Goal: Transaction & Acquisition: Purchase product/service

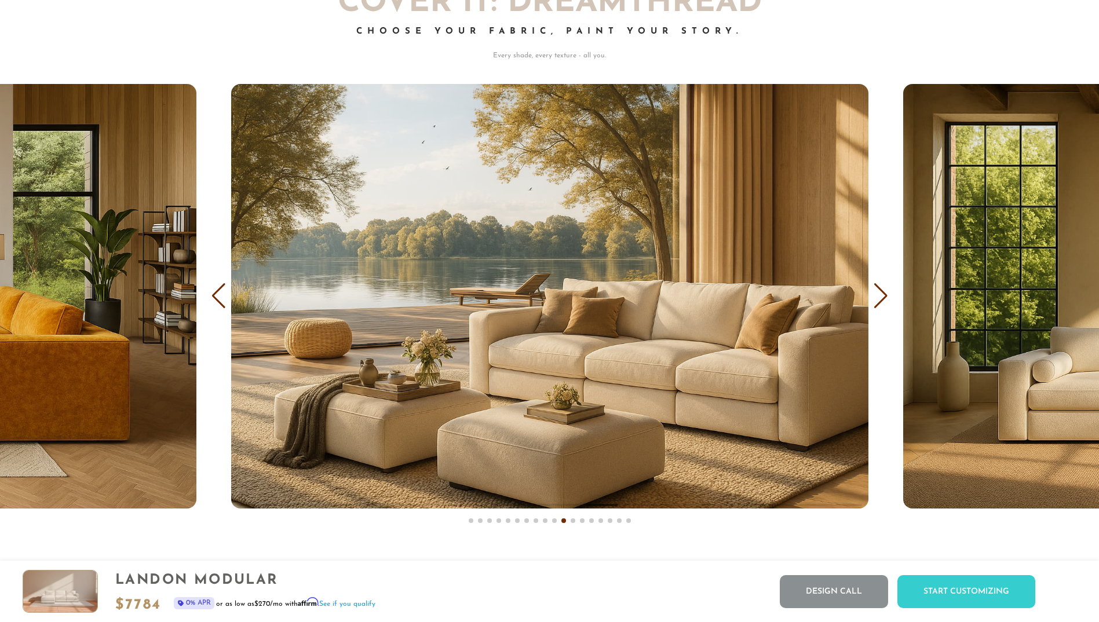
scroll to position [13659, 1090]
click at [222, 298] on div "Previous slide" at bounding box center [219, 295] width 16 height 25
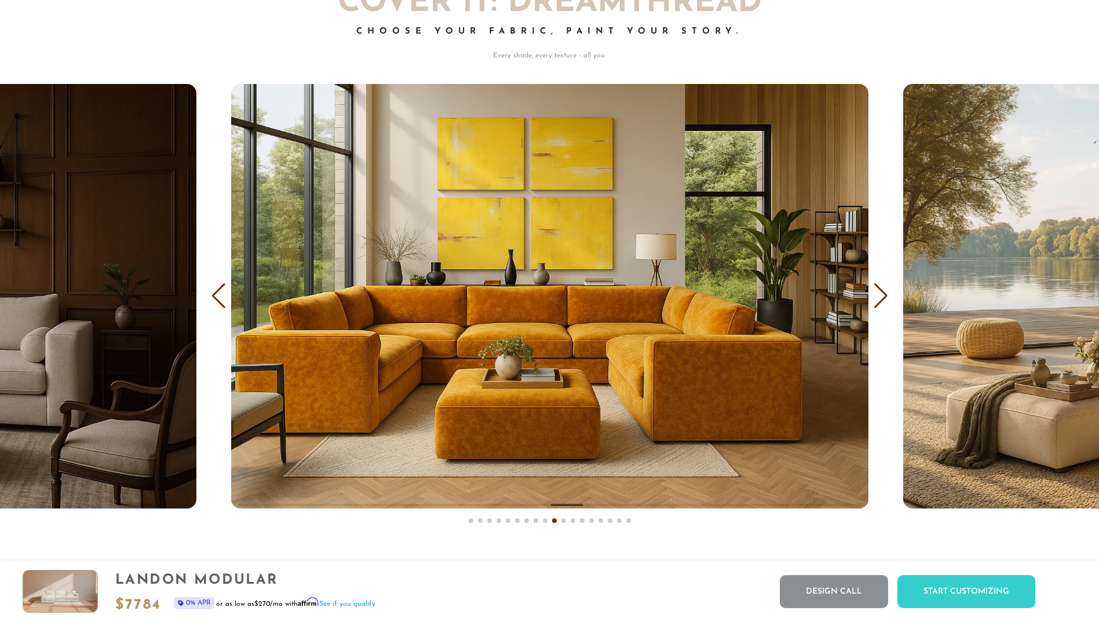
click at [222, 298] on div "Previous slide" at bounding box center [219, 295] width 16 height 25
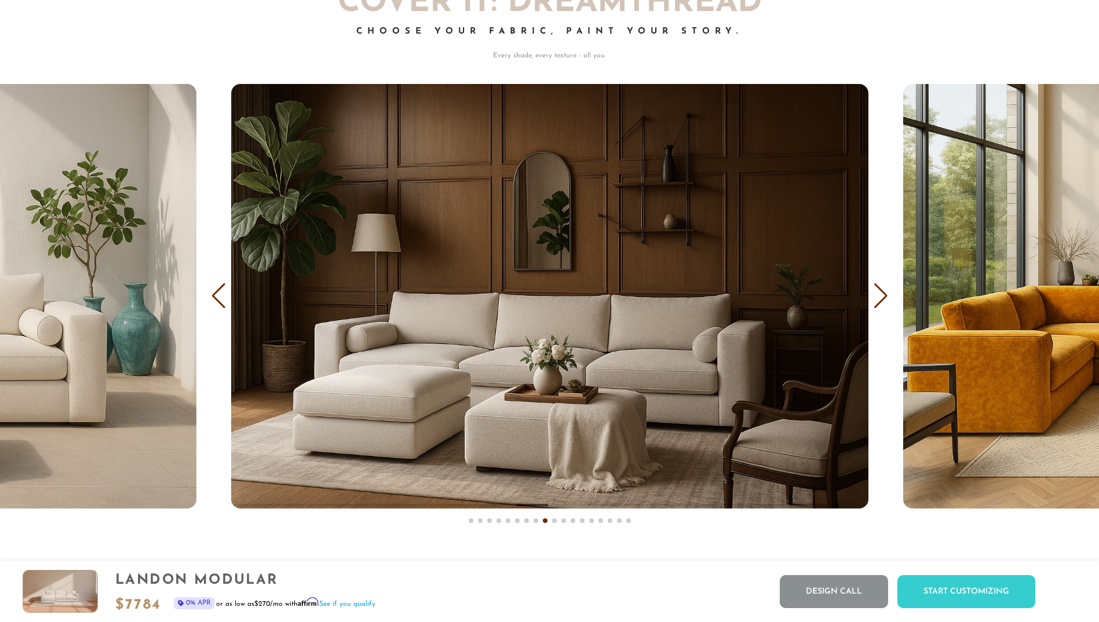
click at [222, 298] on div "Previous slide" at bounding box center [219, 295] width 16 height 25
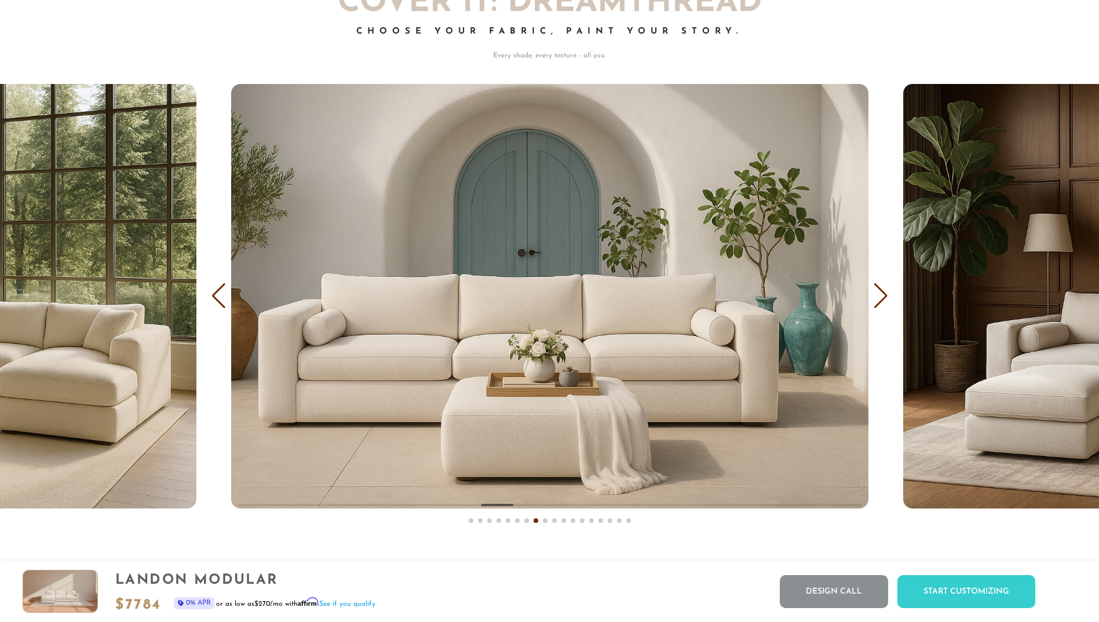
click at [222, 298] on div "Previous slide" at bounding box center [219, 295] width 16 height 25
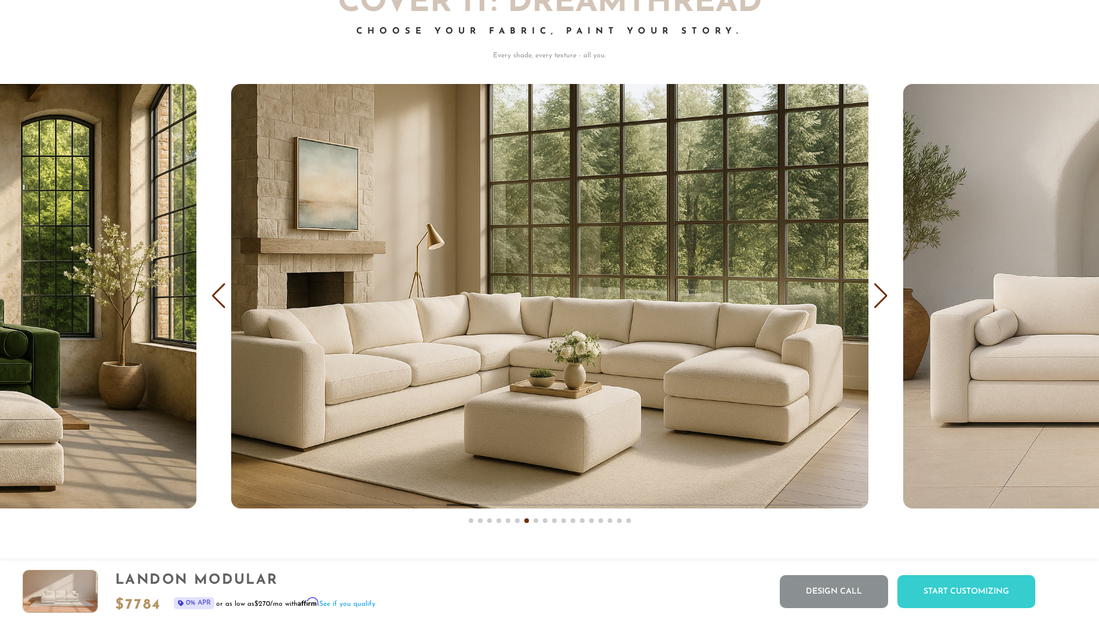
click at [222, 298] on div "Previous slide" at bounding box center [219, 295] width 16 height 25
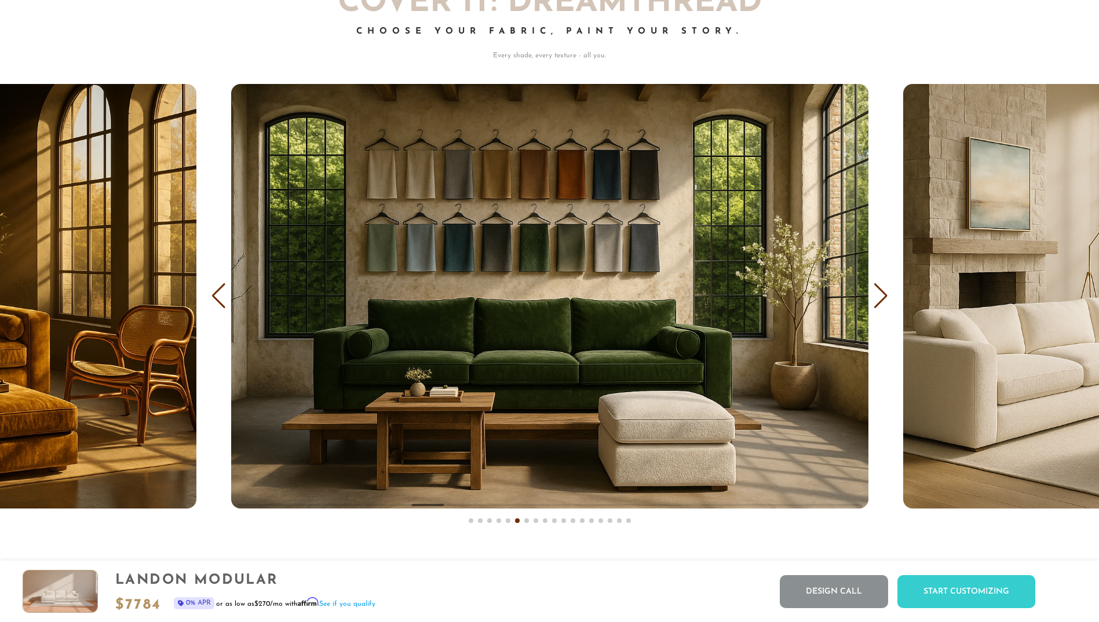
click at [222, 298] on div "Previous slide" at bounding box center [219, 295] width 16 height 25
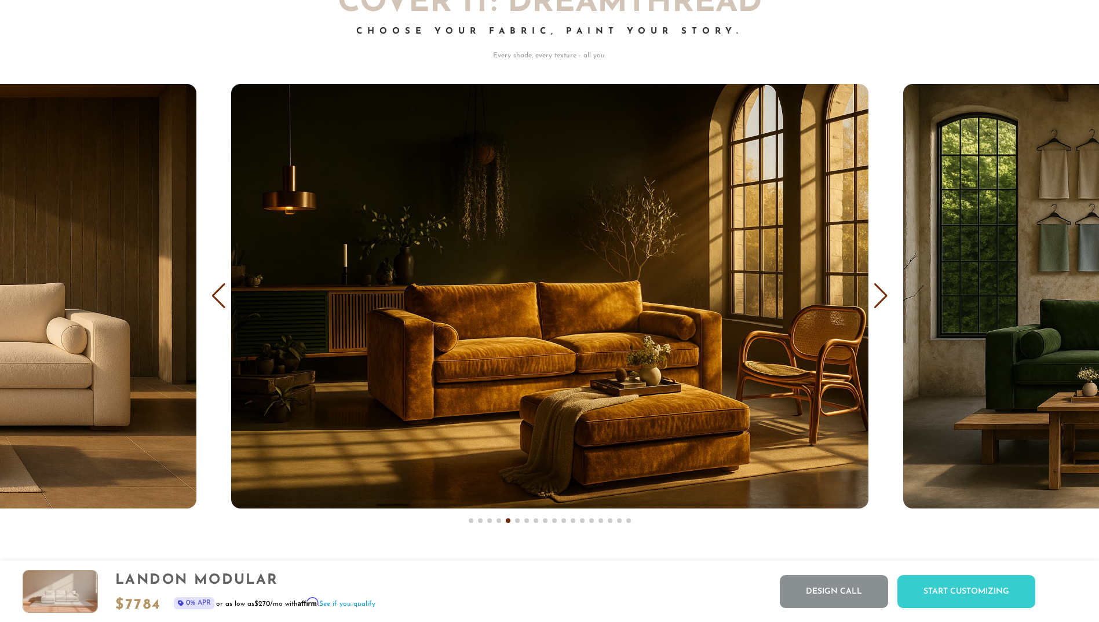
click at [222, 298] on div "Previous slide" at bounding box center [219, 295] width 16 height 25
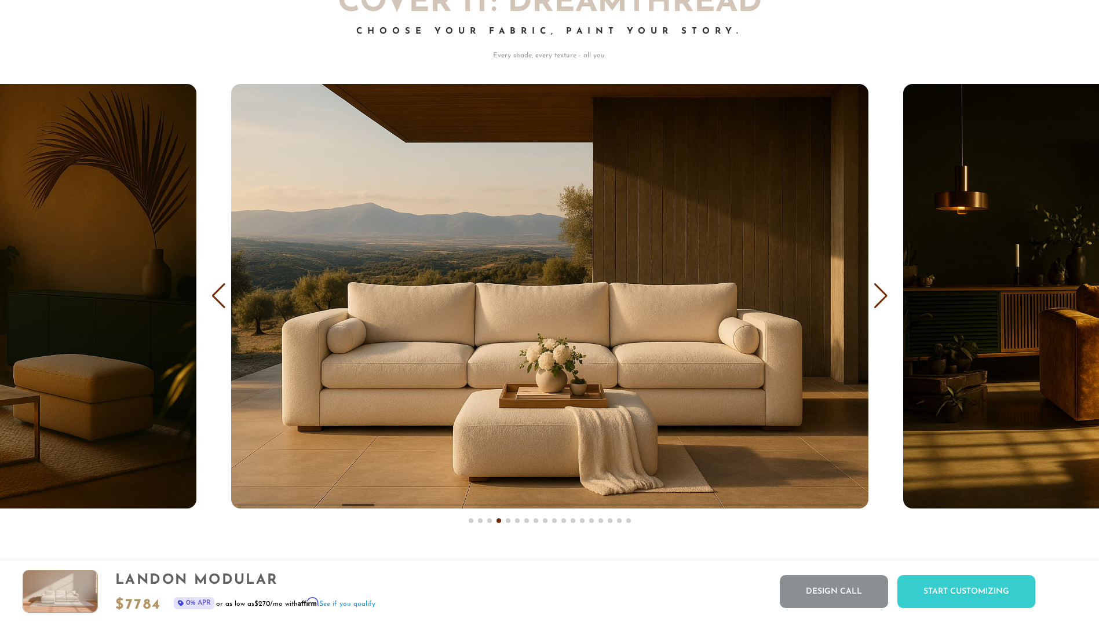
click at [222, 298] on div "Previous slide" at bounding box center [219, 295] width 16 height 25
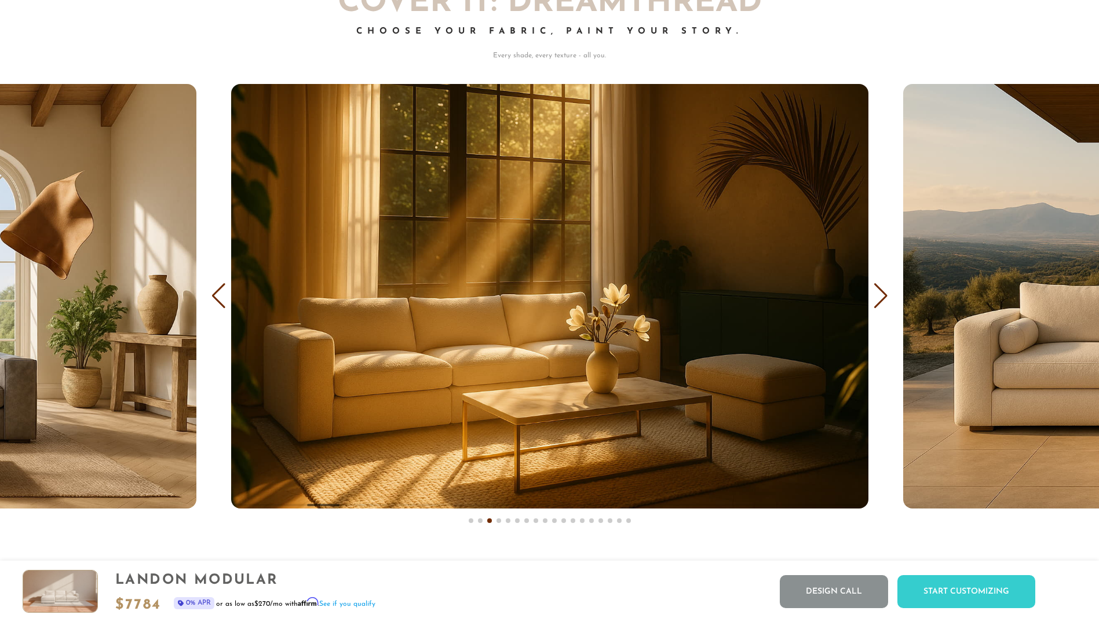
click at [222, 298] on div "Previous slide" at bounding box center [219, 295] width 16 height 25
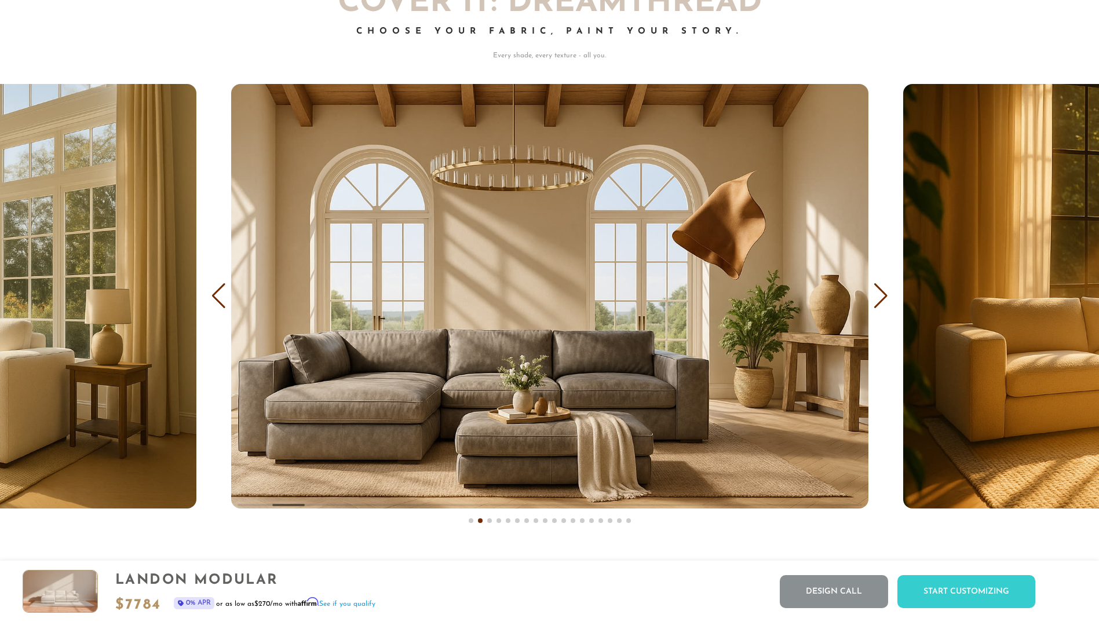
click at [222, 298] on div "Previous slide" at bounding box center [219, 295] width 16 height 25
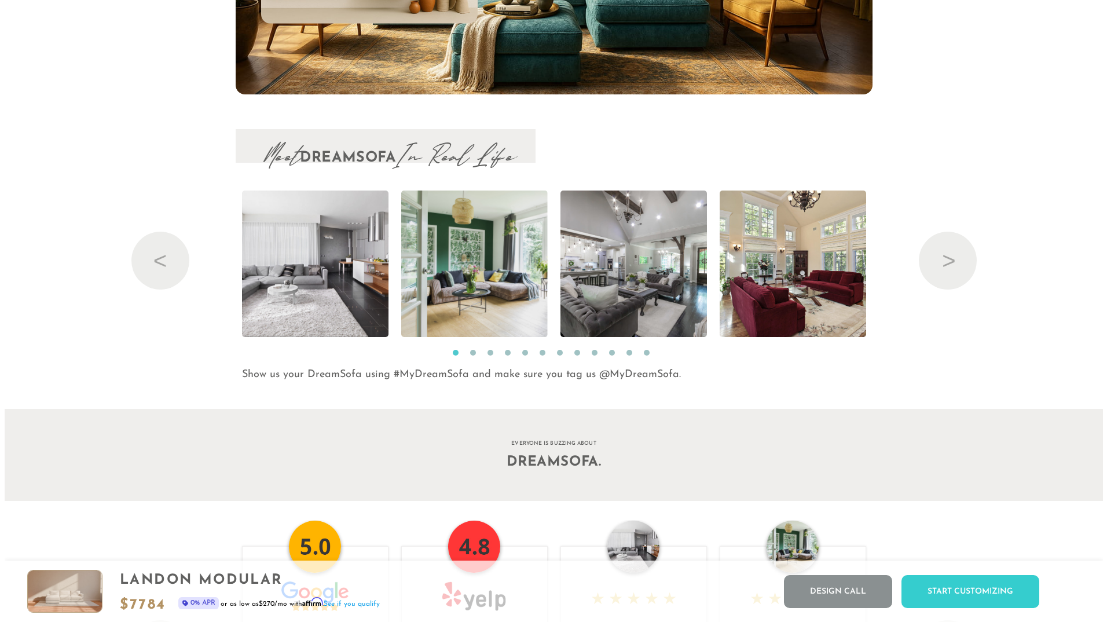
scroll to position [12525, 0]
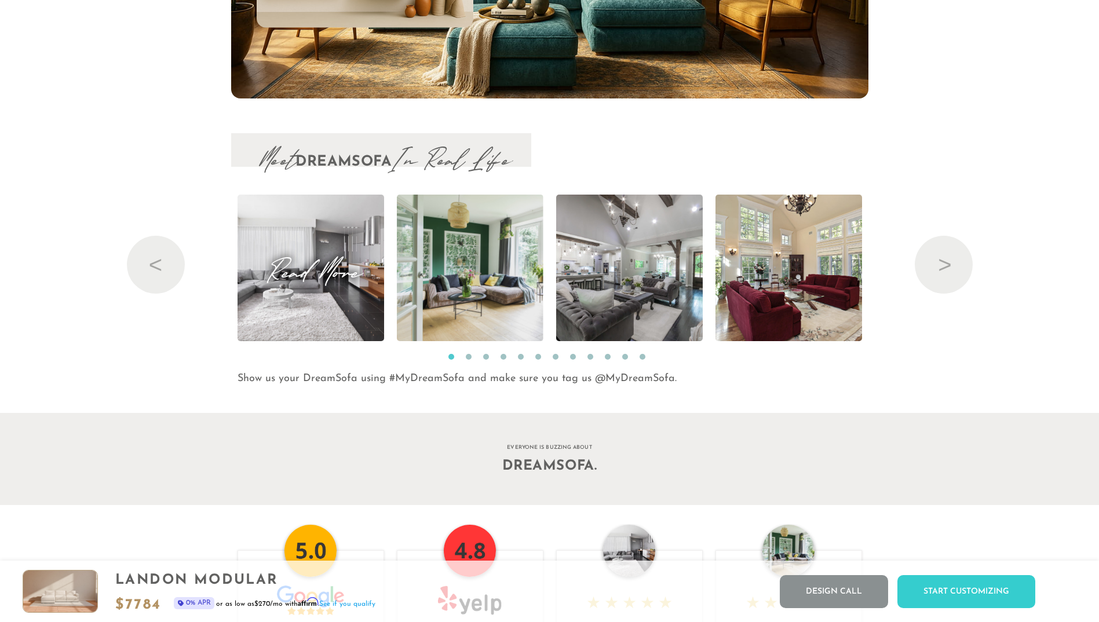
click at [348, 295] on img at bounding box center [310, 268] width 220 height 147
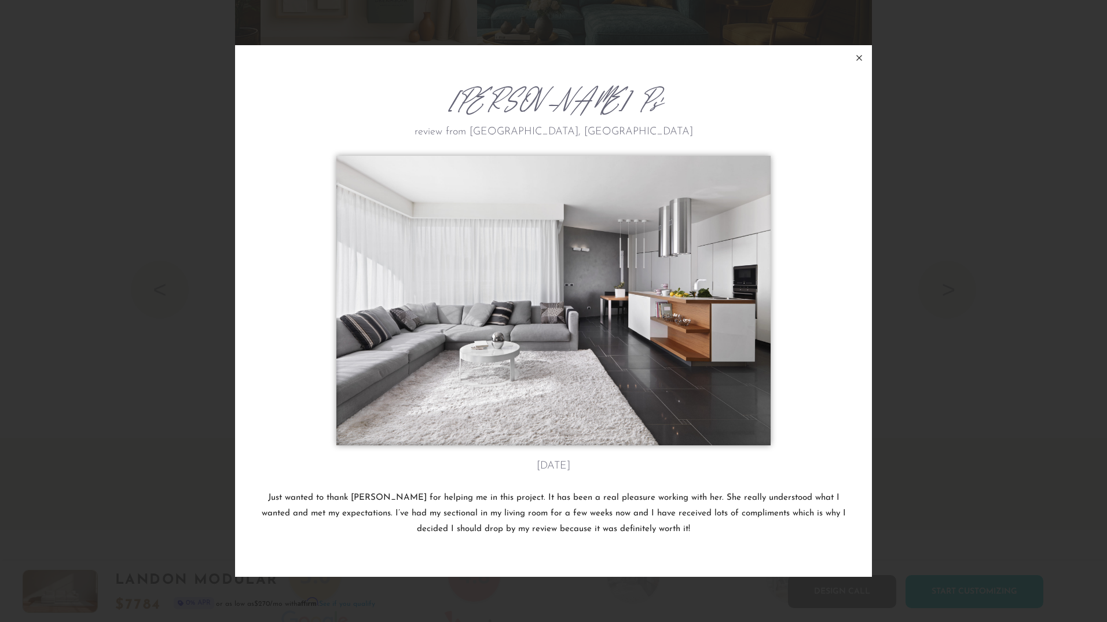
click at [859, 57] on icon at bounding box center [859, 57] width 5 height 5
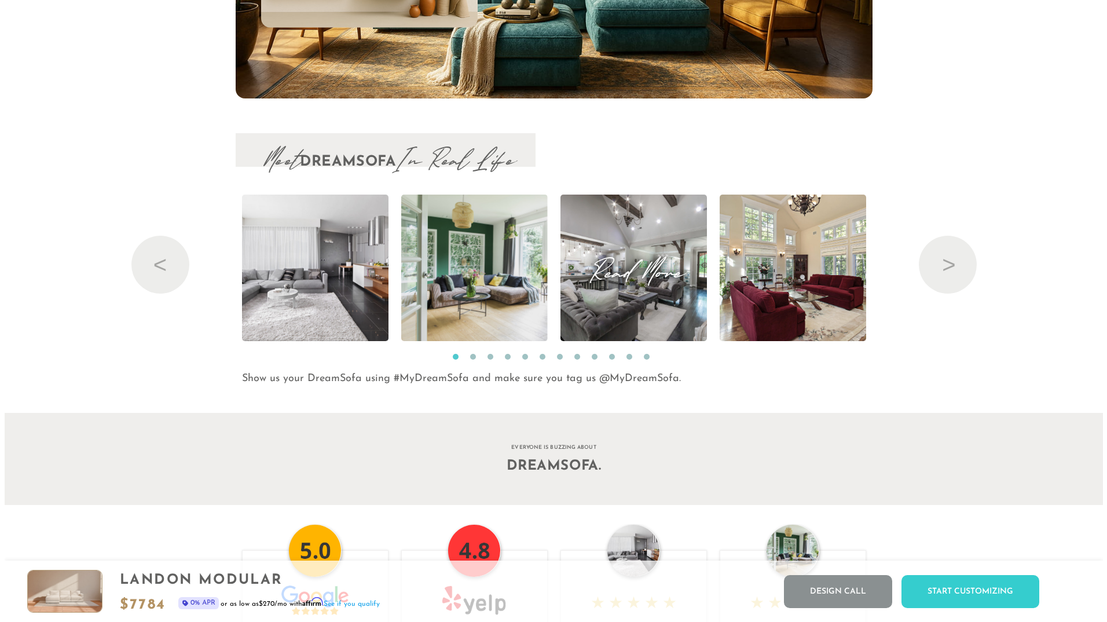
scroll to position [13659, 1090]
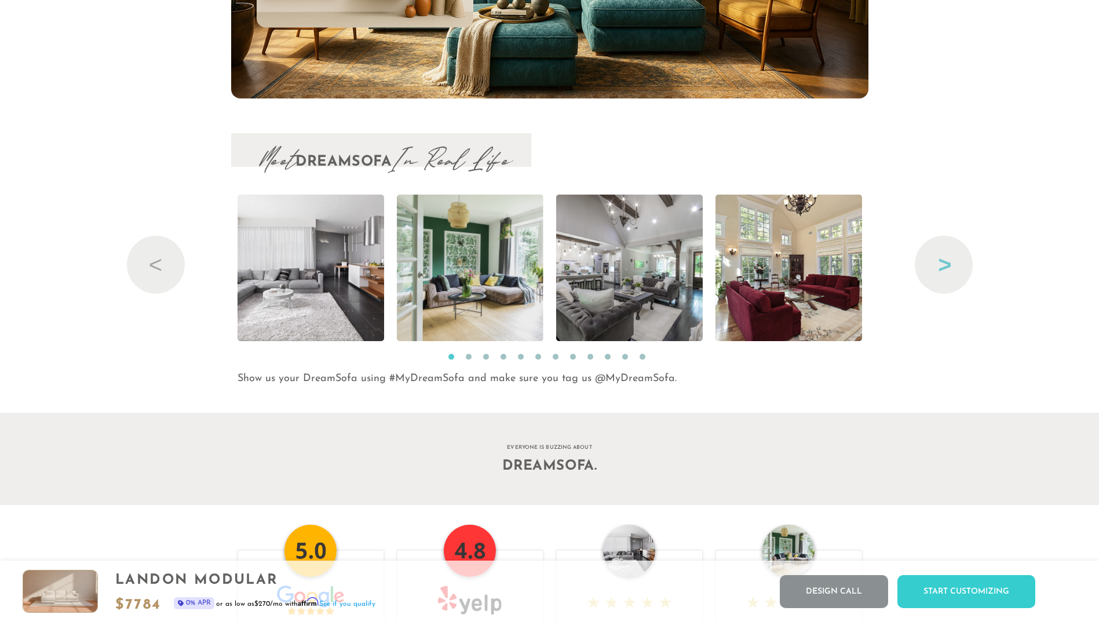
click at [945, 265] on button "Next" at bounding box center [943, 265] width 58 height 58
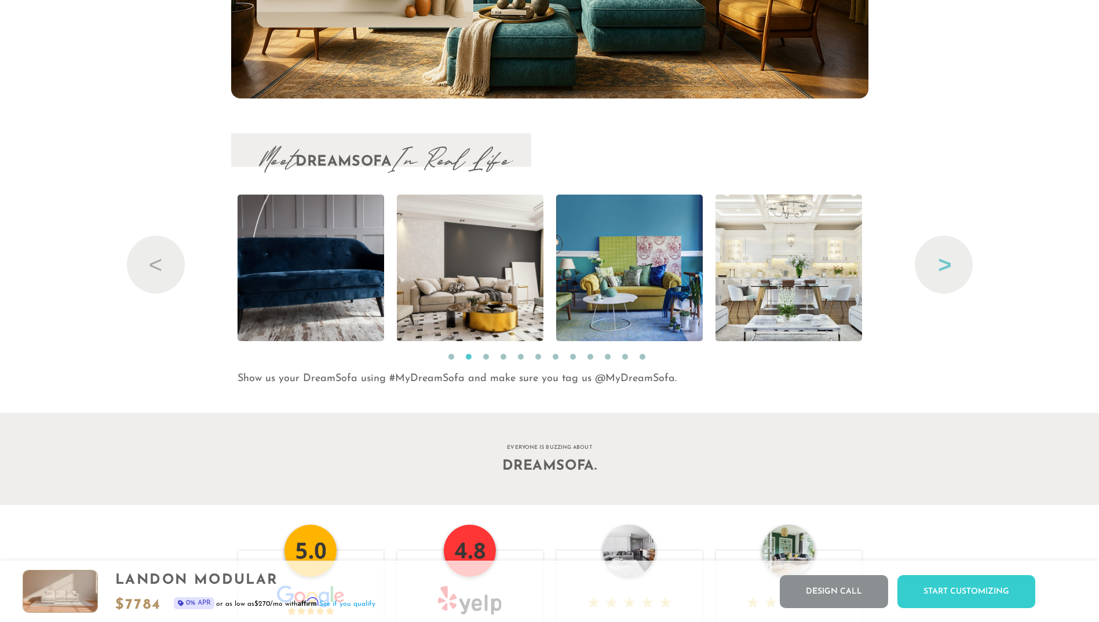
click at [944, 265] on button "Next" at bounding box center [943, 265] width 58 height 58
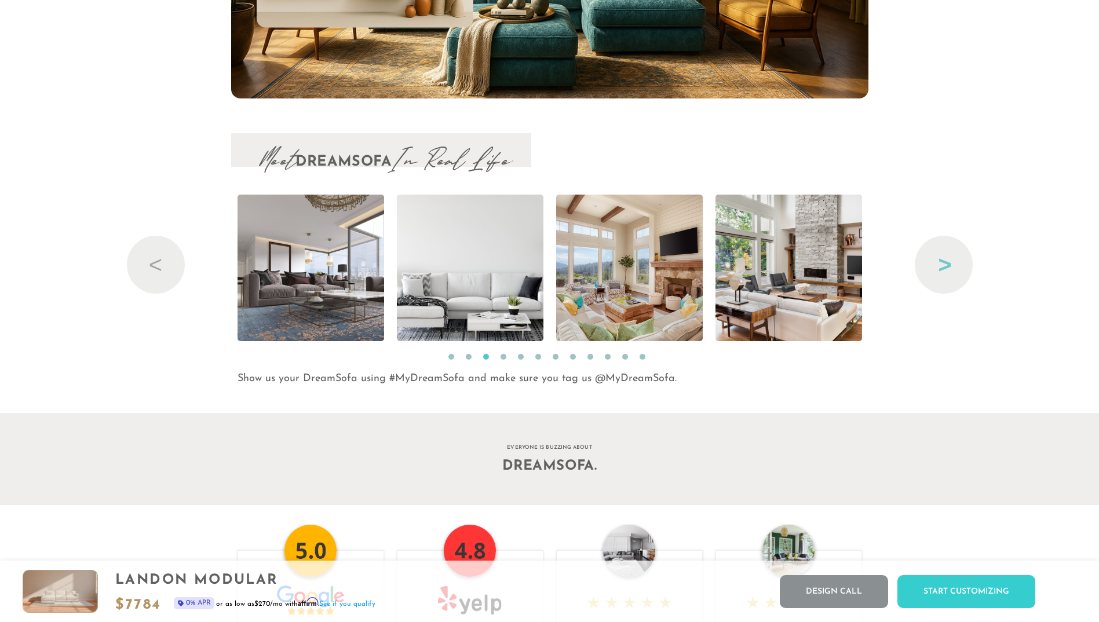
click at [944, 265] on button "Next" at bounding box center [943, 265] width 58 height 58
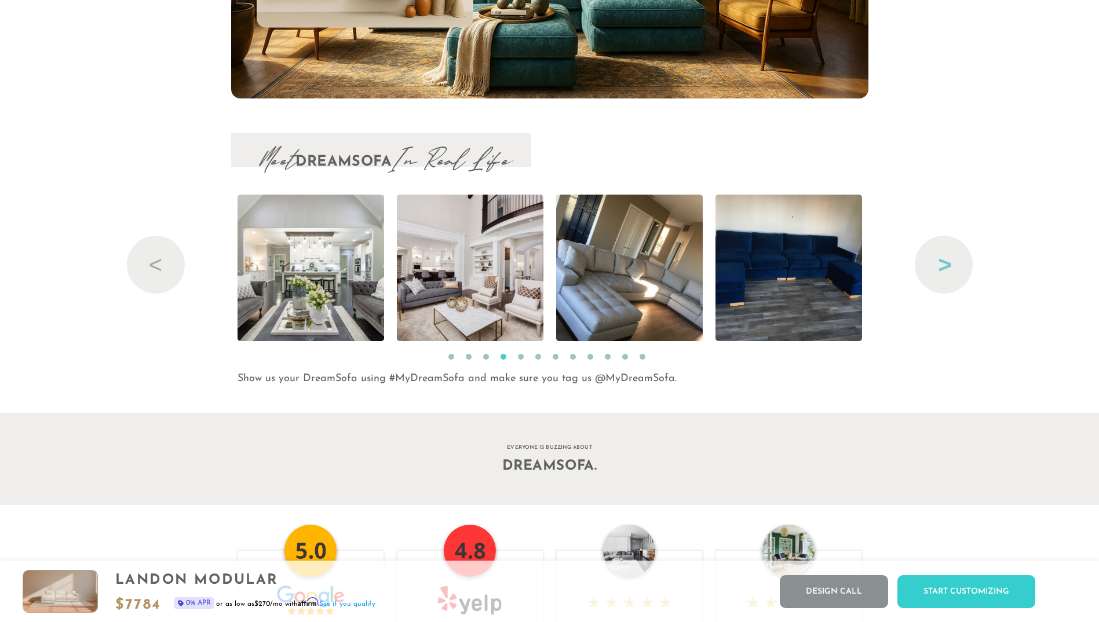
click at [944, 265] on button "Next" at bounding box center [943, 265] width 58 height 58
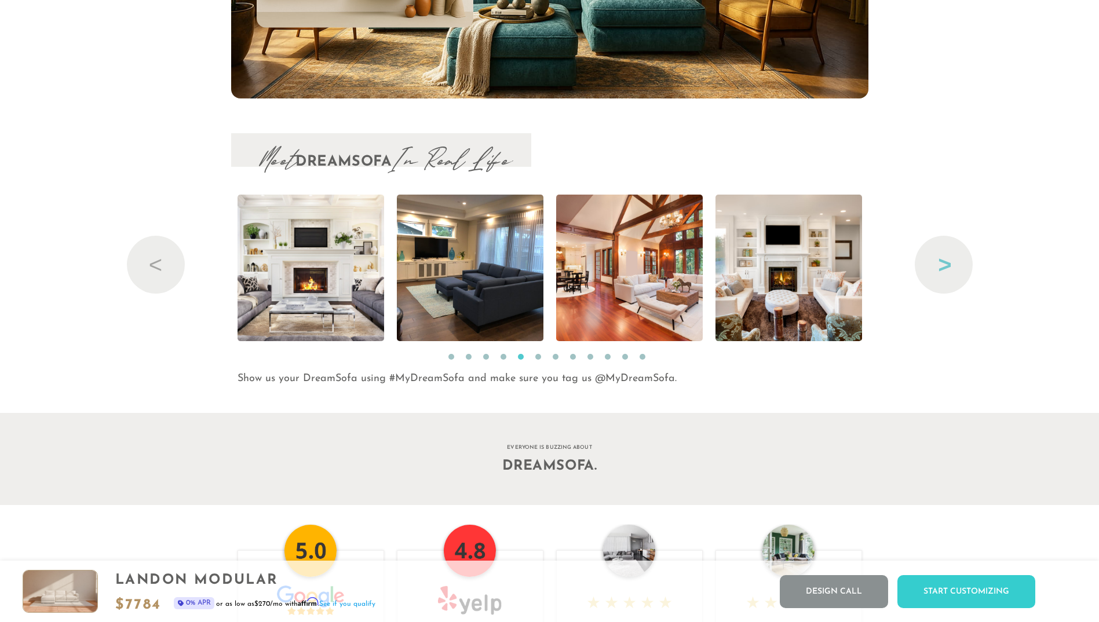
click at [944, 265] on button "Next" at bounding box center [943, 265] width 58 height 58
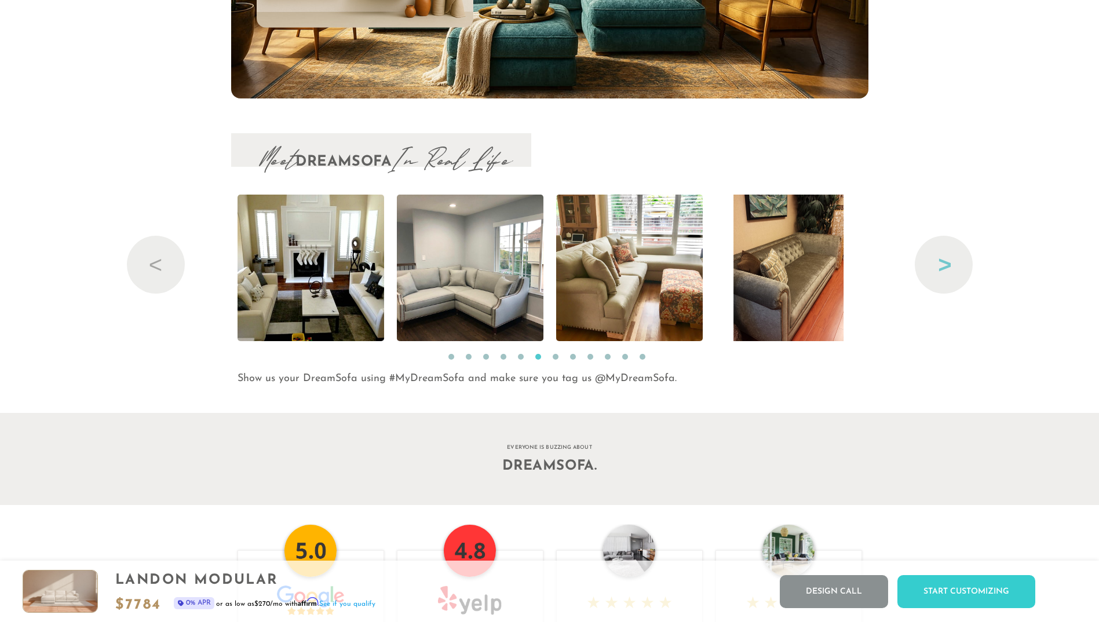
click at [944, 265] on button "Next" at bounding box center [943, 265] width 58 height 58
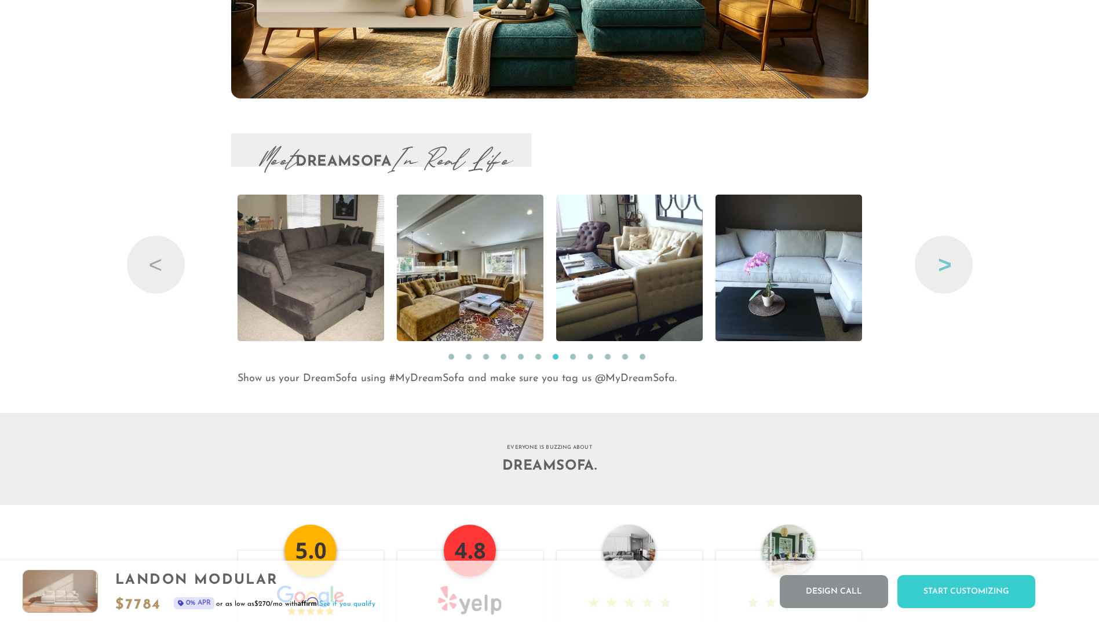
click at [943, 264] on button "Next" at bounding box center [943, 265] width 58 height 58
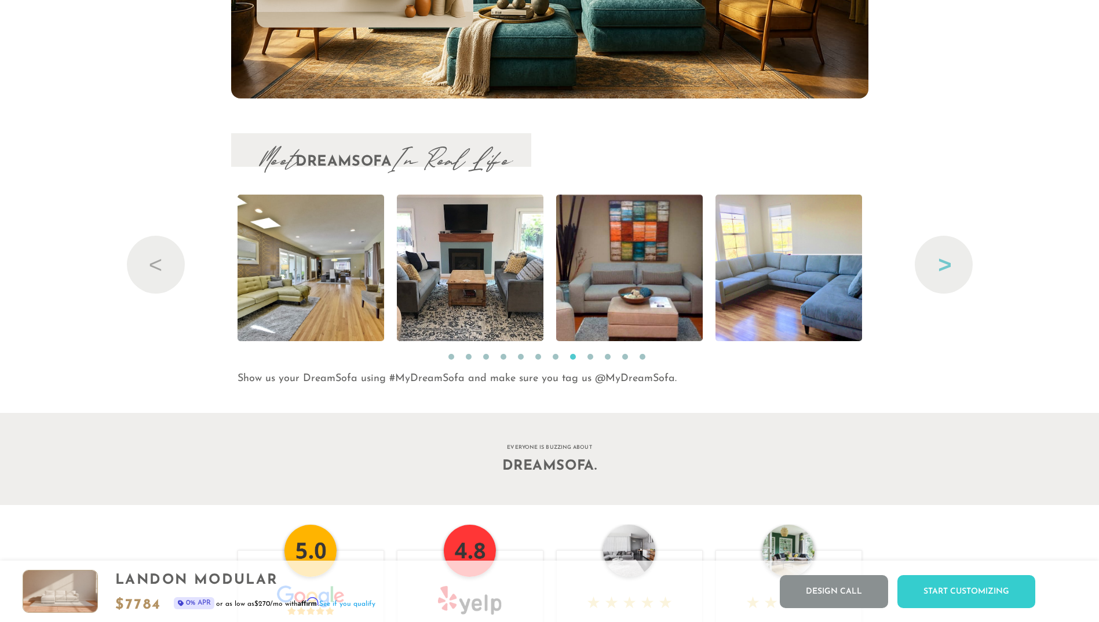
click at [942, 265] on button "Next" at bounding box center [943, 265] width 58 height 58
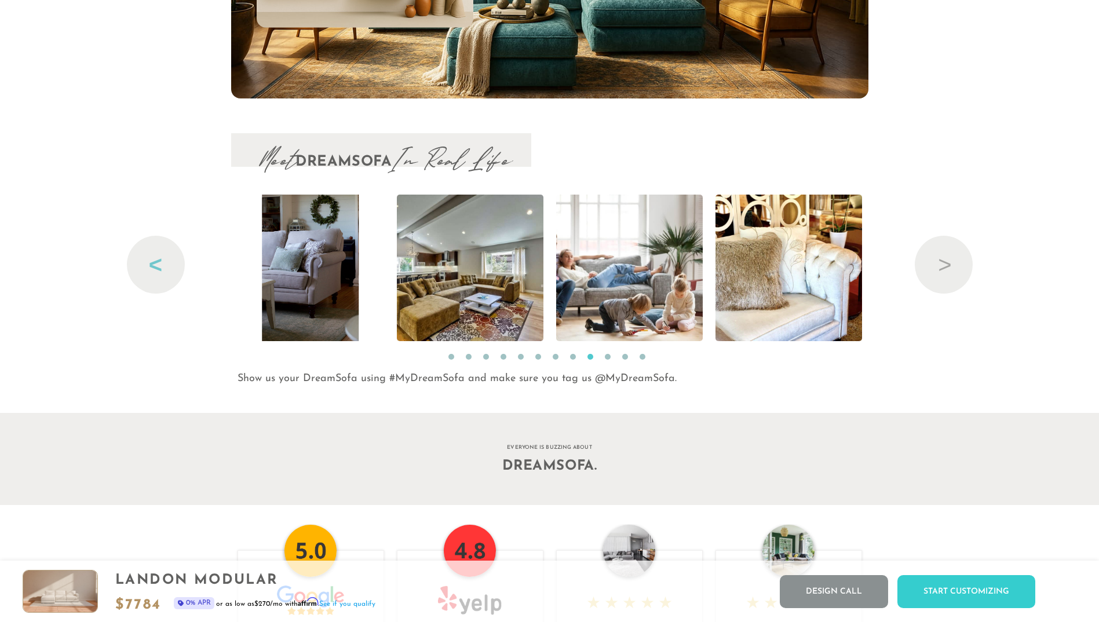
click at [151, 256] on button "Previous" at bounding box center [156, 265] width 58 height 58
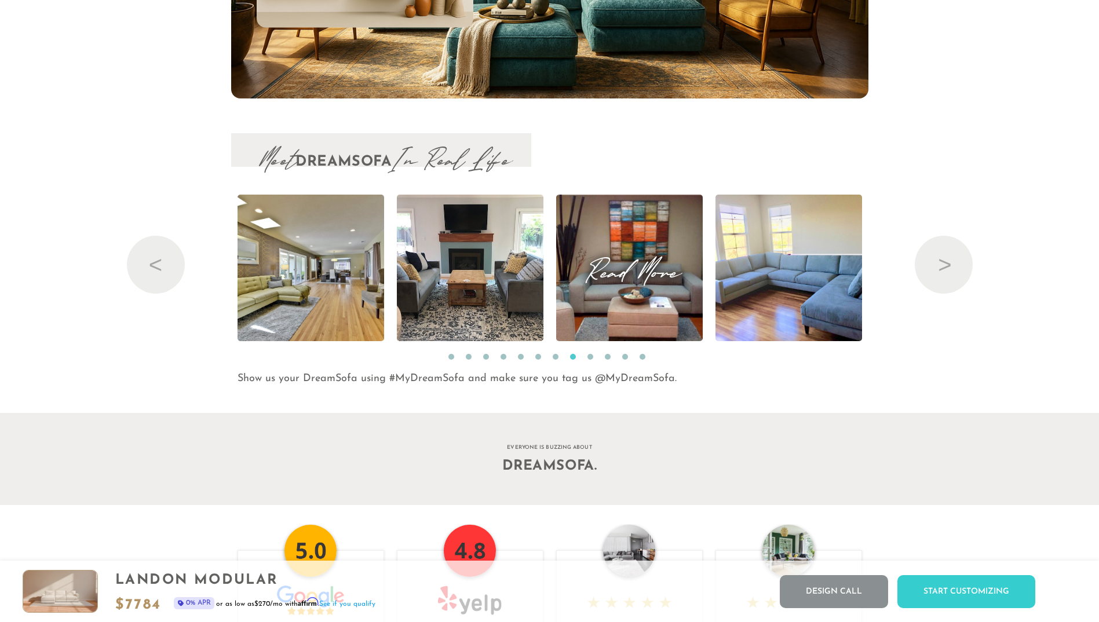
click at [650, 276] on span "Read More" at bounding box center [629, 268] width 147 height 16
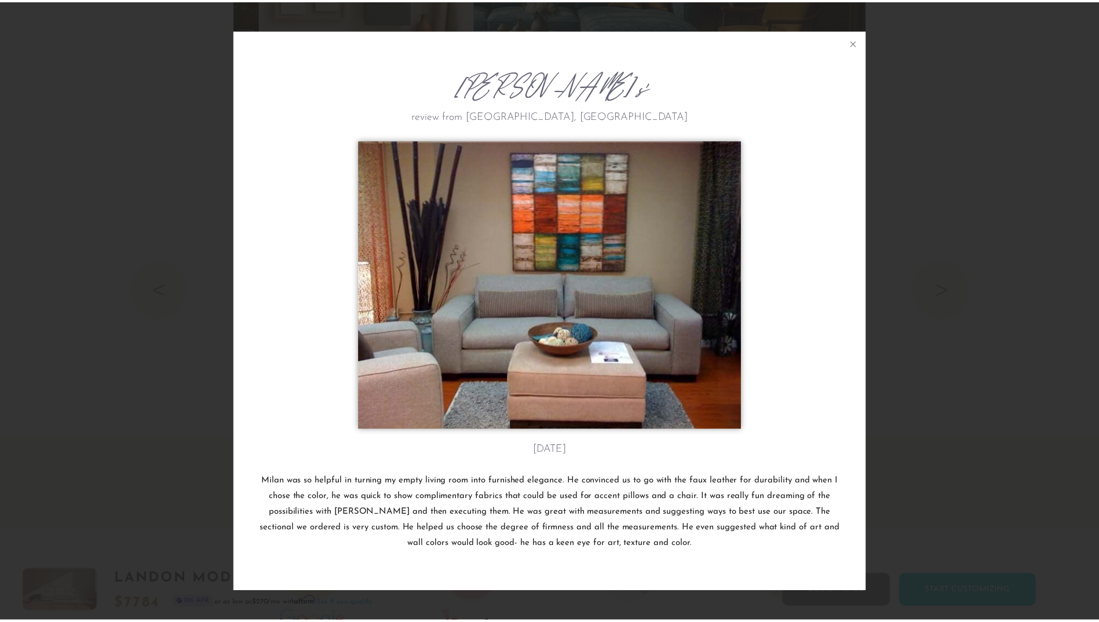
scroll to position [13680, 1099]
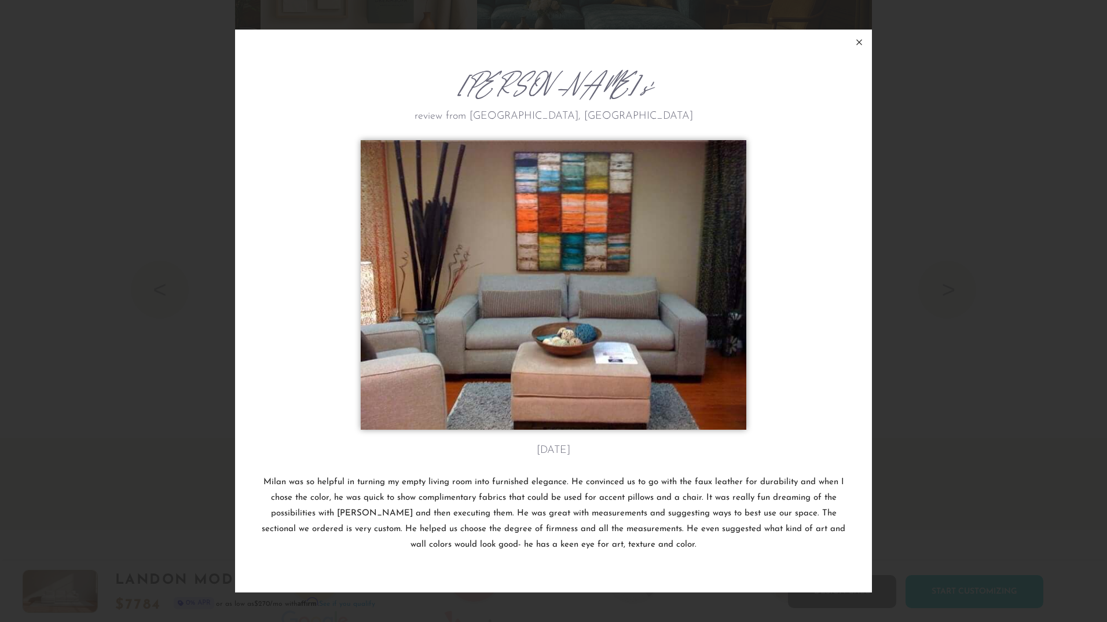
click at [858, 45] on icon at bounding box center [859, 42] width 14 height 14
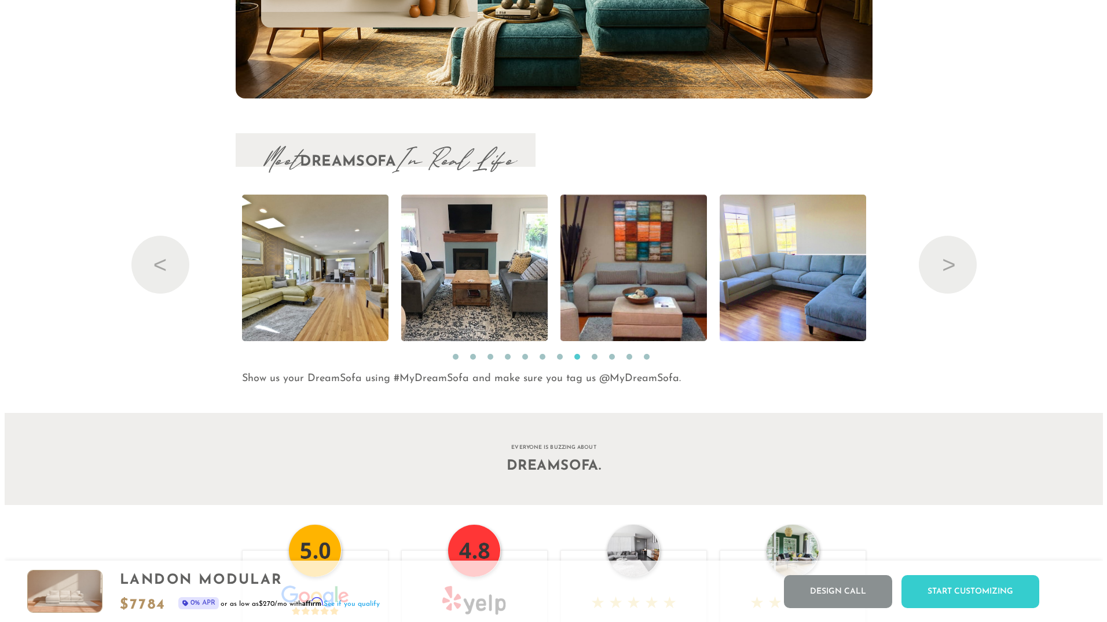
scroll to position [13659, 1090]
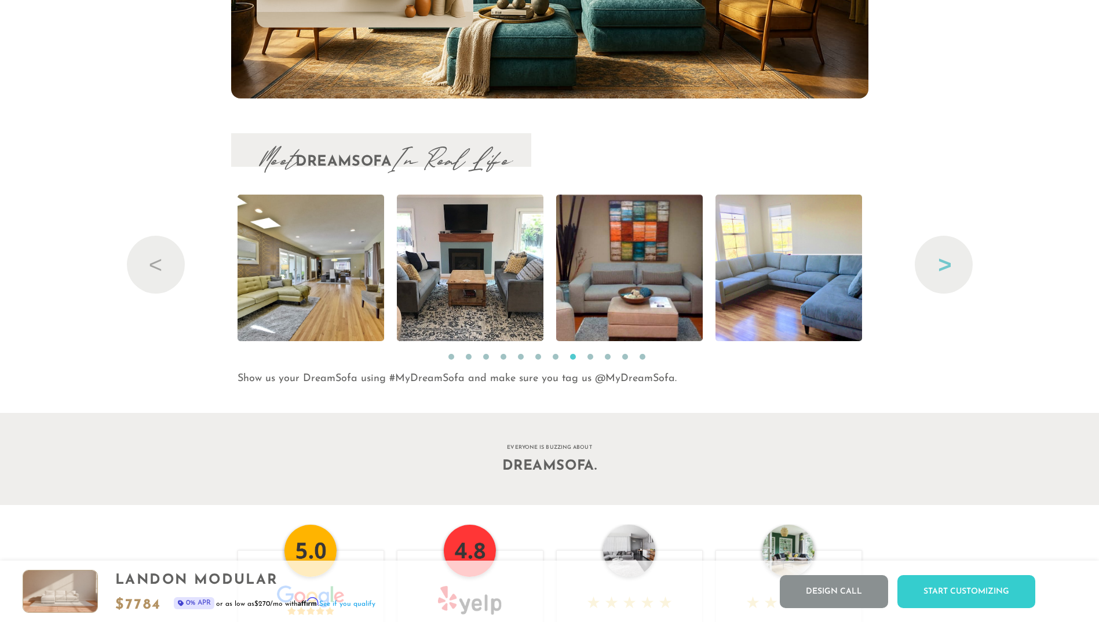
click at [942, 266] on button "Next" at bounding box center [943, 265] width 58 height 58
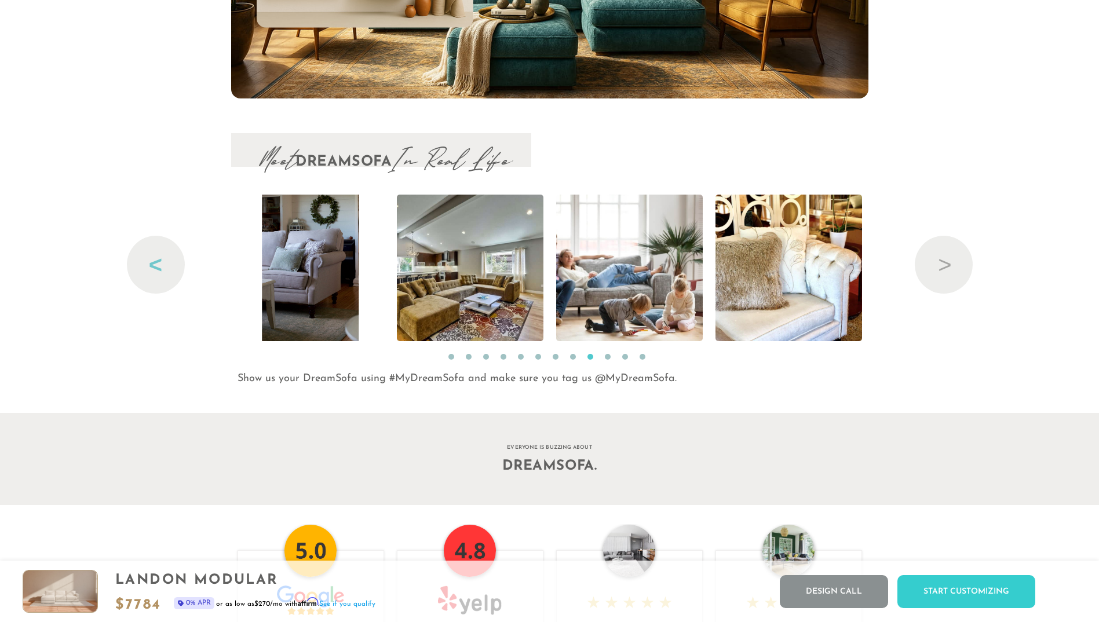
click at [164, 266] on button "Previous" at bounding box center [156, 265] width 58 height 58
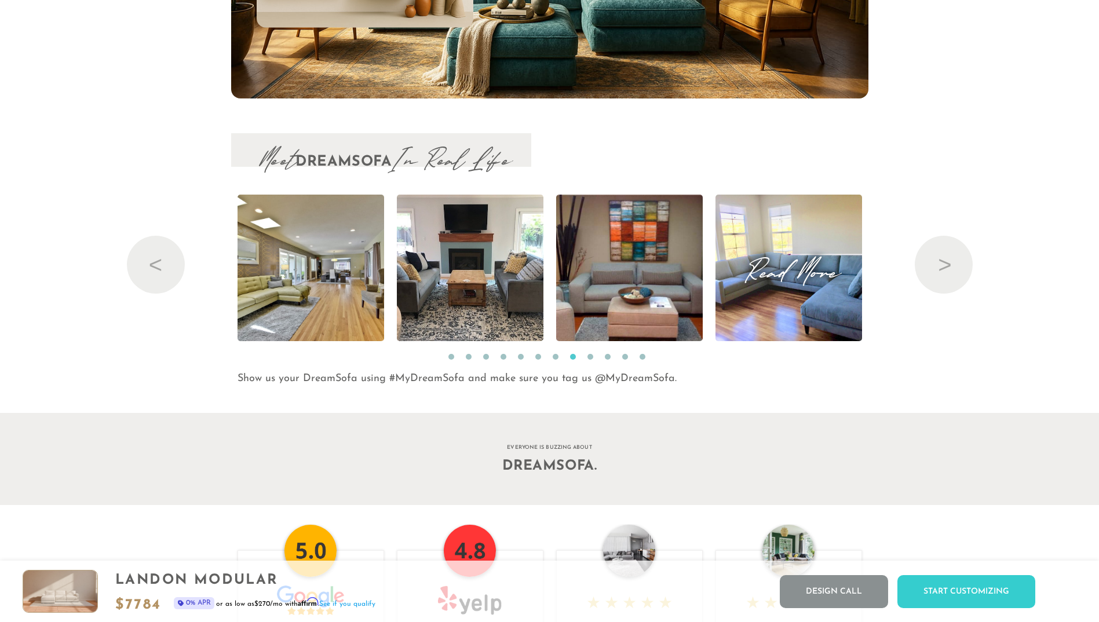
click at [794, 288] on img at bounding box center [788, 268] width 195 height 147
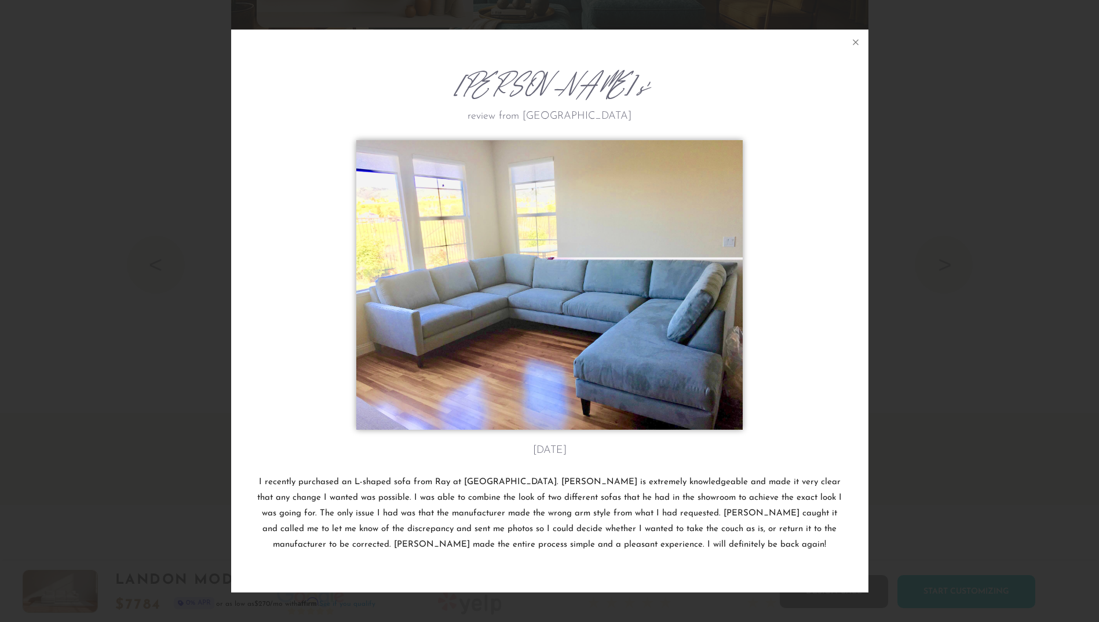
scroll to position [13680, 1099]
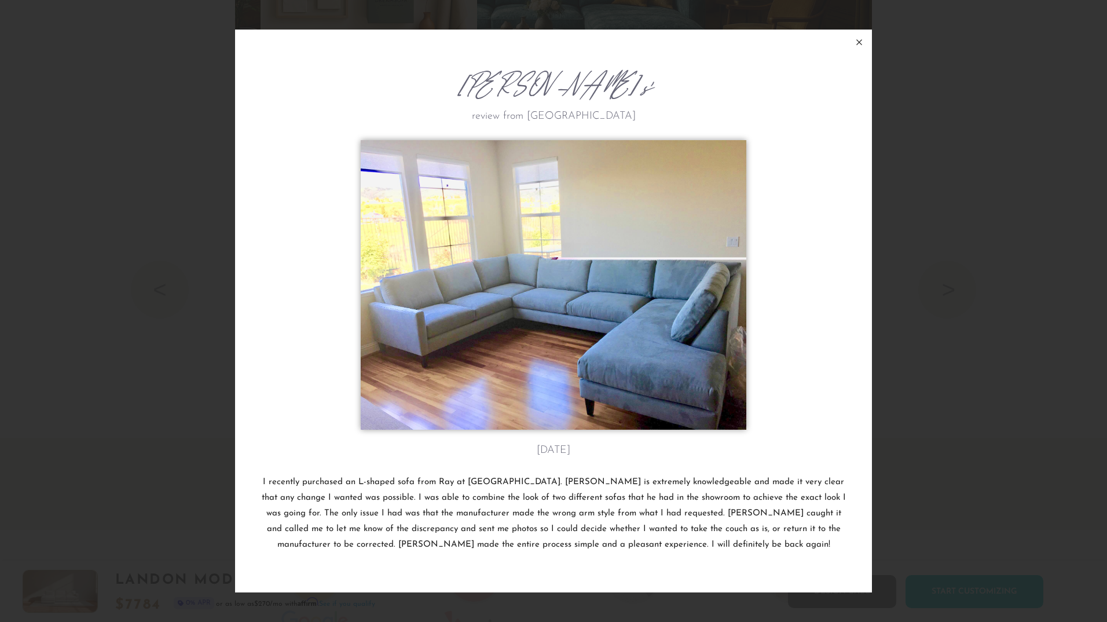
click at [858, 40] on icon at bounding box center [859, 41] width 5 height 5
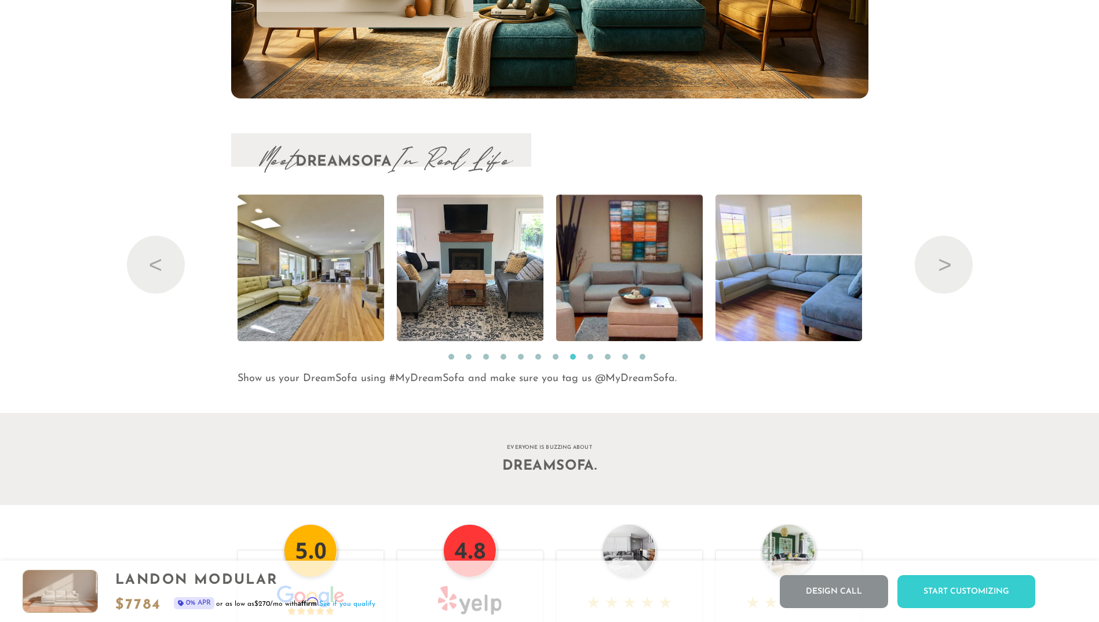
scroll to position [13659, 1090]
click at [936, 262] on button "Next" at bounding box center [943, 265] width 58 height 58
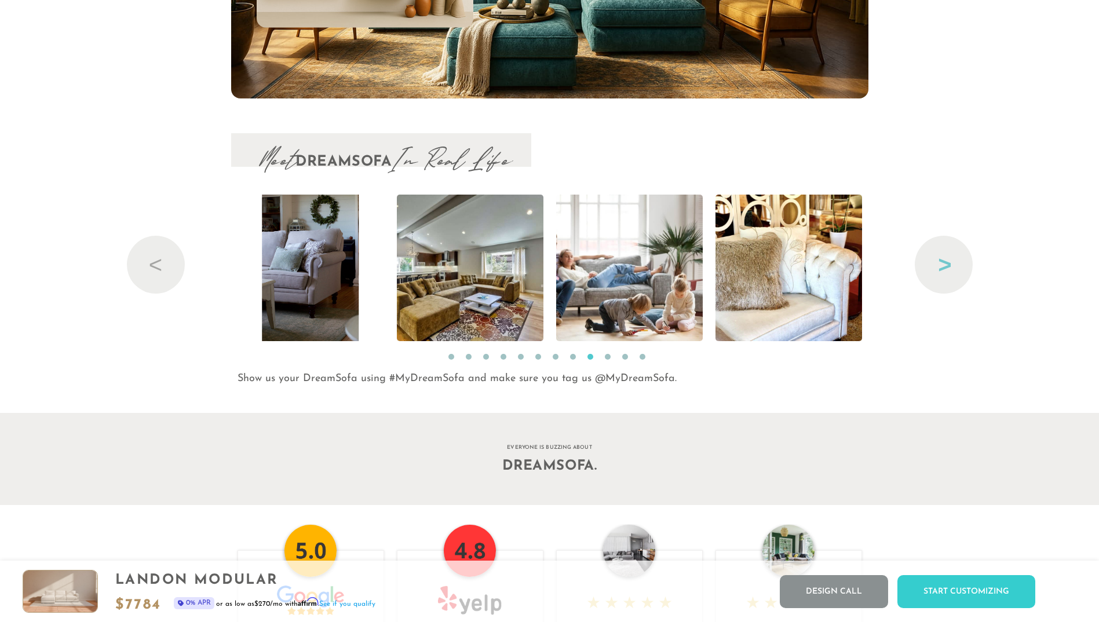
click at [943, 260] on button "Next" at bounding box center [943, 265] width 58 height 58
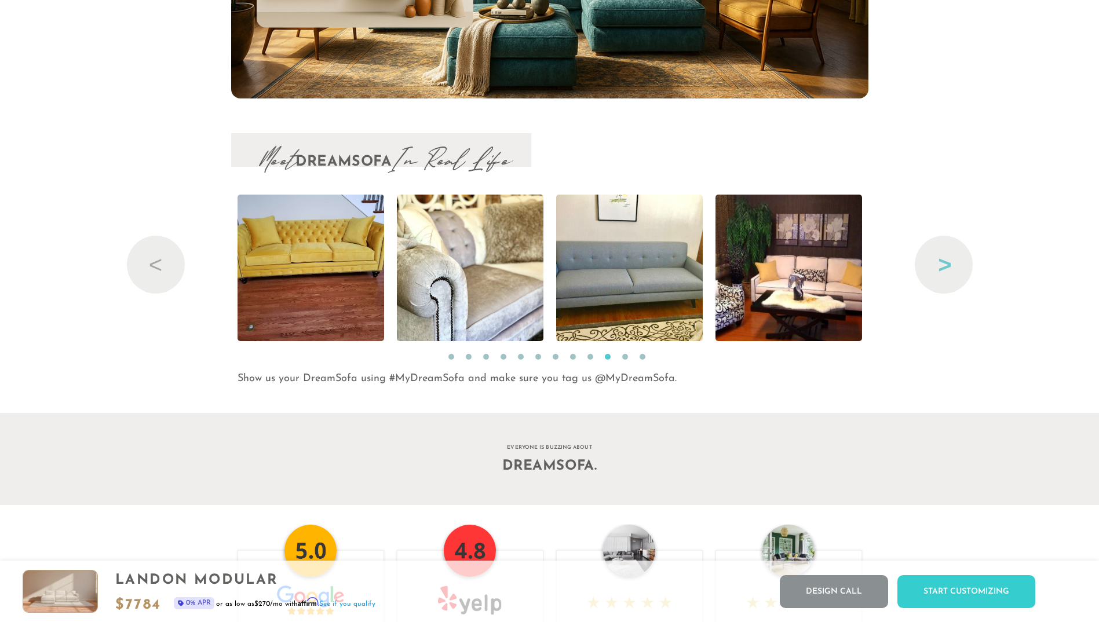
click at [943, 260] on button "Next" at bounding box center [943, 265] width 58 height 58
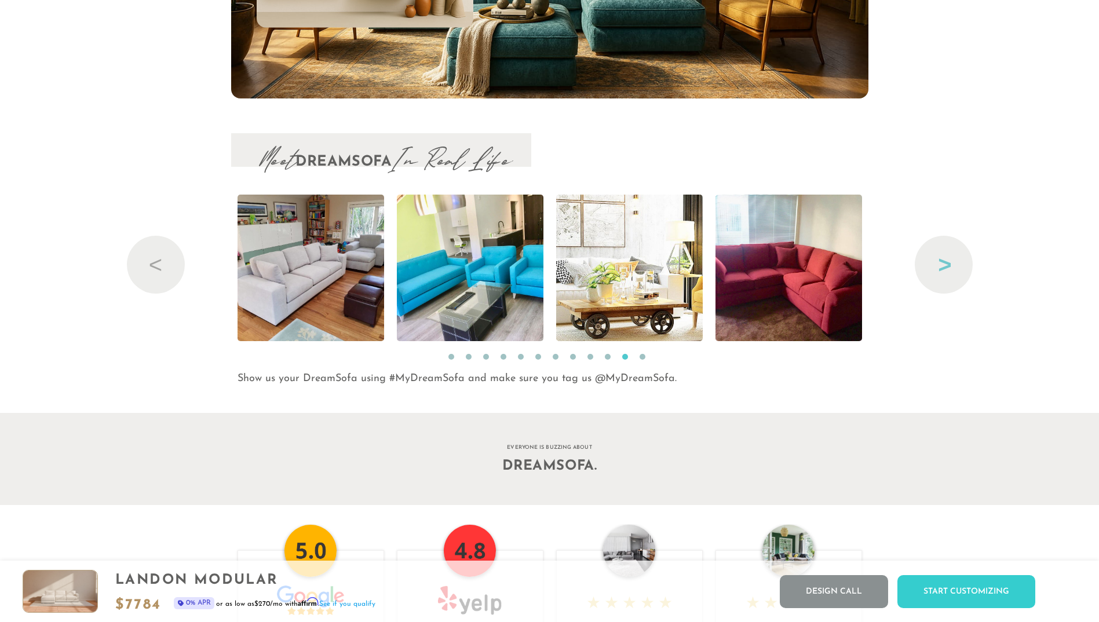
click at [943, 260] on button "Next" at bounding box center [943, 265] width 58 height 58
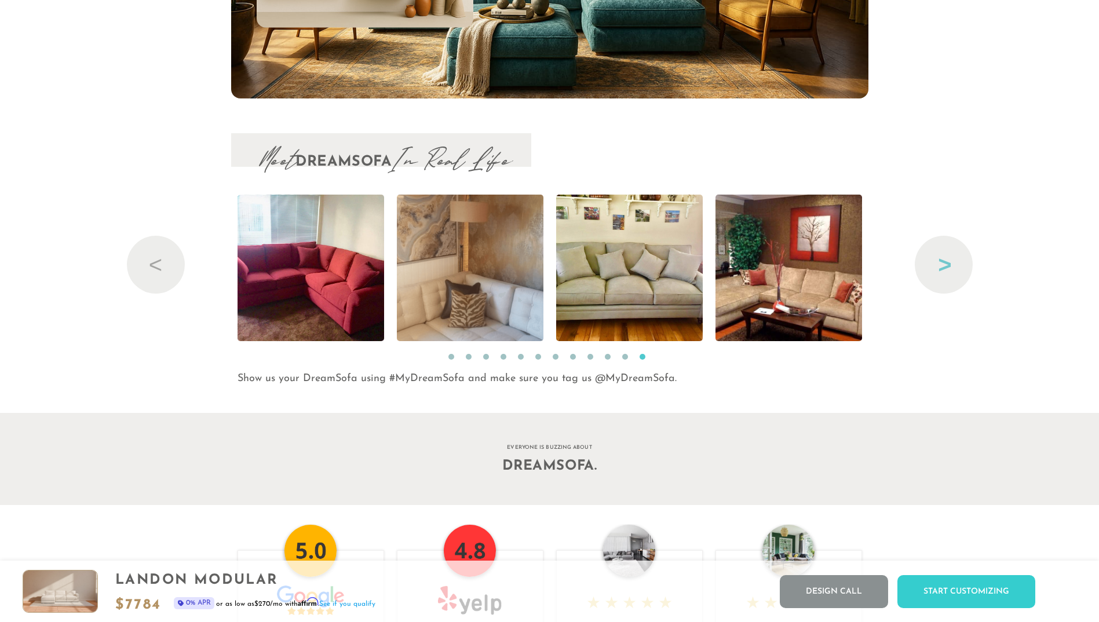
click at [943, 260] on button "Next" at bounding box center [943, 265] width 58 height 58
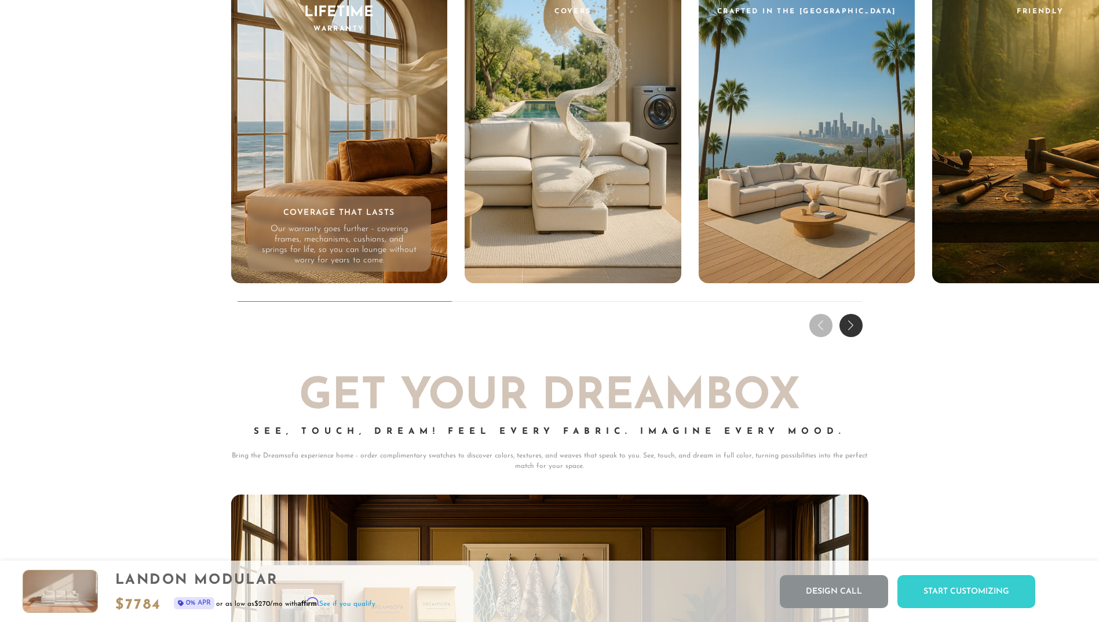
scroll to position [11764, 0]
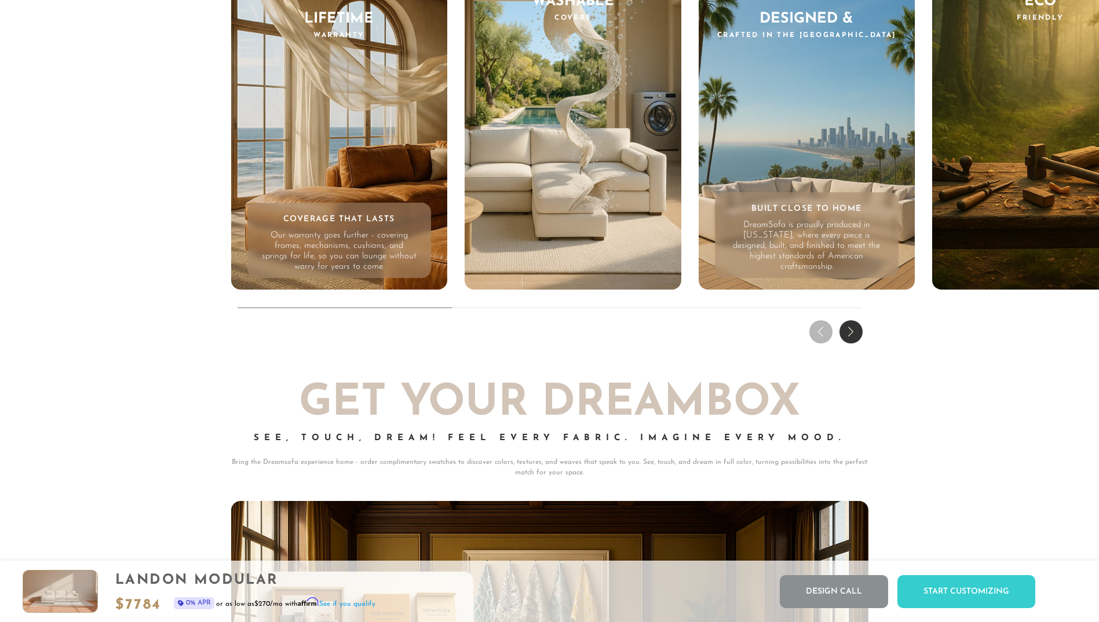
click at [841, 118] on div "Designed & Crafted in the [GEOGRAPHIC_DATA] Built Close to Home DreamSofa is pr…" at bounding box center [806, 127] width 217 height 324
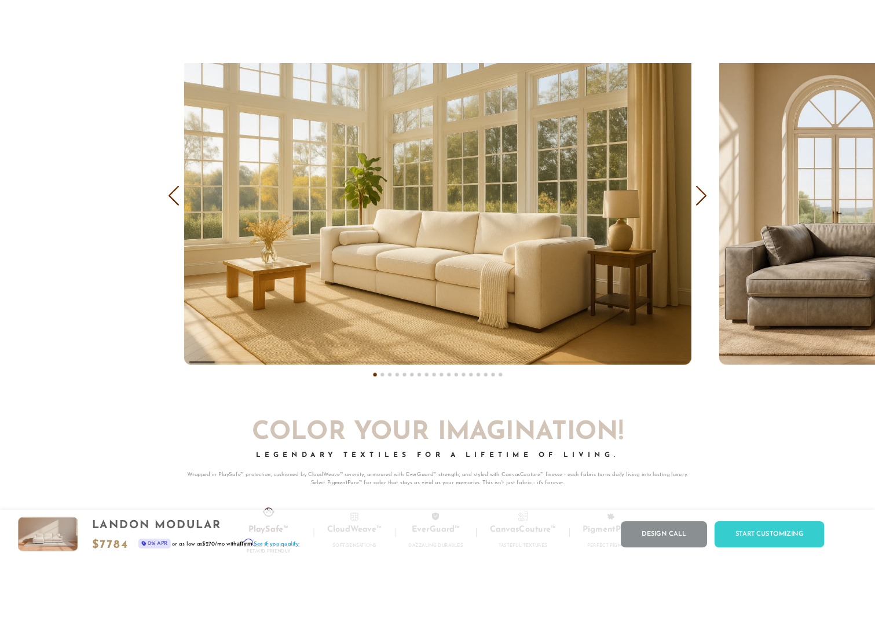
scroll to position [7415, 0]
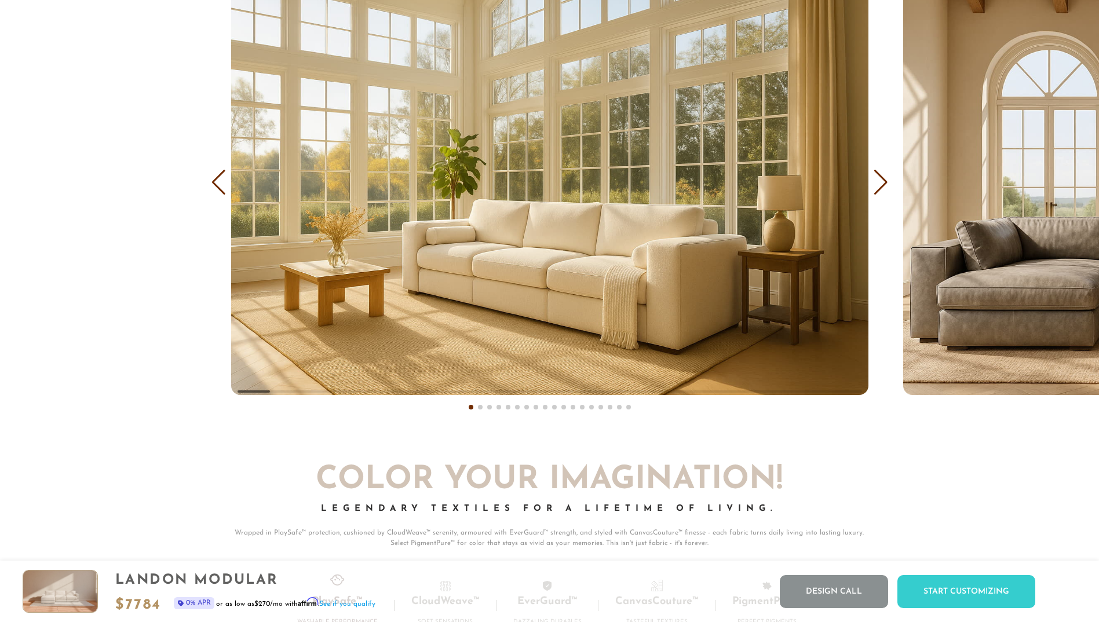
click at [879, 188] on div "Next slide" at bounding box center [881, 182] width 16 height 25
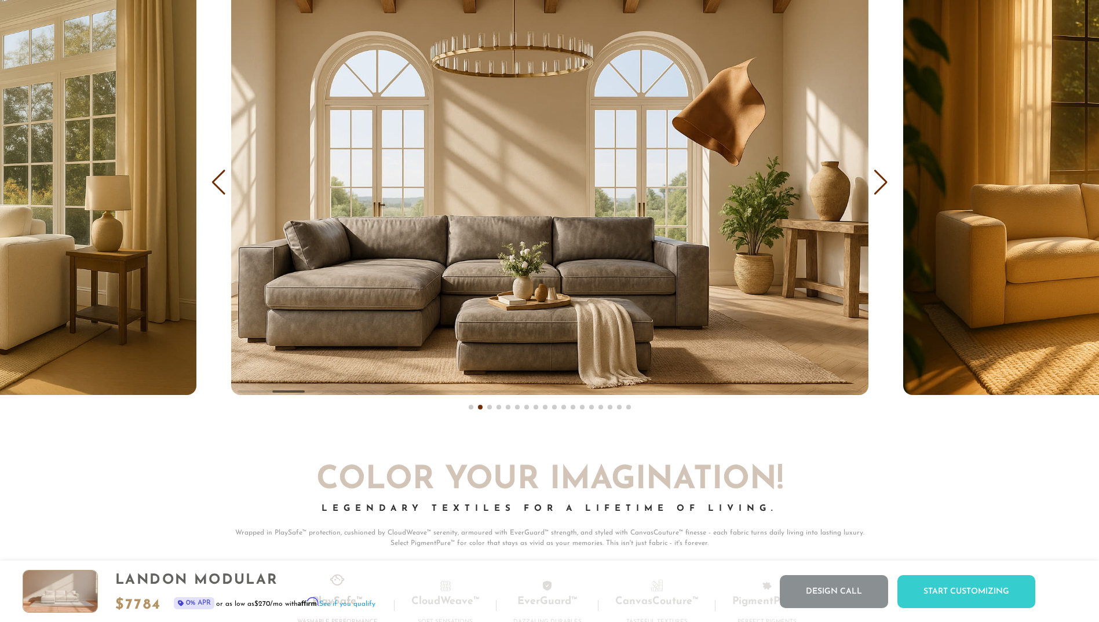
click at [878, 178] on div "Next slide" at bounding box center [881, 182] width 16 height 25
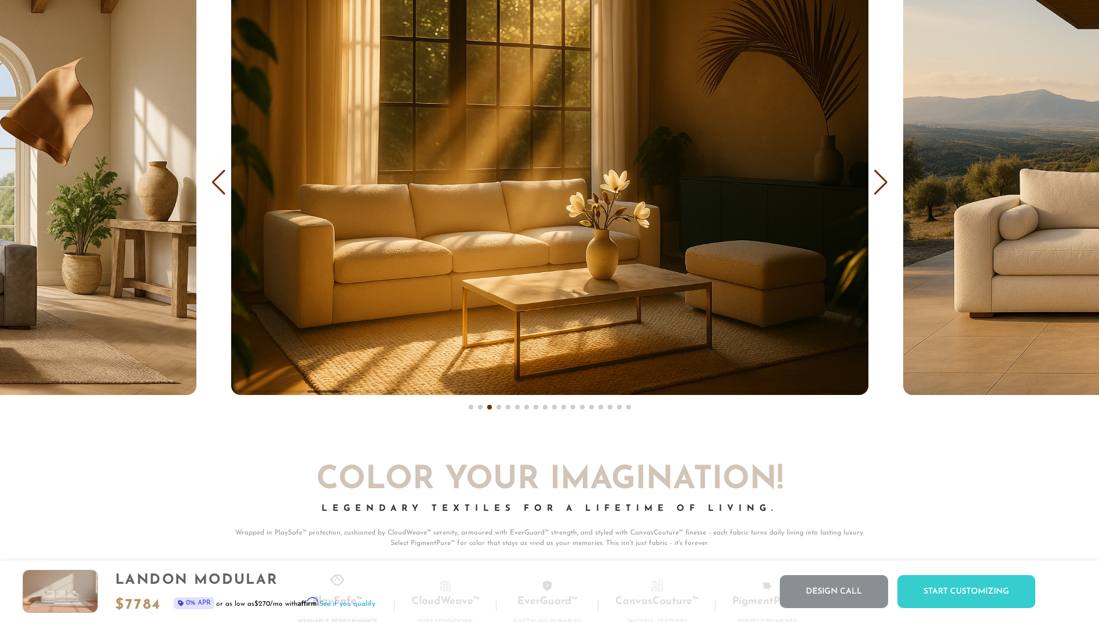
click at [878, 183] on div "Next slide" at bounding box center [881, 182] width 16 height 25
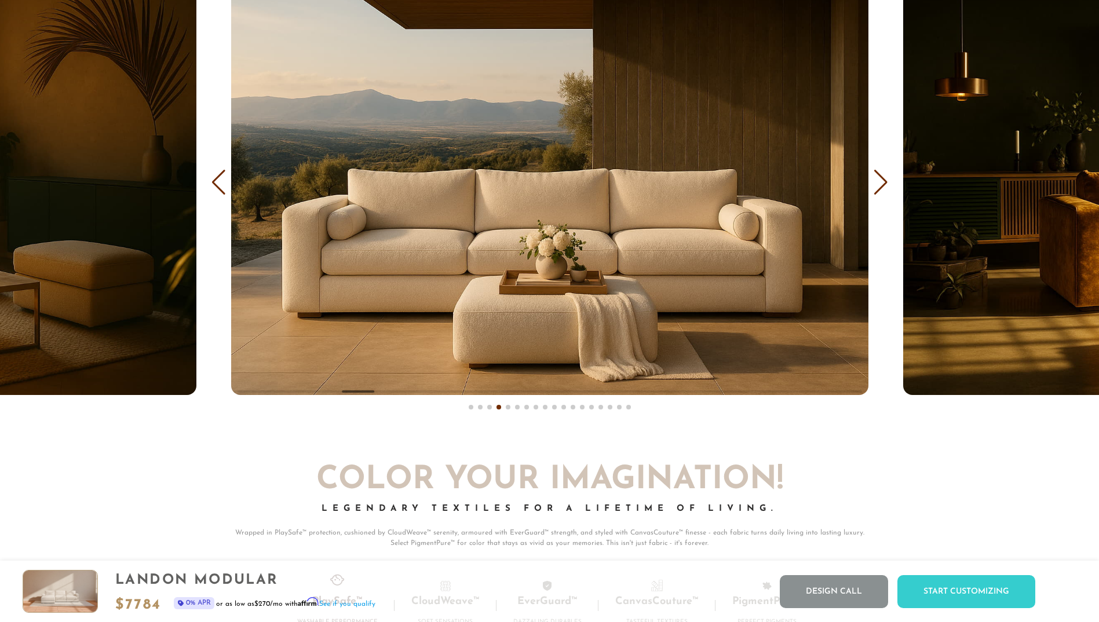
click at [874, 186] on div "Next slide" at bounding box center [881, 182] width 16 height 25
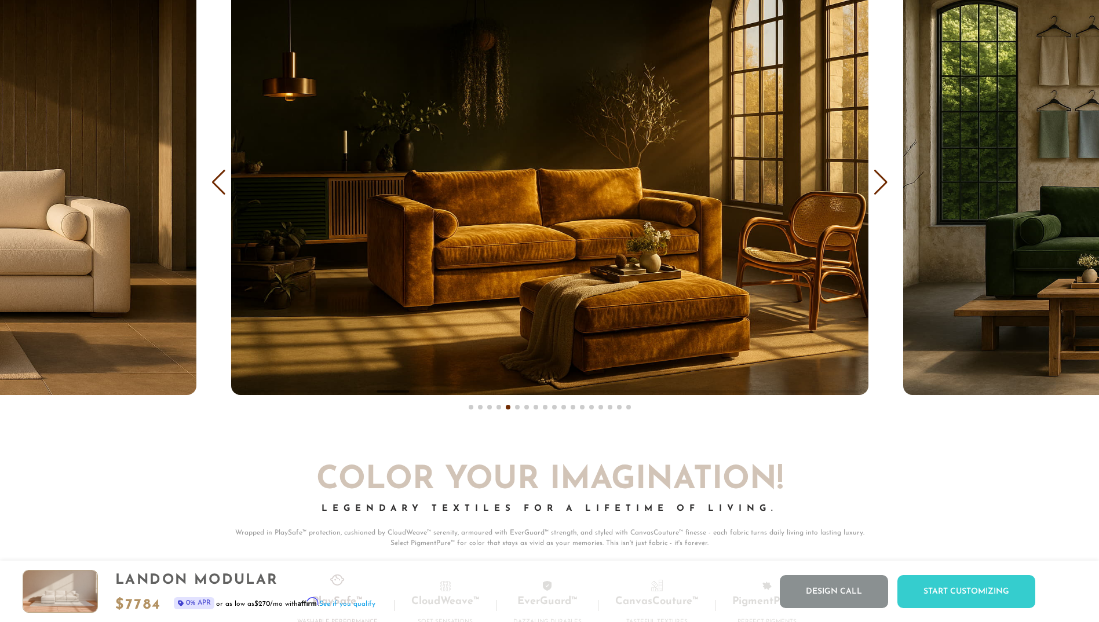
click at [874, 186] on div "Next slide" at bounding box center [881, 182] width 16 height 25
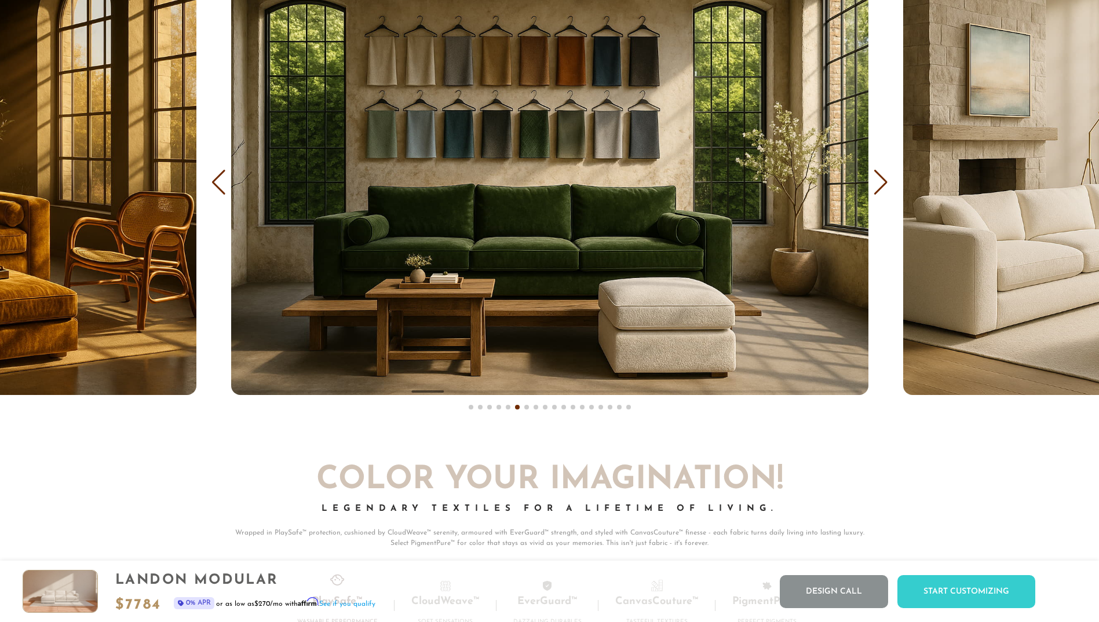
click at [875, 185] on div "Next slide" at bounding box center [881, 182] width 16 height 25
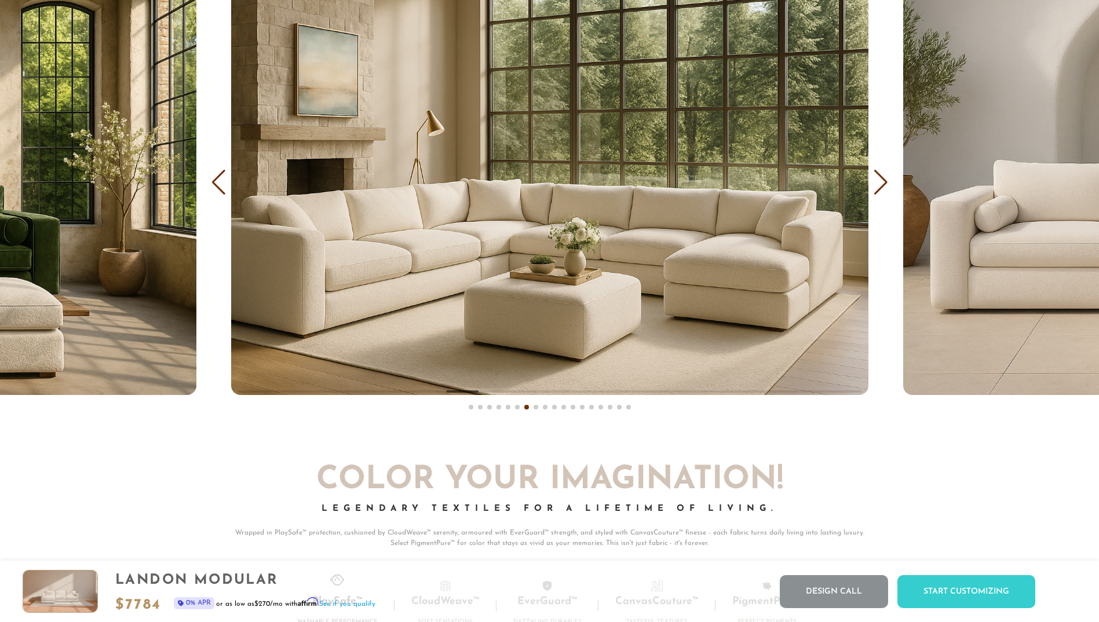
click at [877, 182] on div "Next slide" at bounding box center [881, 182] width 16 height 25
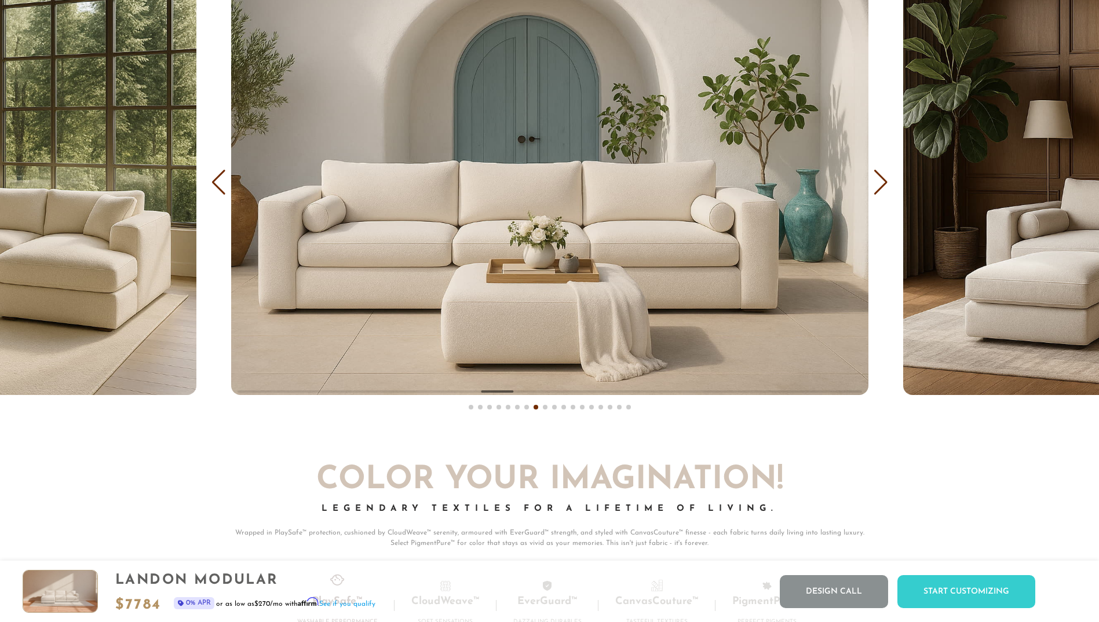
click at [877, 182] on div "Next slide" at bounding box center [881, 182] width 16 height 25
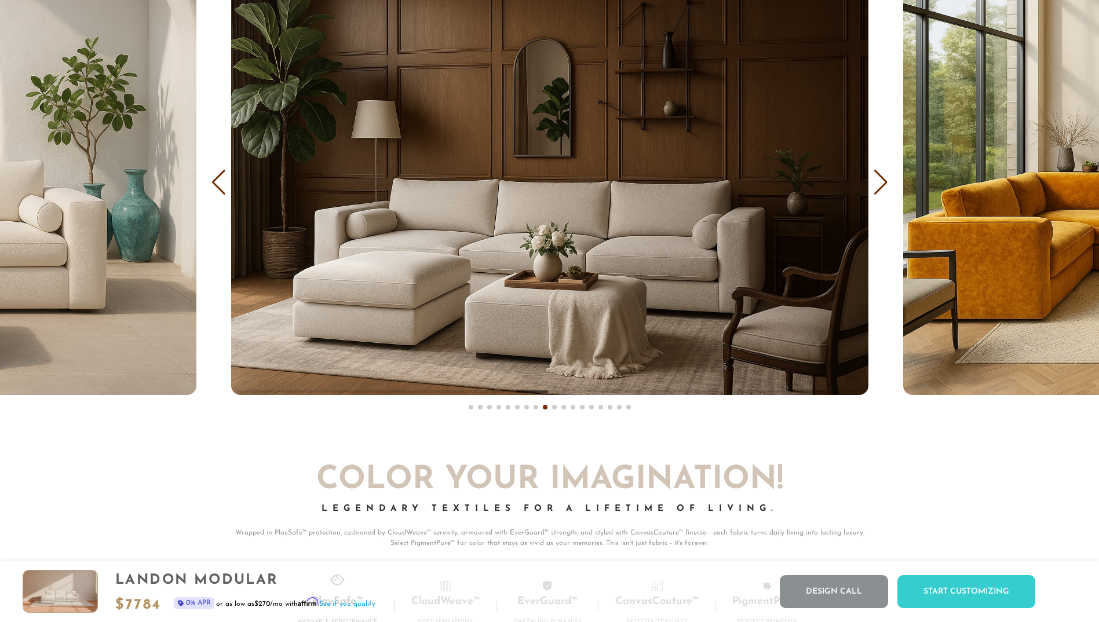
click at [877, 182] on div "Next slide" at bounding box center [881, 182] width 16 height 25
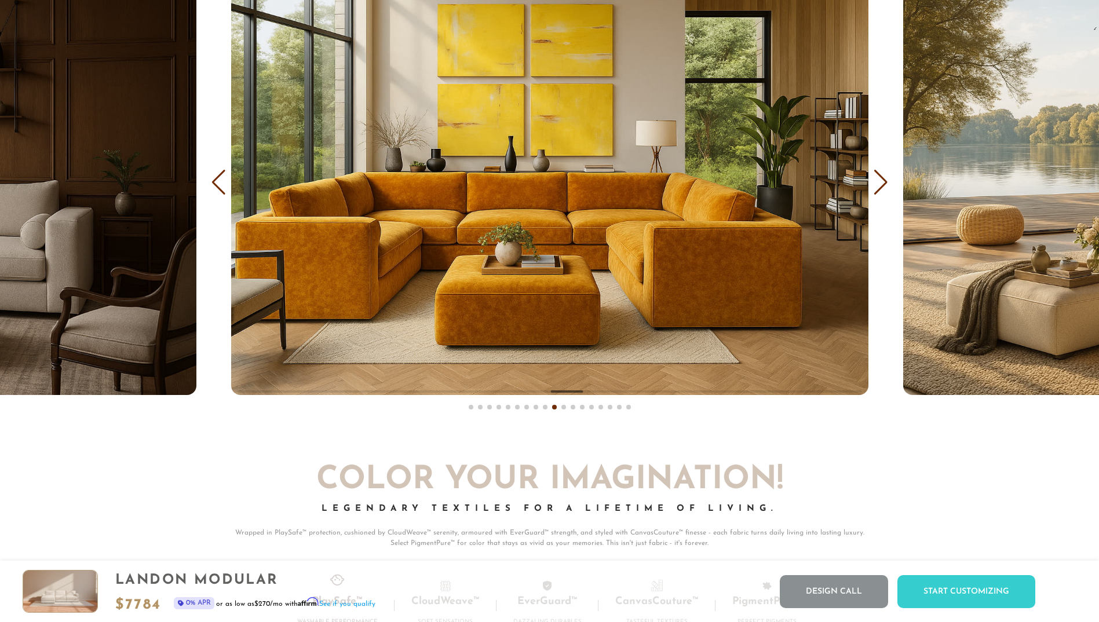
click at [877, 182] on div "Next slide" at bounding box center [881, 182] width 16 height 25
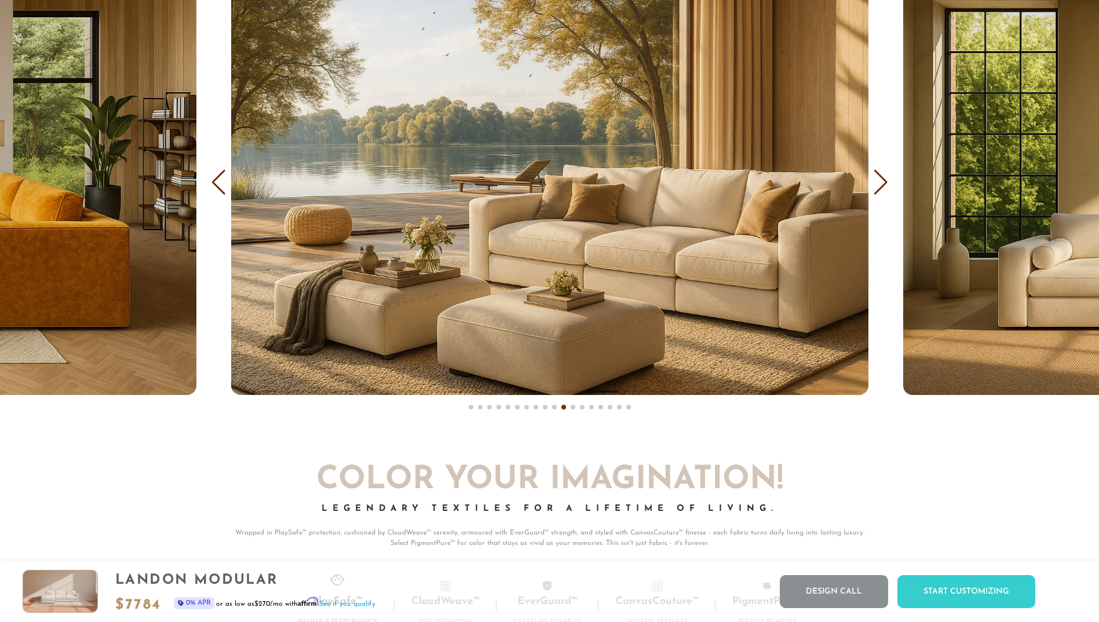
click at [877, 182] on div "Next slide" at bounding box center [881, 182] width 16 height 25
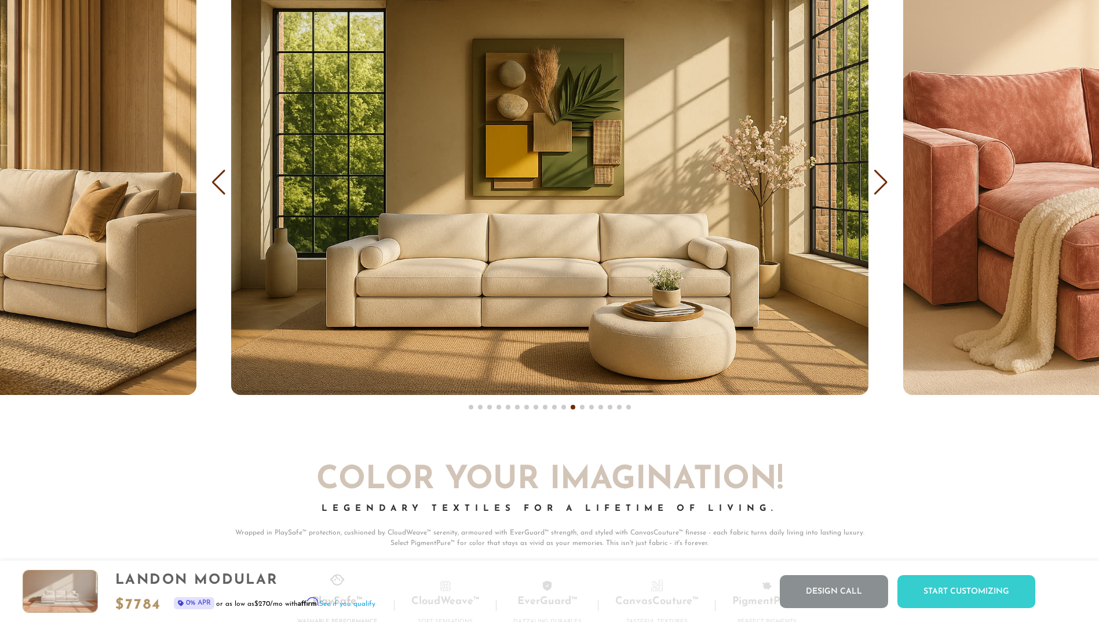
click at [875, 179] on div "Next slide" at bounding box center [881, 182] width 16 height 25
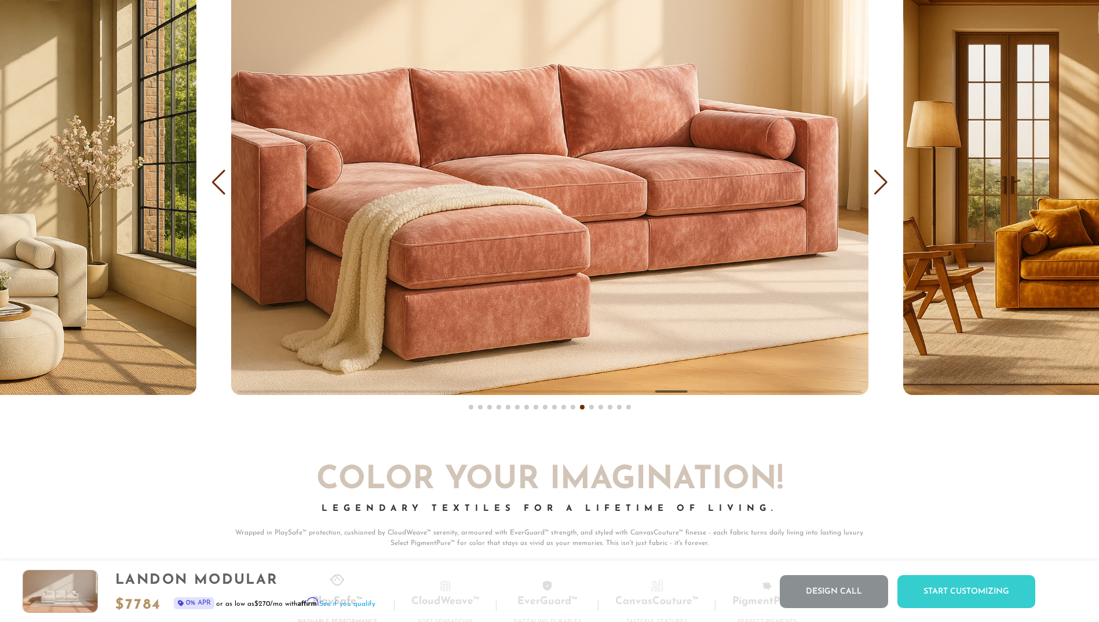
click at [875, 179] on div "Next slide" at bounding box center [881, 182] width 16 height 25
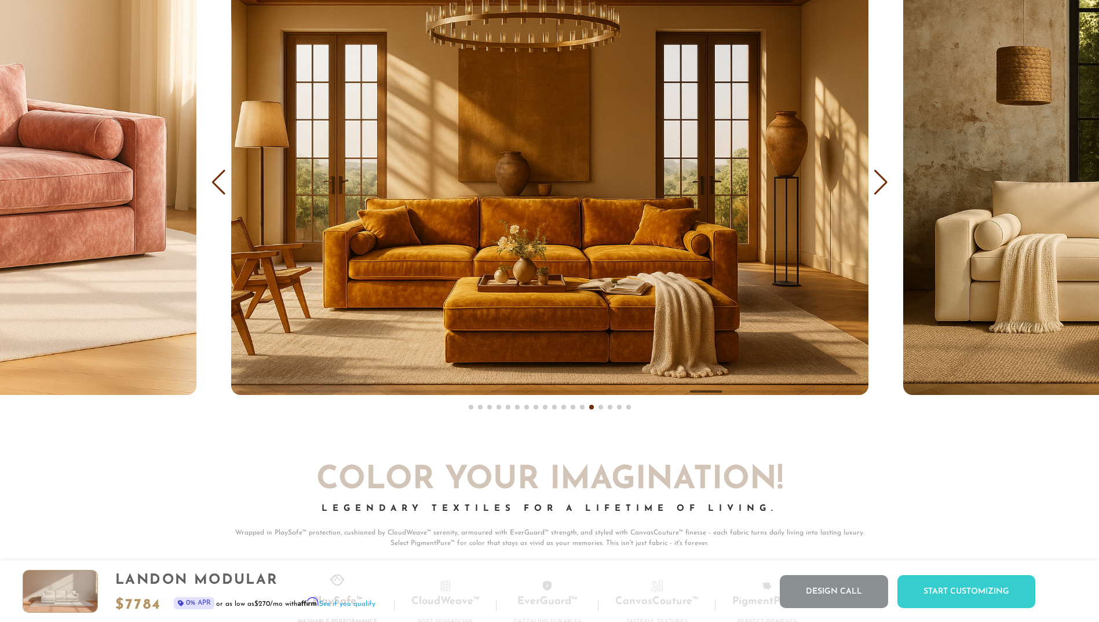
click at [875, 178] on div "Next slide" at bounding box center [881, 182] width 16 height 25
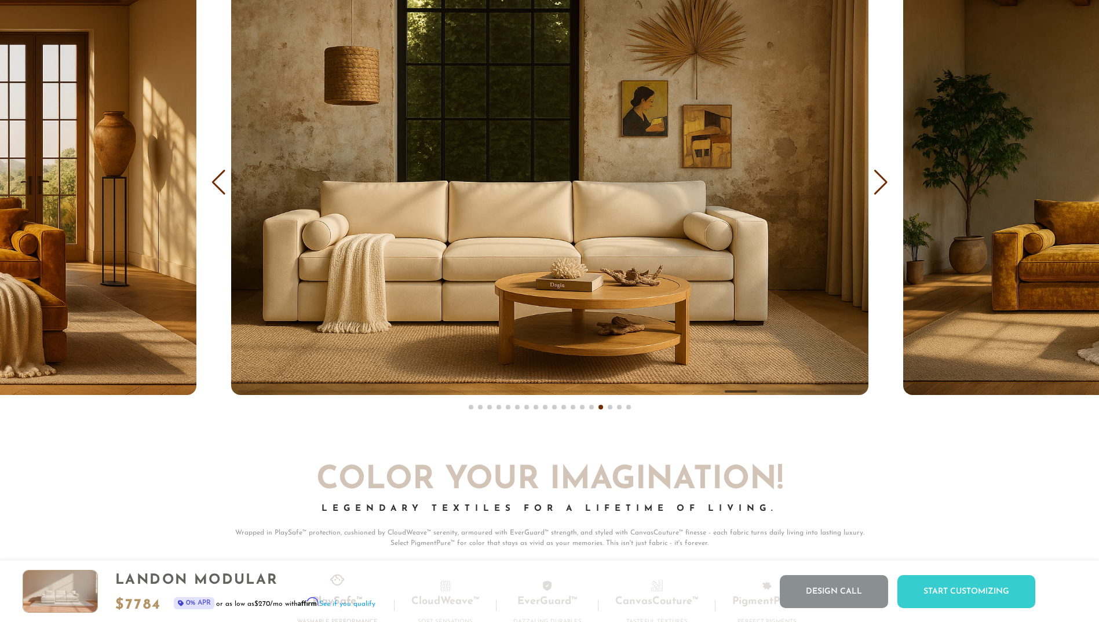
click at [875, 178] on div "Next slide" at bounding box center [881, 182] width 16 height 25
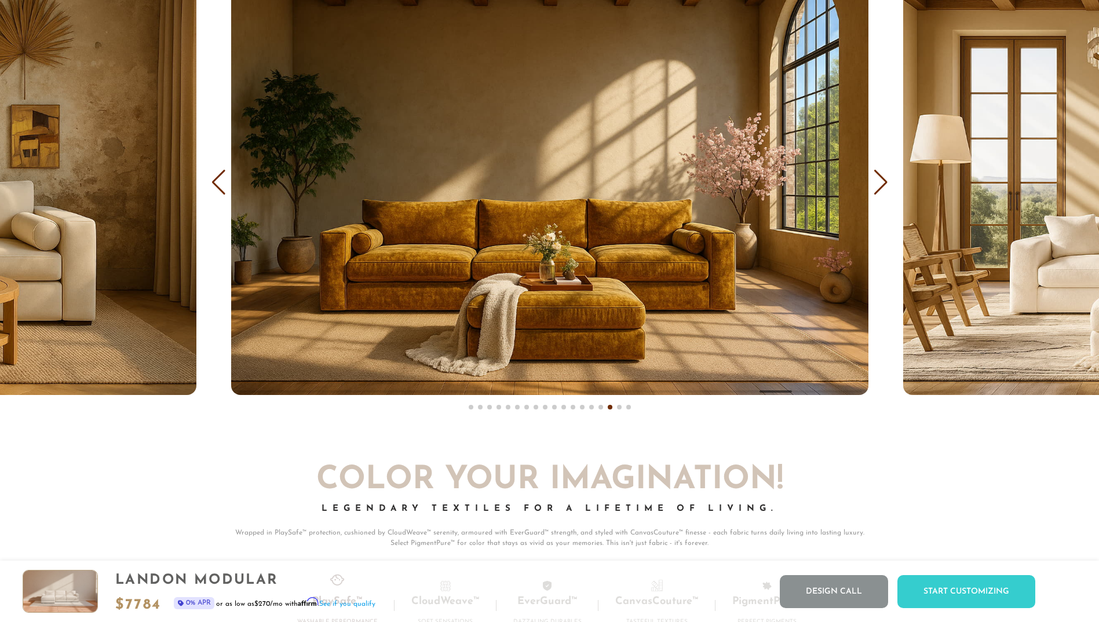
click at [875, 178] on div "Next slide" at bounding box center [881, 182] width 16 height 25
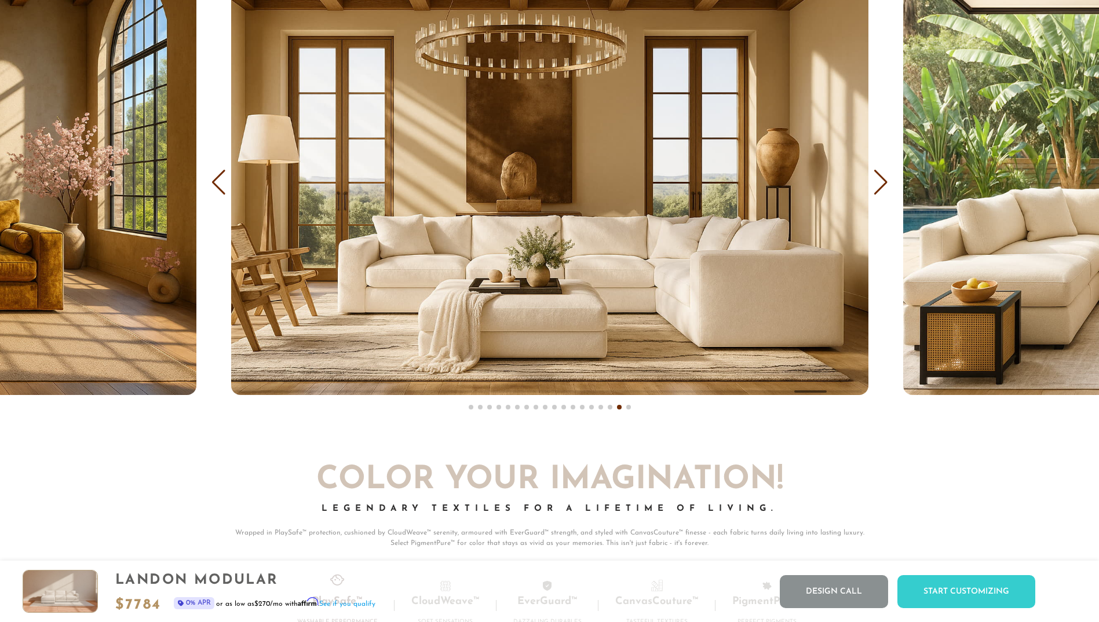
click at [875, 178] on div "Next slide" at bounding box center [881, 182] width 16 height 25
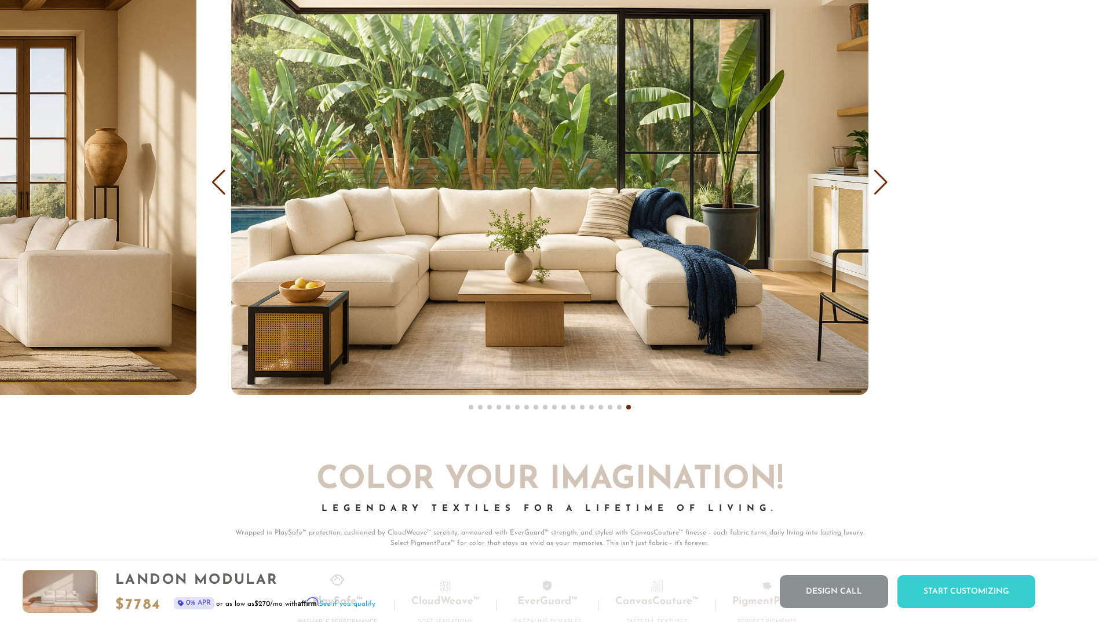
click at [875, 178] on div "Next slide" at bounding box center [881, 182] width 16 height 25
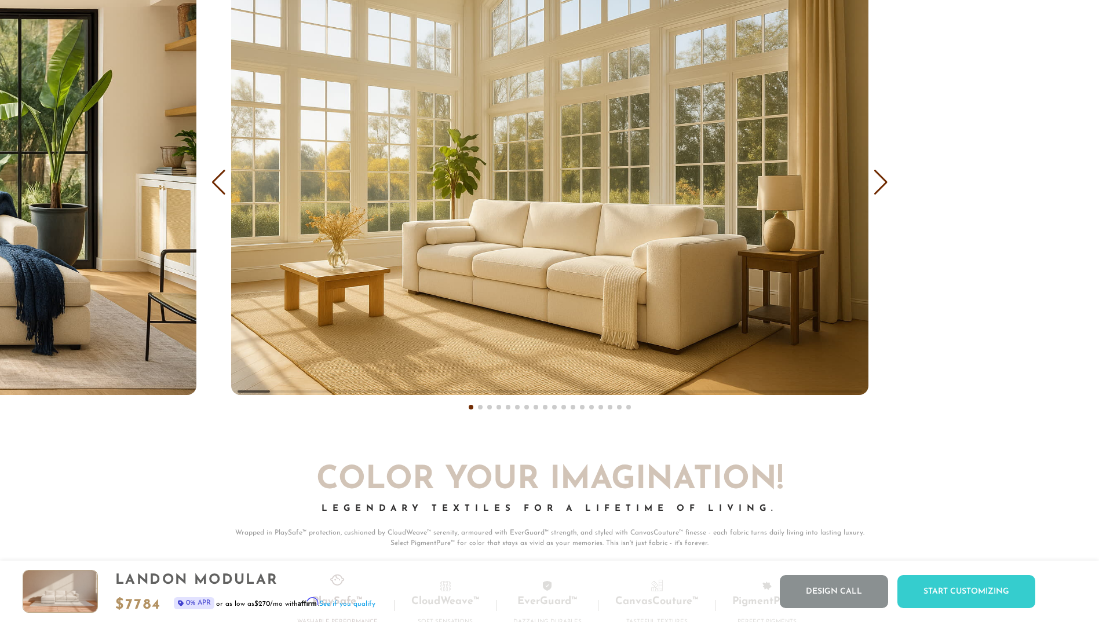
click at [875, 178] on div "Next slide" at bounding box center [881, 182] width 16 height 25
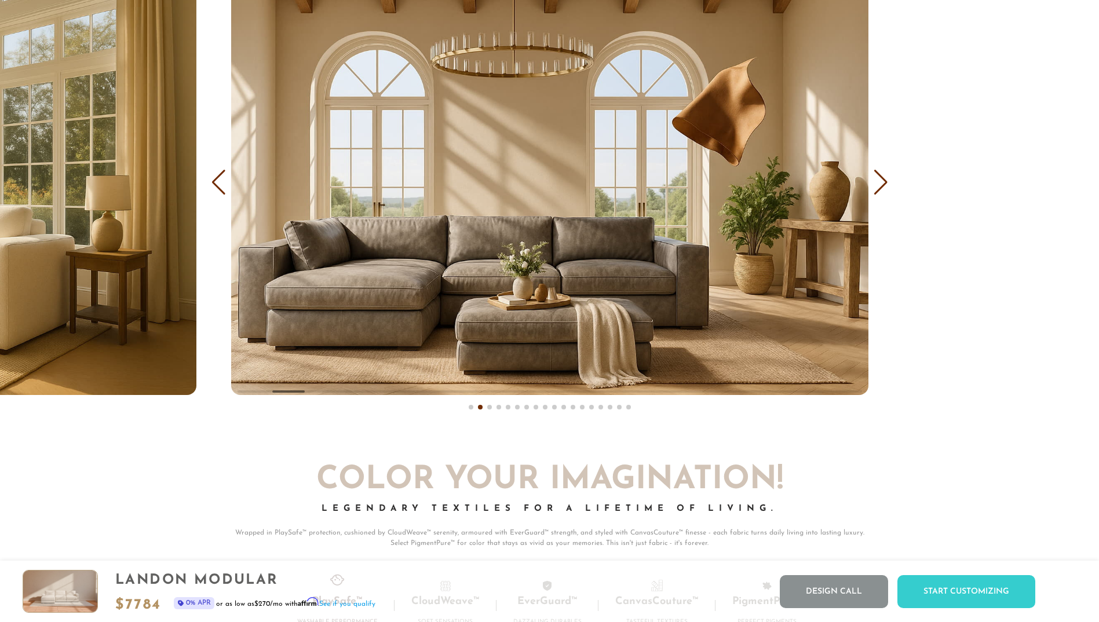
click at [875, 178] on div "Next slide" at bounding box center [881, 182] width 16 height 25
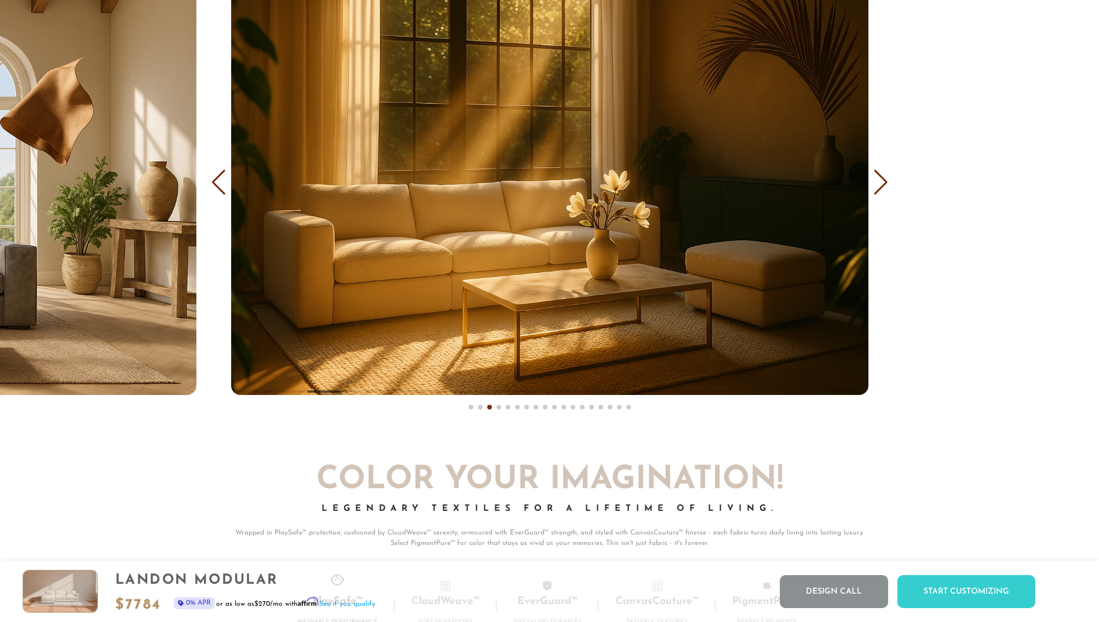
click at [875, 178] on div "Next slide" at bounding box center [881, 182] width 16 height 25
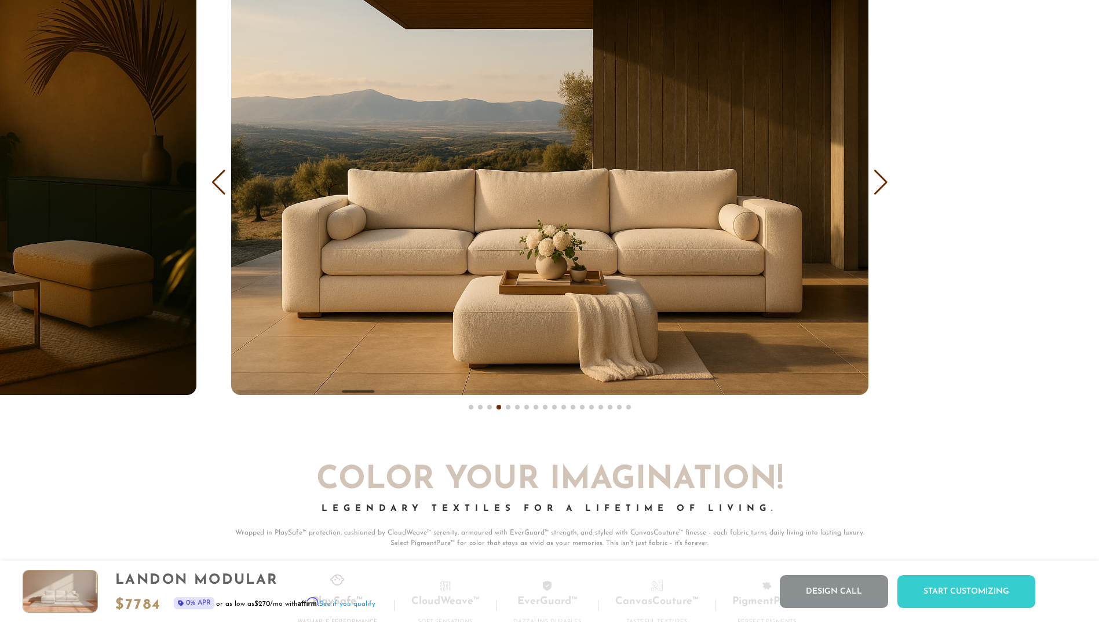
click at [875, 178] on div "Next slide" at bounding box center [881, 182] width 16 height 25
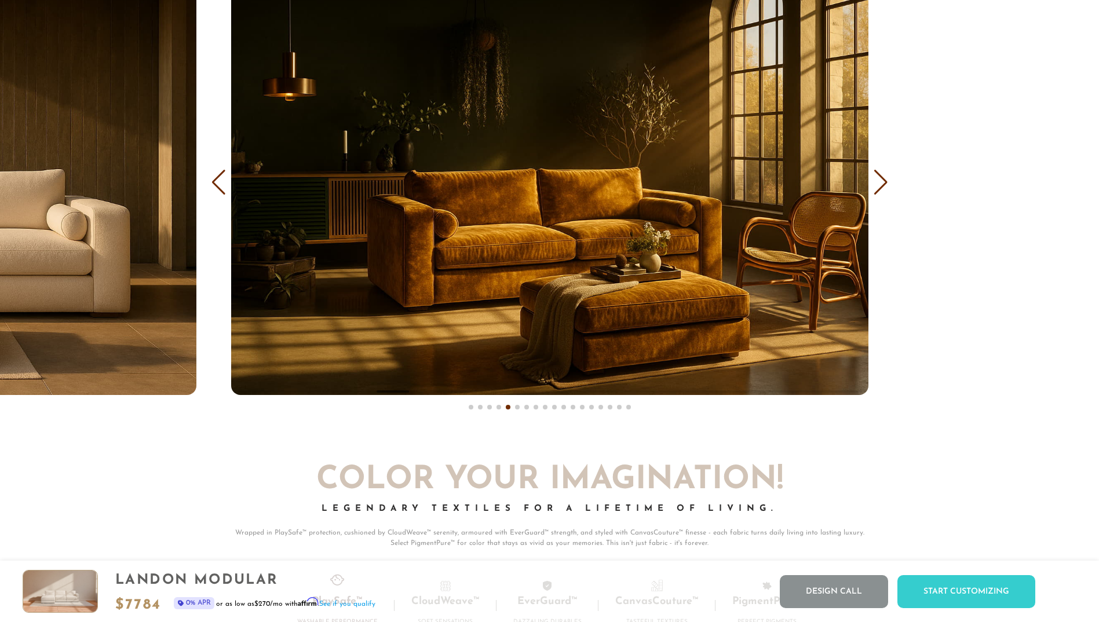
click at [875, 178] on div "Next slide" at bounding box center [881, 182] width 16 height 25
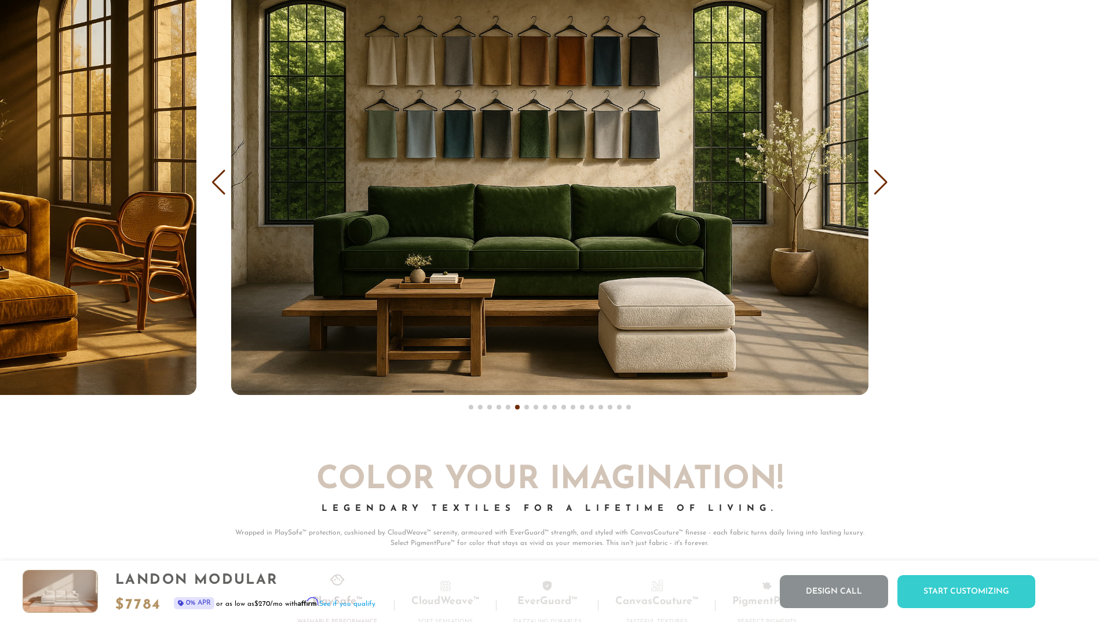
click at [875, 178] on div "Next slide" at bounding box center [881, 182] width 16 height 25
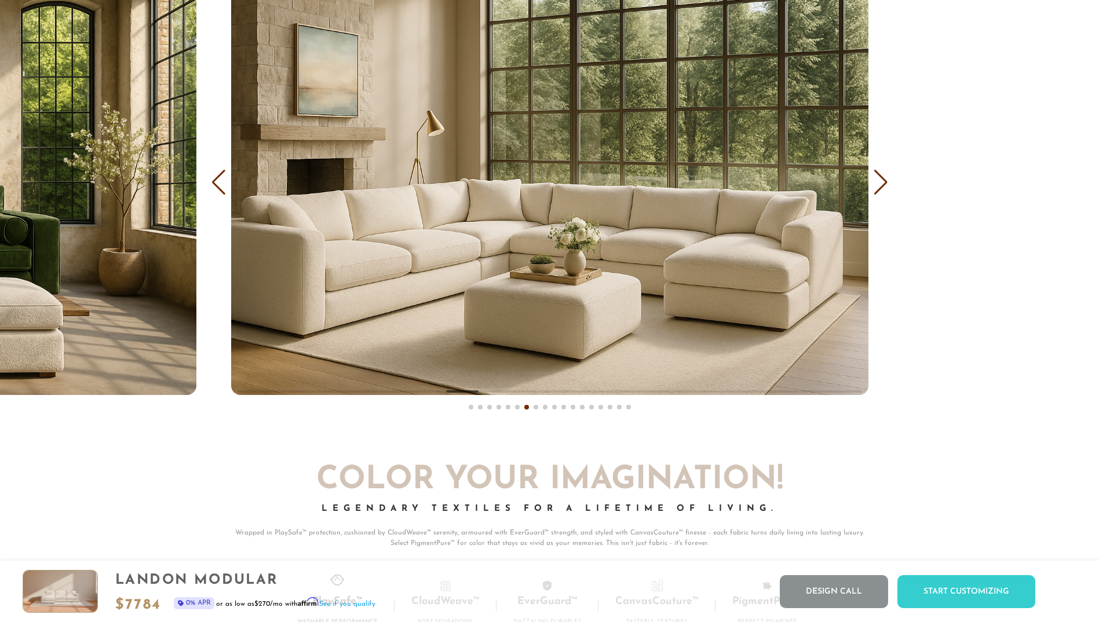
click at [875, 178] on div "Next slide" at bounding box center [881, 182] width 16 height 25
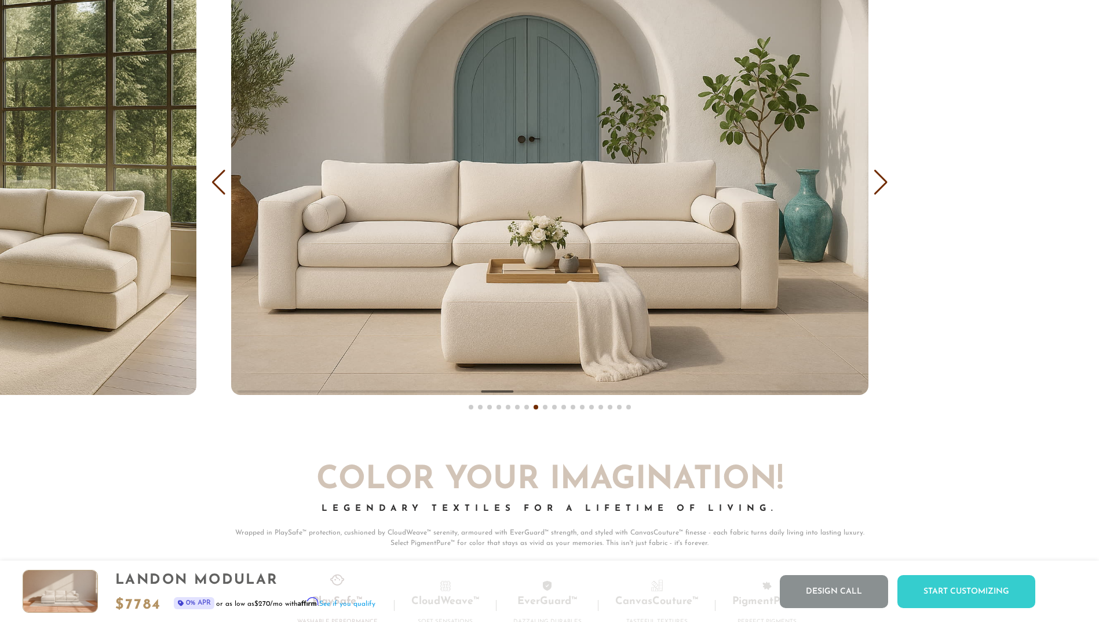
click at [875, 178] on div "Next slide" at bounding box center [881, 182] width 16 height 25
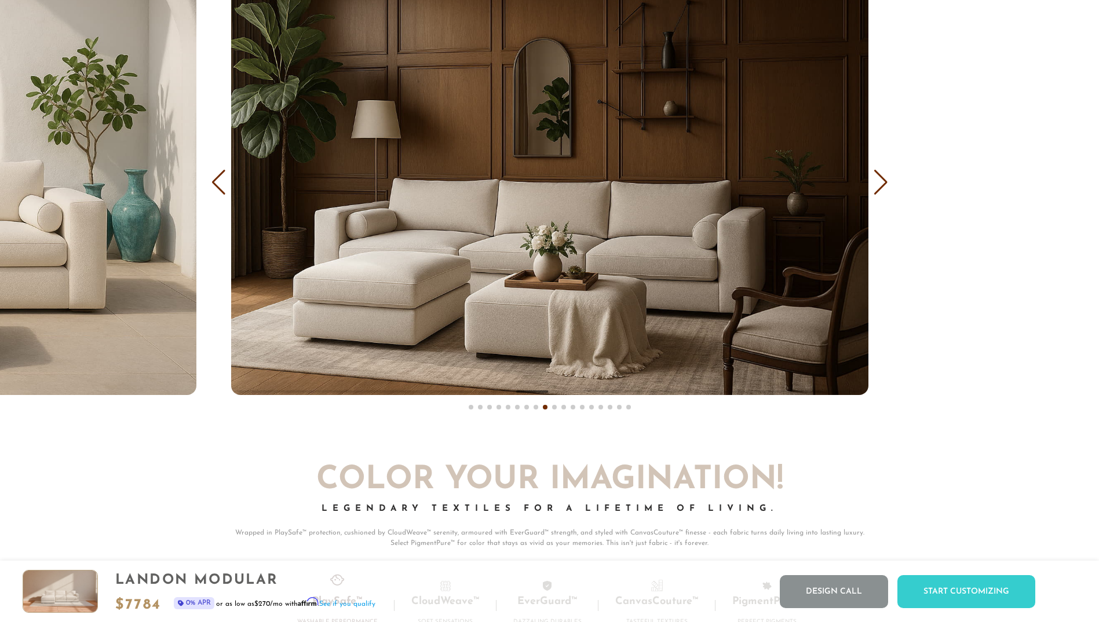
click at [875, 178] on div "Next slide" at bounding box center [881, 182] width 16 height 25
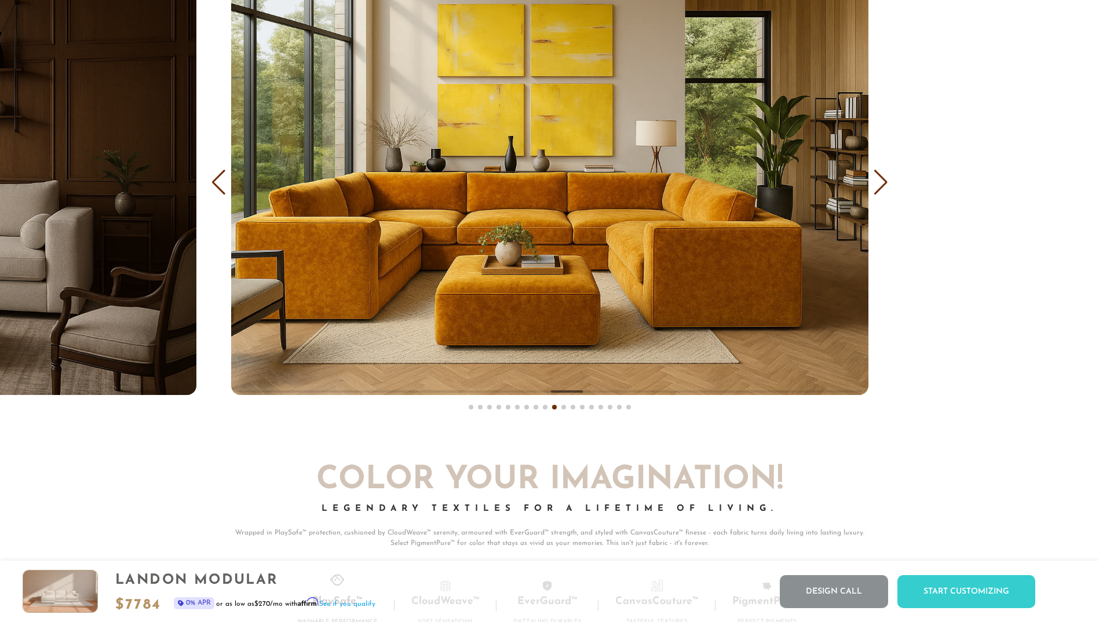
click at [875, 178] on div "Next slide" at bounding box center [881, 182] width 16 height 25
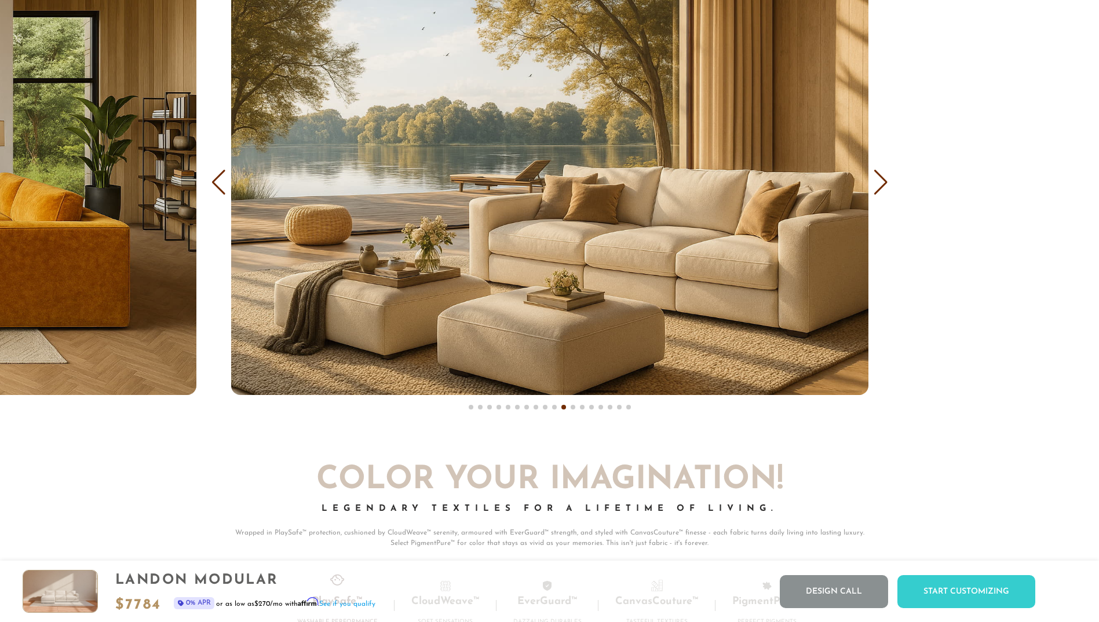
click at [875, 178] on div "Next slide" at bounding box center [881, 182] width 16 height 25
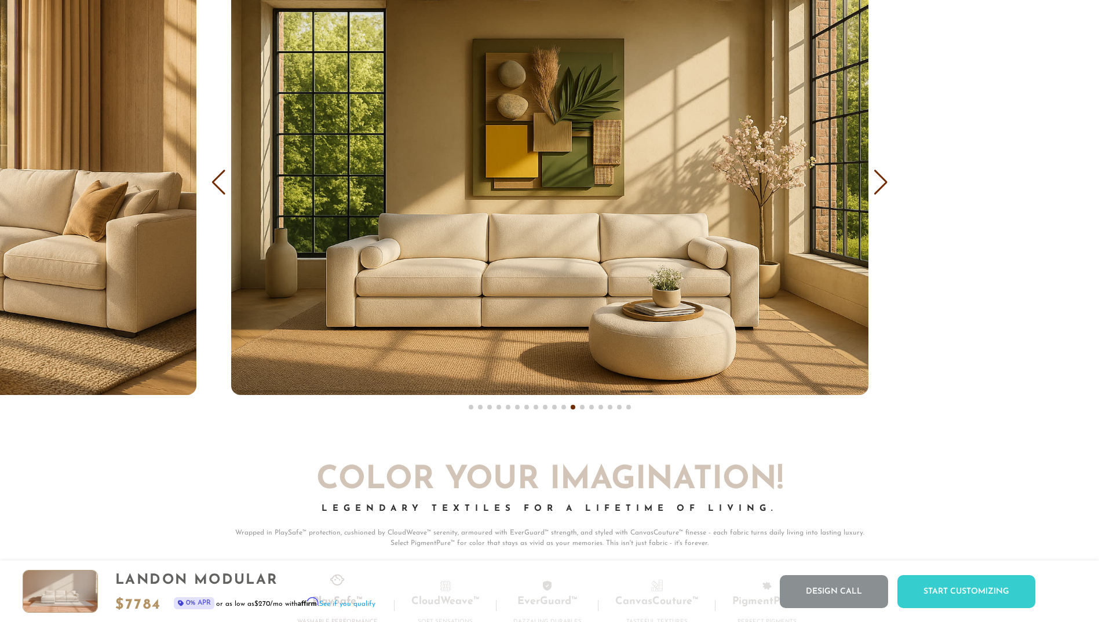
click at [875, 178] on div "Next slide" at bounding box center [881, 182] width 16 height 25
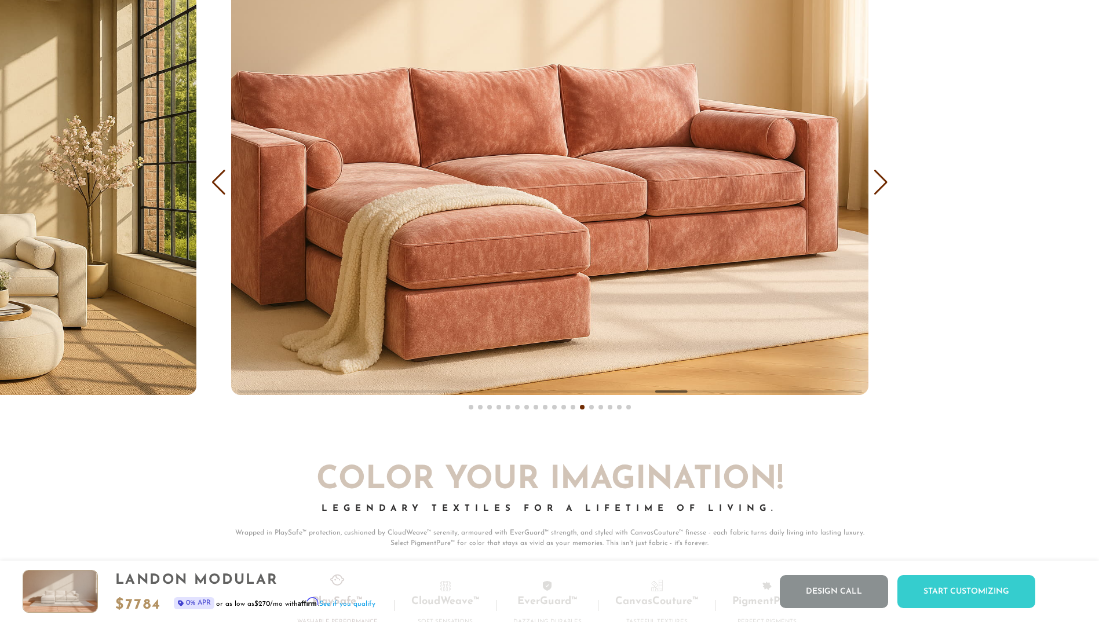
click at [875, 178] on div "Next slide" at bounding box center [881, 182] width 16 height 25
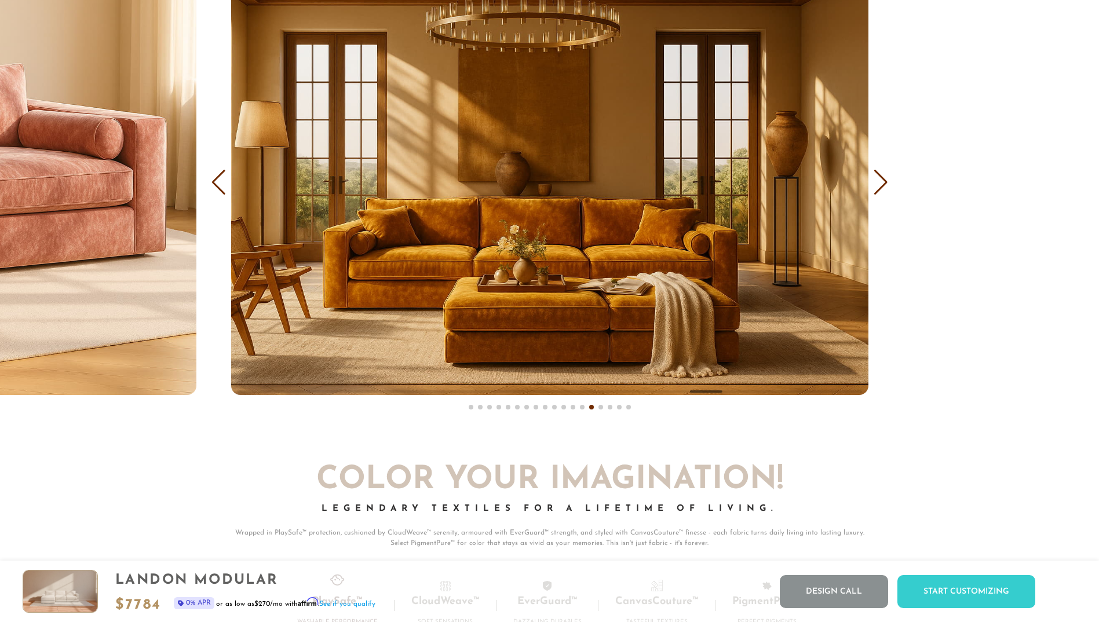
click at [875, 178] on div "Next slide" at bounding box center [881, 182] width 16 height 25
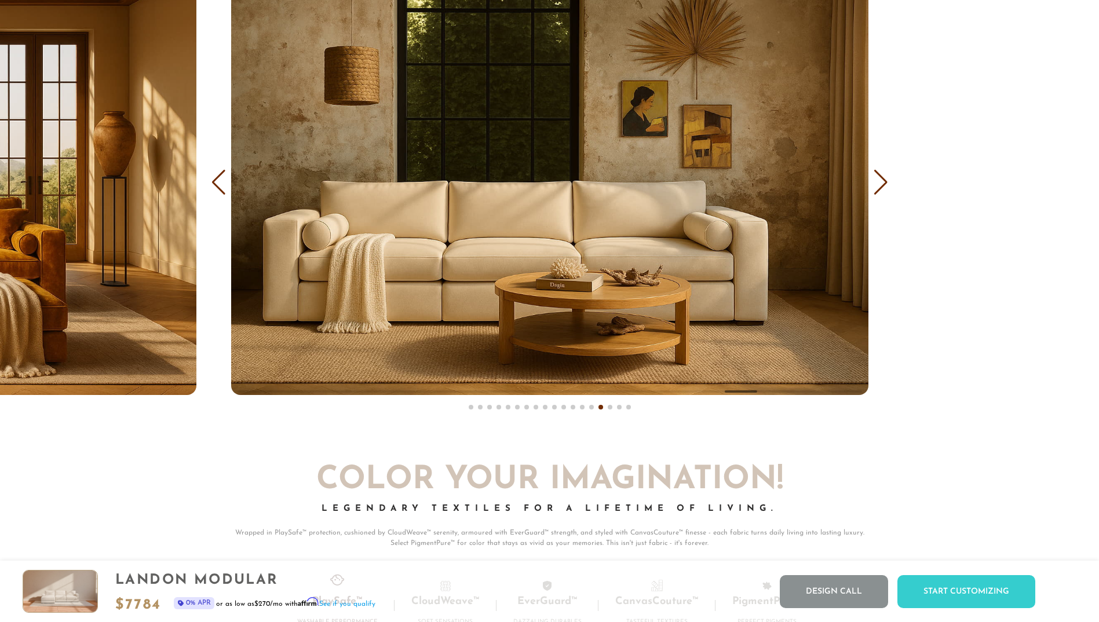
click at [875, 178] on div "Next slide" at bounding box center [881, 182] width 16 height 25
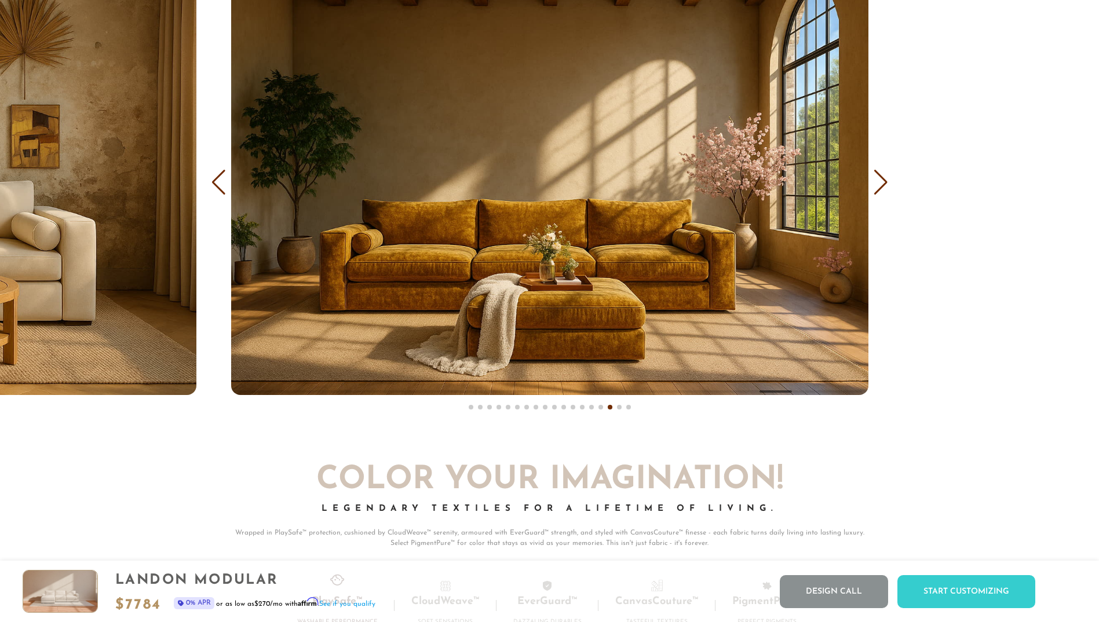
click at [875, 178] on div "Next slide" at bounding box center [881, 182] width 16 height 25
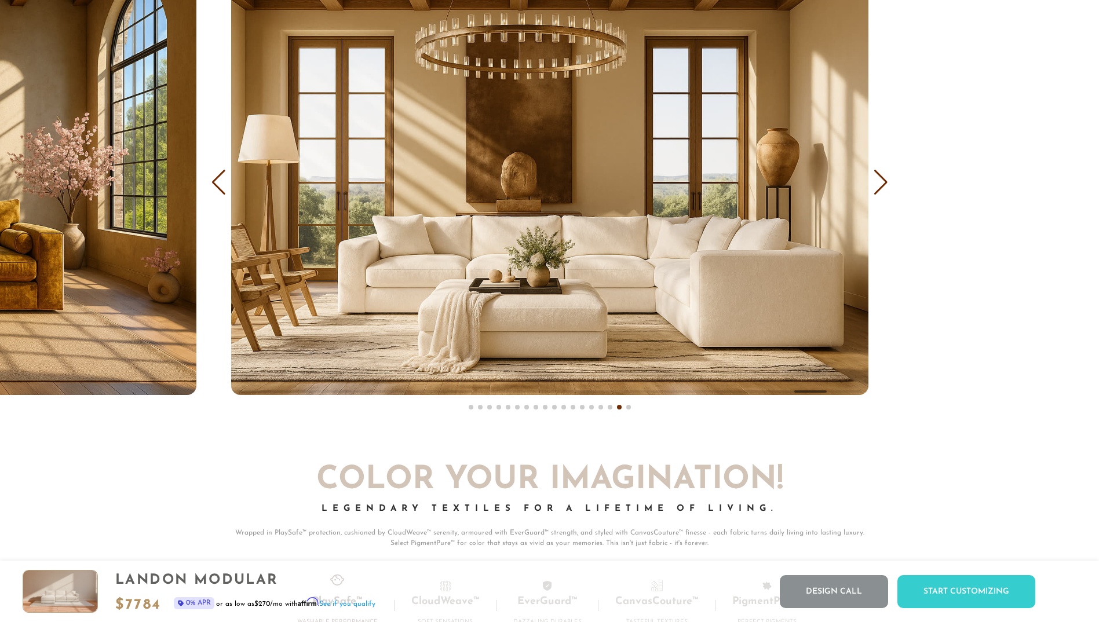
click at [875, 178] on div "Next slide" at bounding box center [881, 182] width 16 height 25
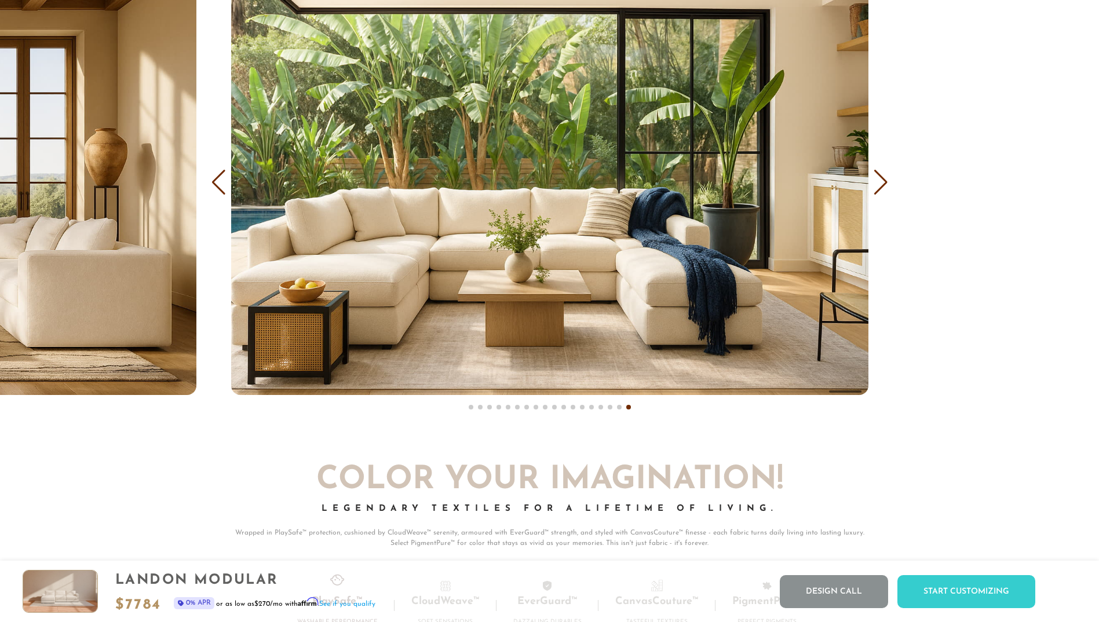
click at [875, 178] on div "Next slide" at bounding box center [881, 182] width 16 height 25
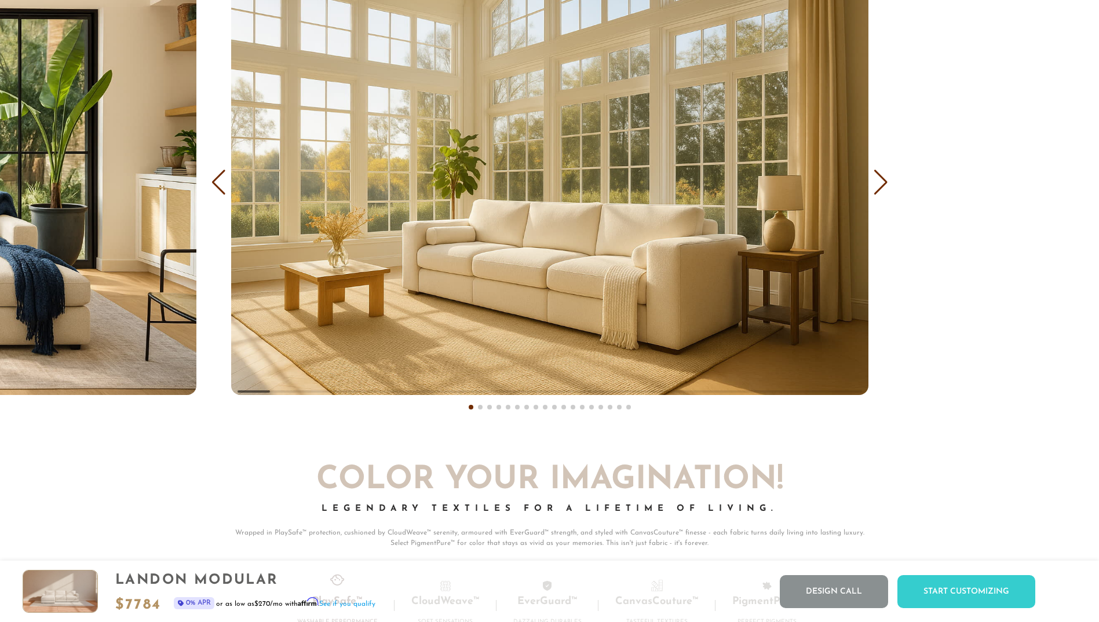
click at [875, 178] on div "Next slide" at bounding box center [881, 182] width 16 height 25
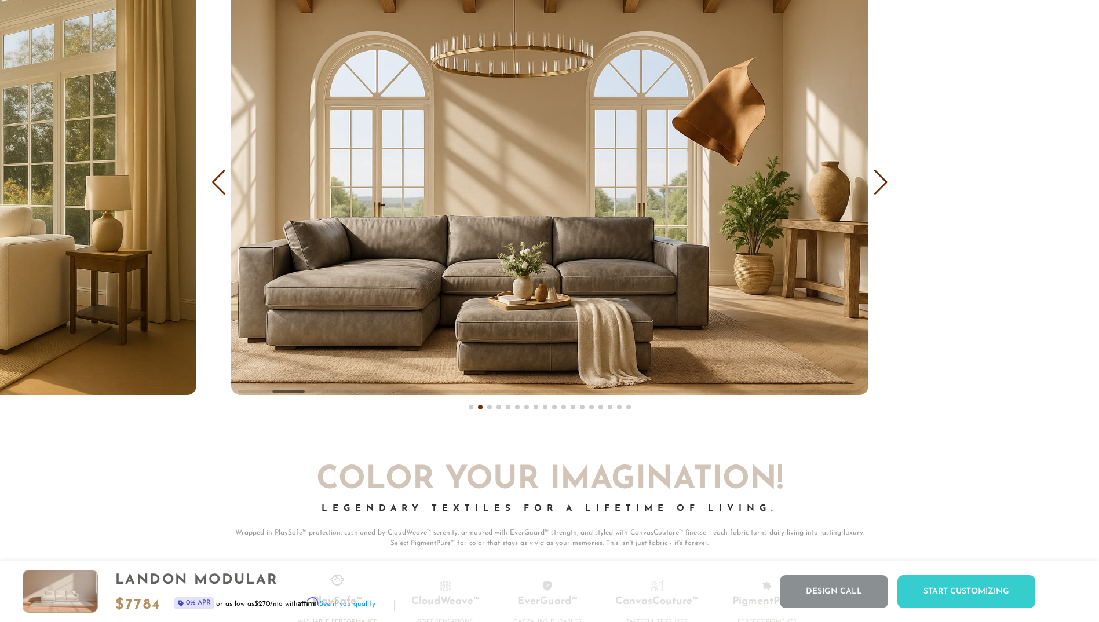
click at [875, 178] on div "Next slide" at bounding box center [881, 182] width 16 height 25
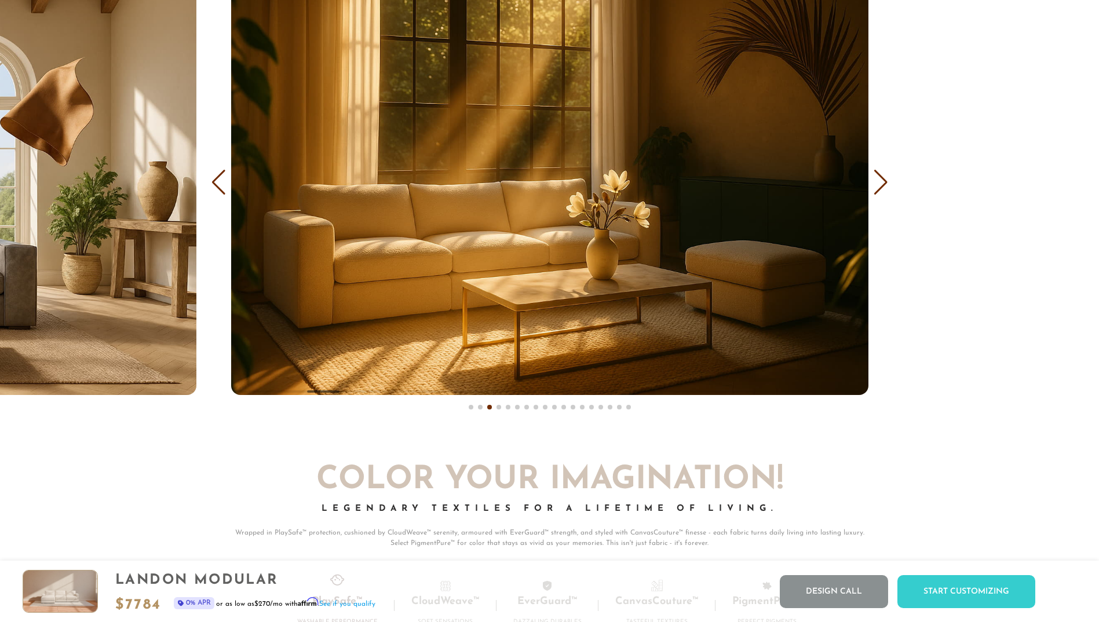
click at [875, 178] on div "Next slide" at bounding box center [881, 182] width 16 height 25
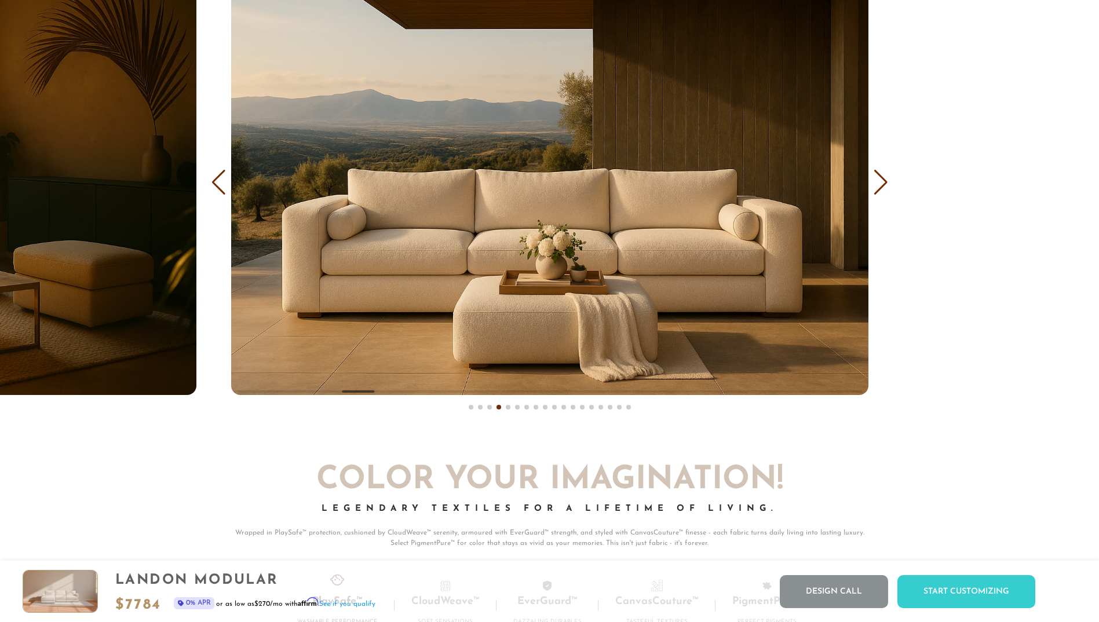
click at [875, 178] on div "Next slide" at bounding box center [881, 182] width 16 height 25
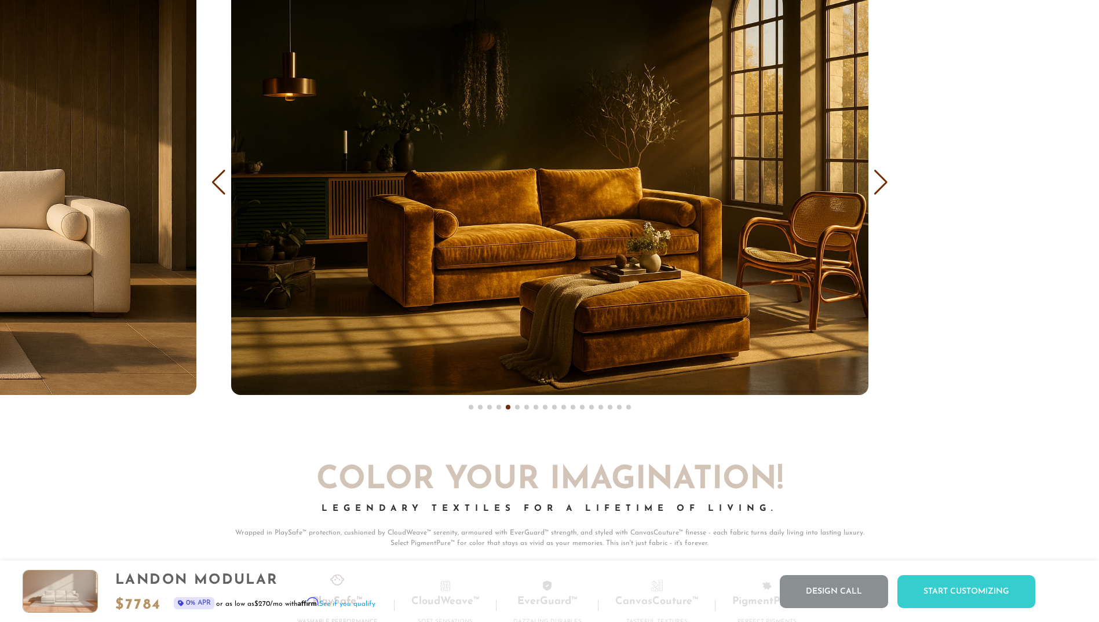
click at [875, 178] on div "Next slide" at bounding box center [881, 182] width 16 height 25
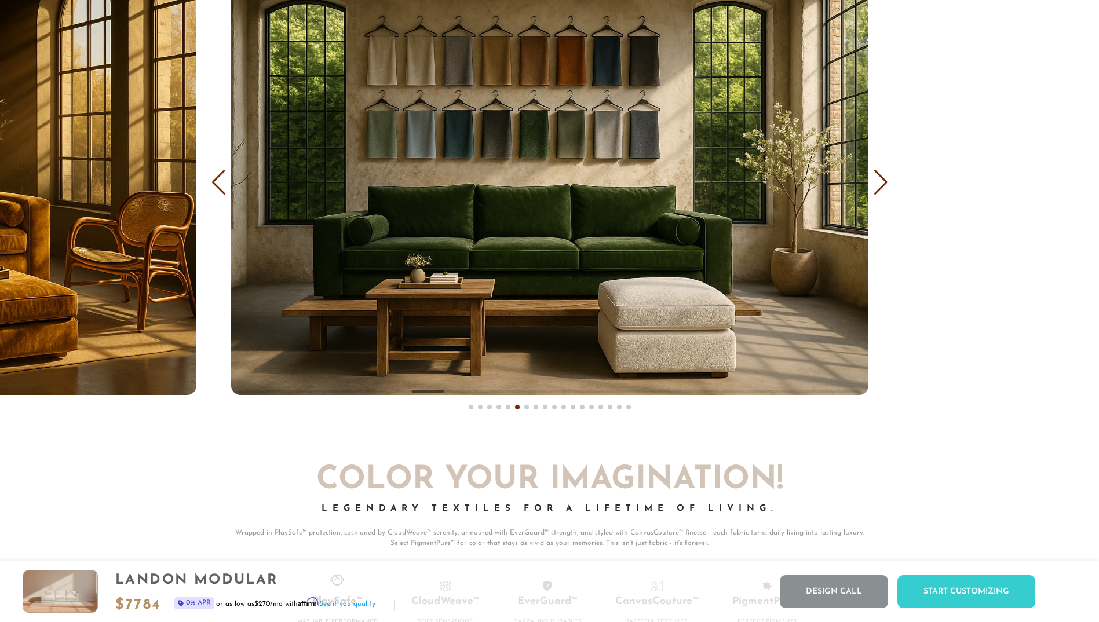
click at [875, 178] on div "Next slide" at bounding box center [881, 182] width 16 height 25
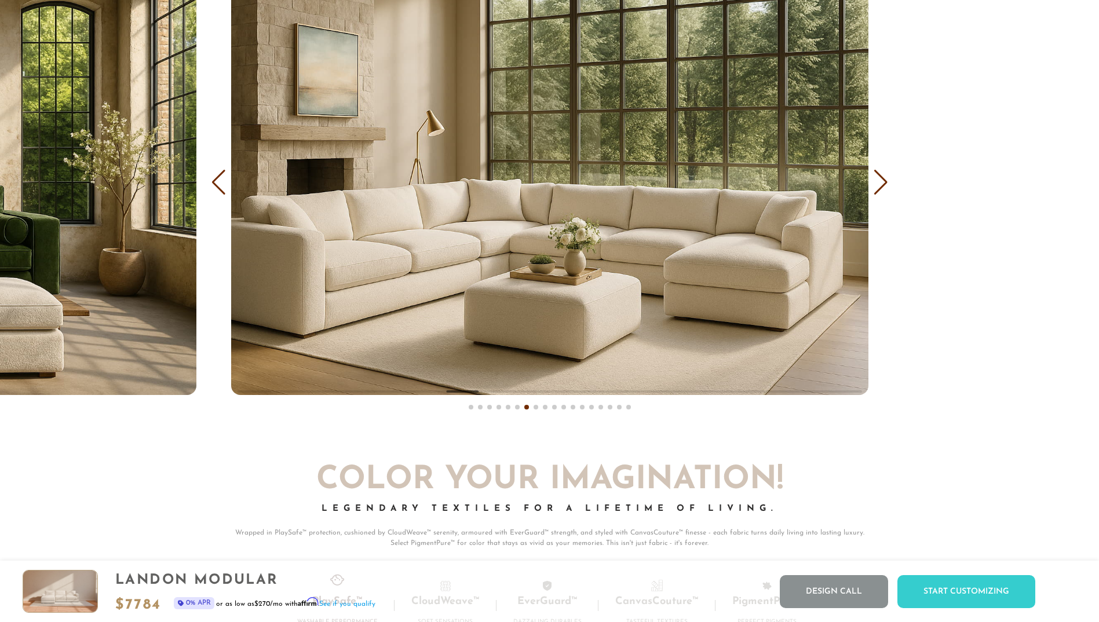
click at [880, 181] on div "Next slide" at bounding box center [881, 182] width 16 height 25
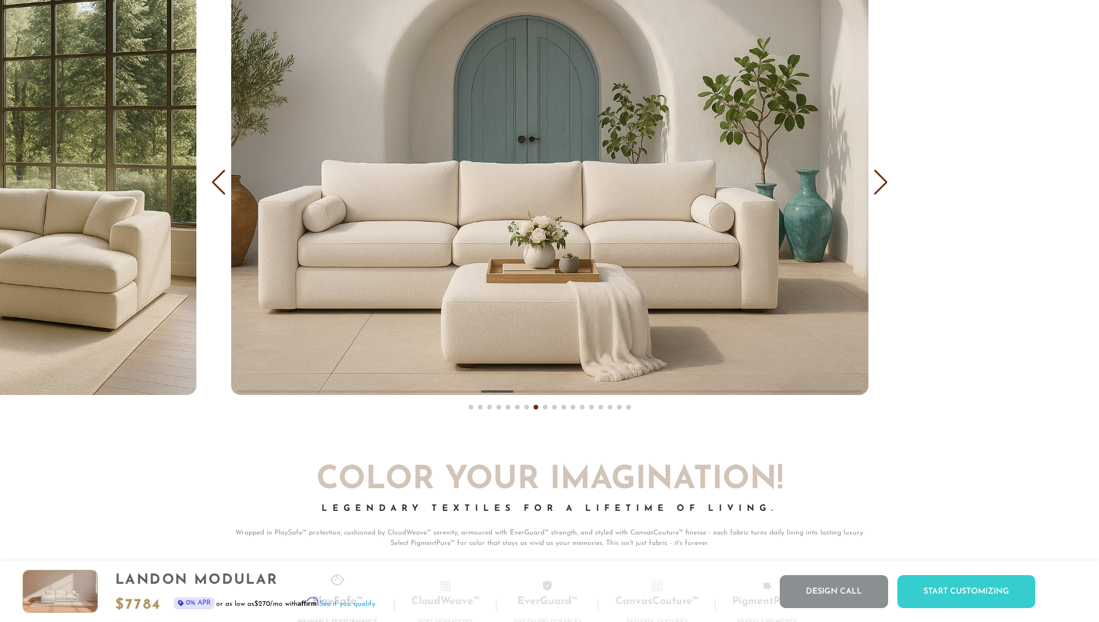
click at [880, 181] on div "Next slide" at bounding box center [881, 182] width 16 height 25
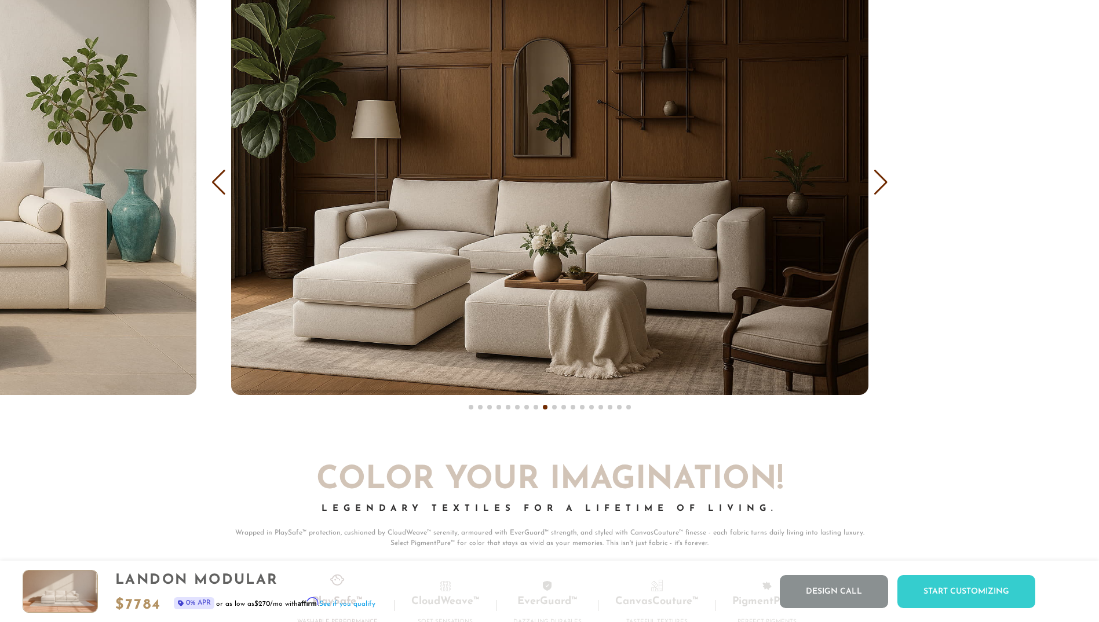
click at [880, 181] on div "Next slide" at bounding box center [881, 182] width 16 height 25
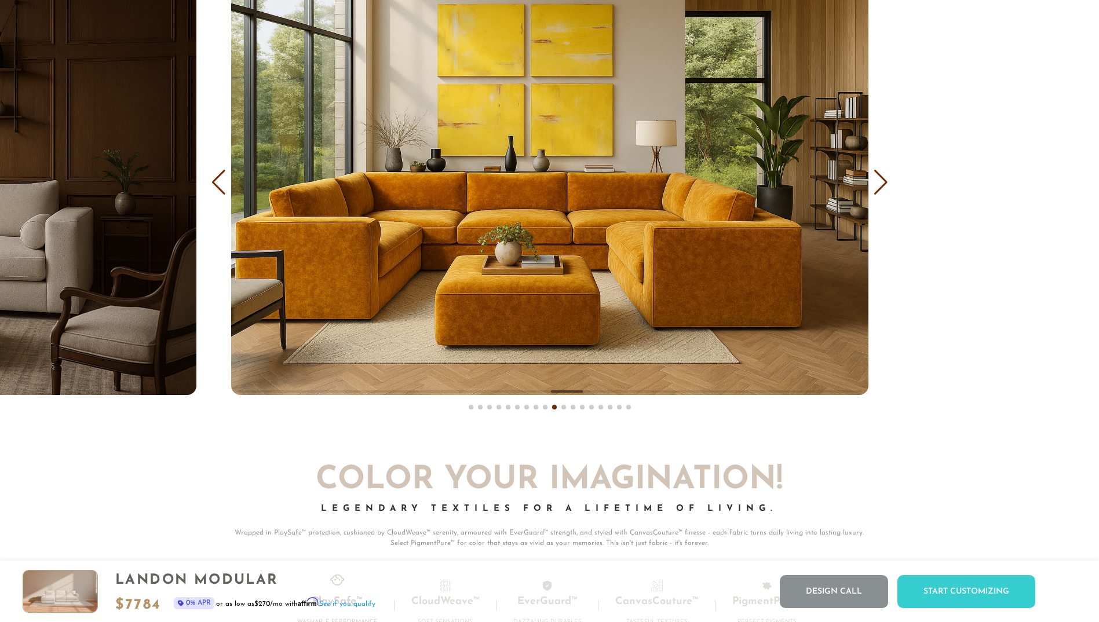
scroll to position [13659, 1090]
click at [881, 183] on div "Next slide" at bounding box center [881, 182] width 16 height 25
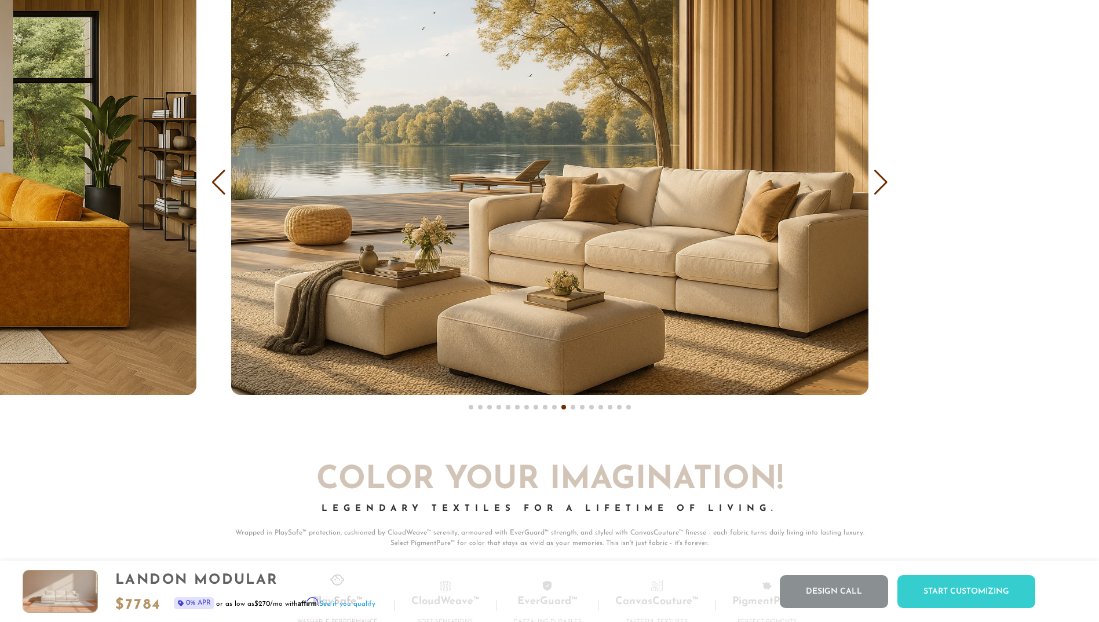
click at [881, 183] on div "Next slide" at bounding box center [881, 182] width 16 height 25
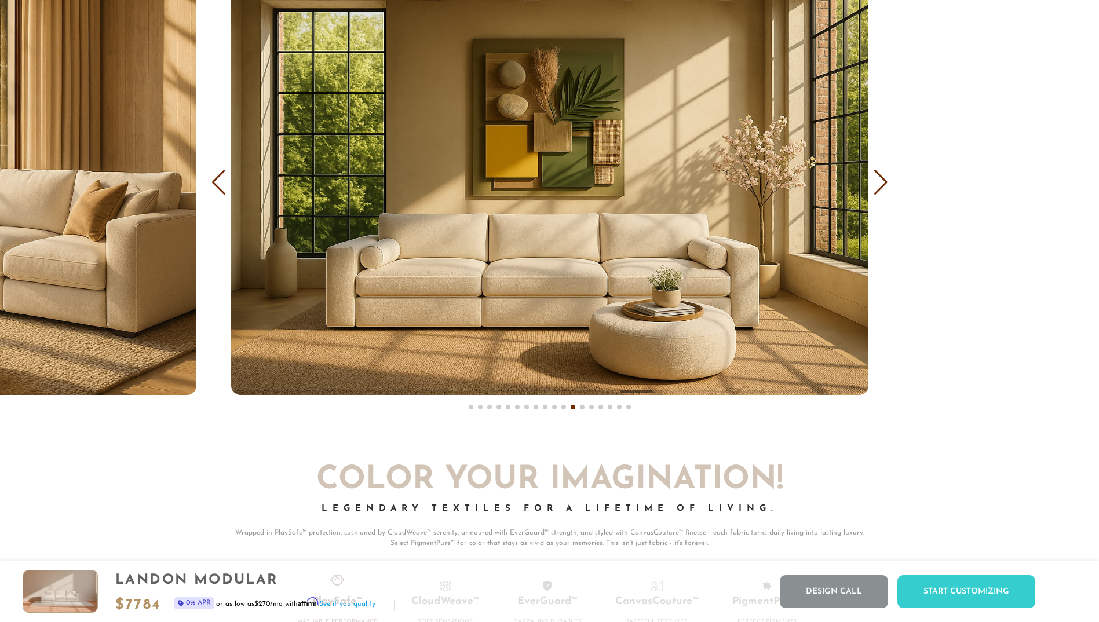
click at [880, 181] on div "Next slide" at bounding box center [881, 182] width 16 height 25
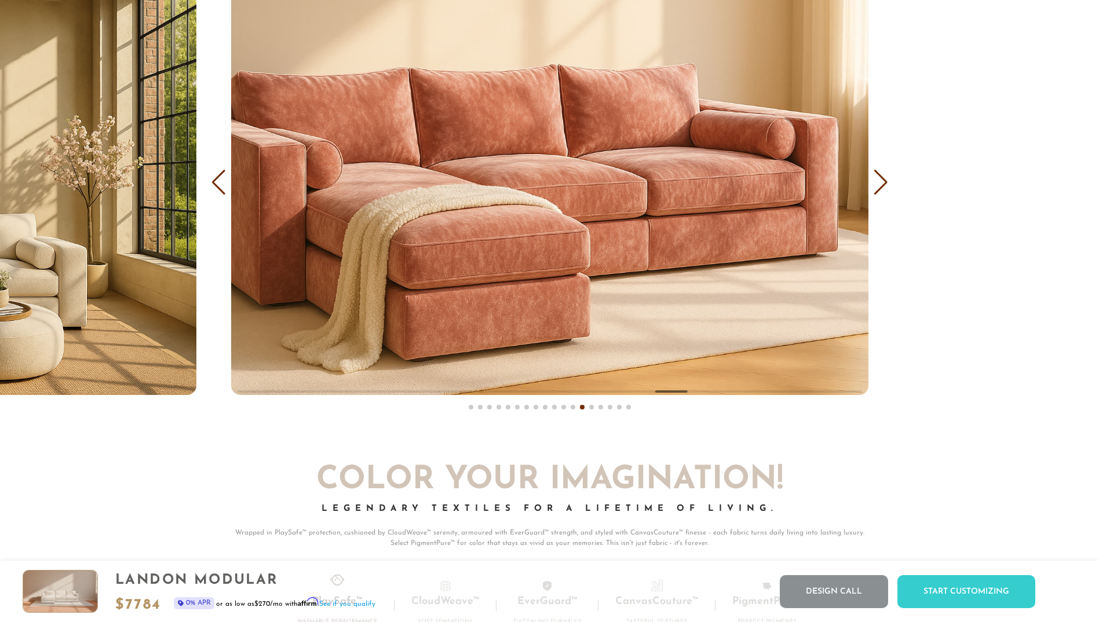
click at [880, 181] on div "Next slide" at bounding box center [881, 182] width 16 height 25
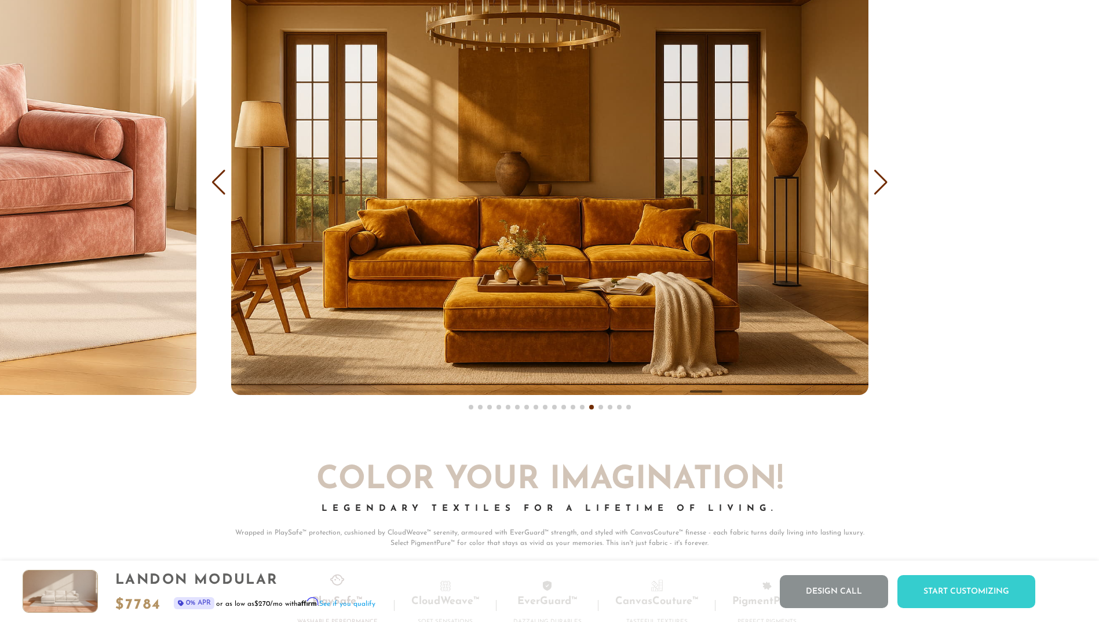
click at [880, 181] on div "Next slide" at bounding box center [881, 182] width 16 height 25
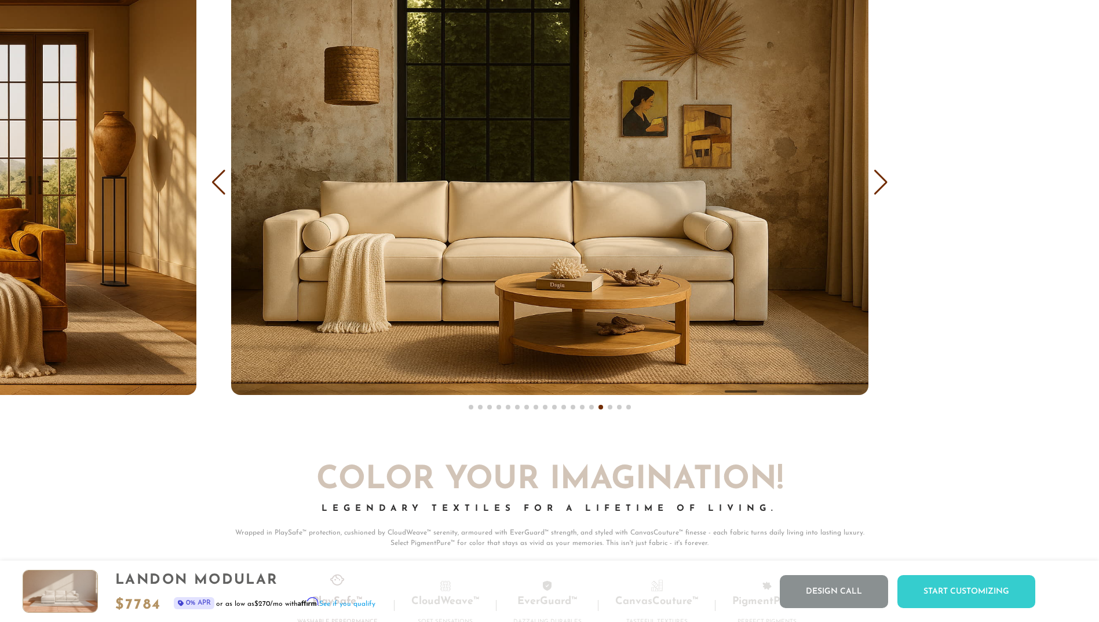
click at [880, 181] on div "Next slide" at bounding box center [881, 182] width 16 height 25
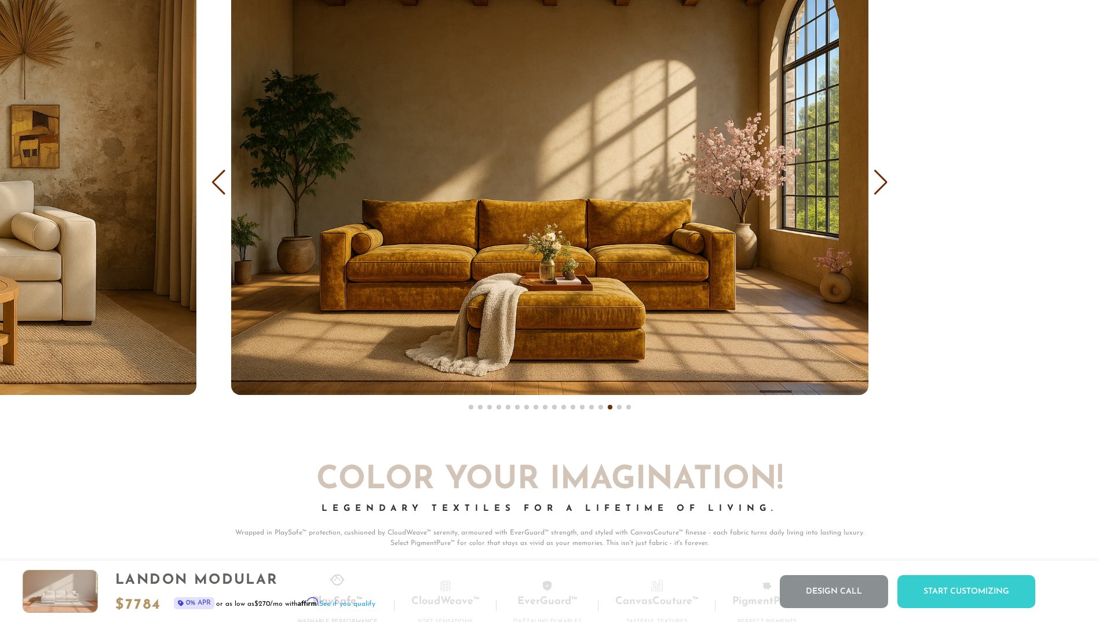
click at [880, 181] on div "Next slide" at bounding box center [881, 182] width 16 height 25
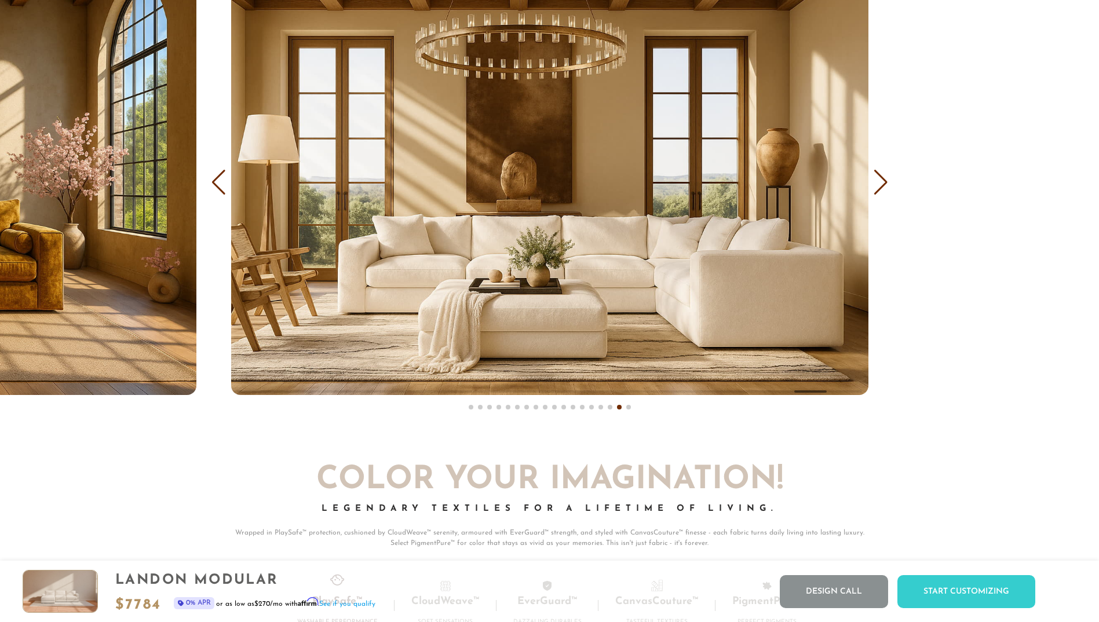
click at [880, 181] on div "Next slide" at bounding box center [881, 182] width 16 height 25
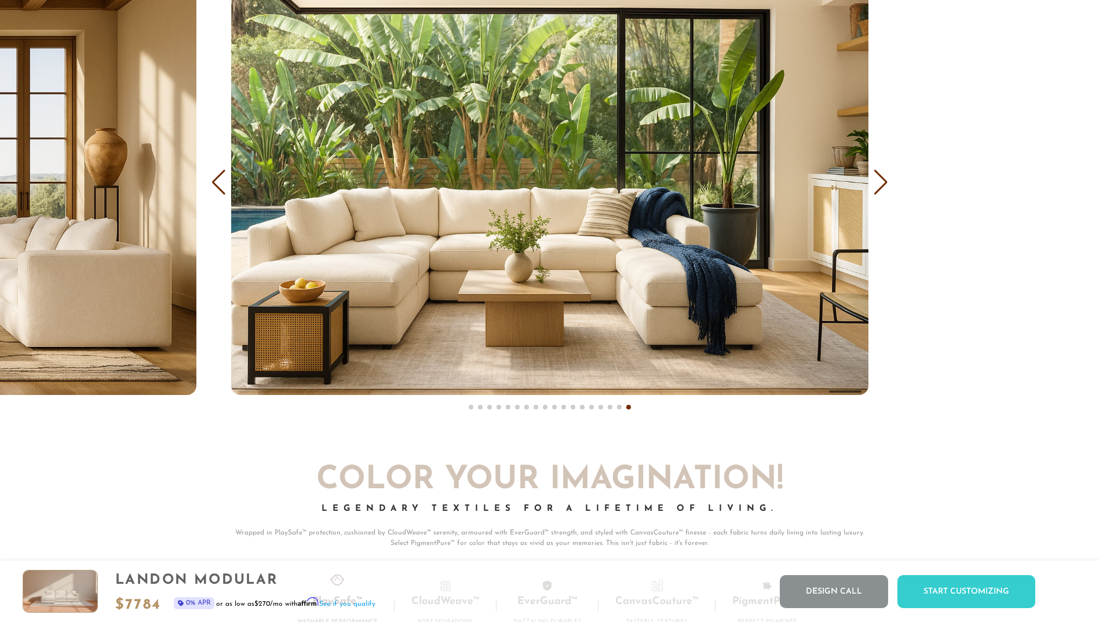
click at [223, 187] on div "Previous slide" at bounding box center [219, 182] width 16 height 25
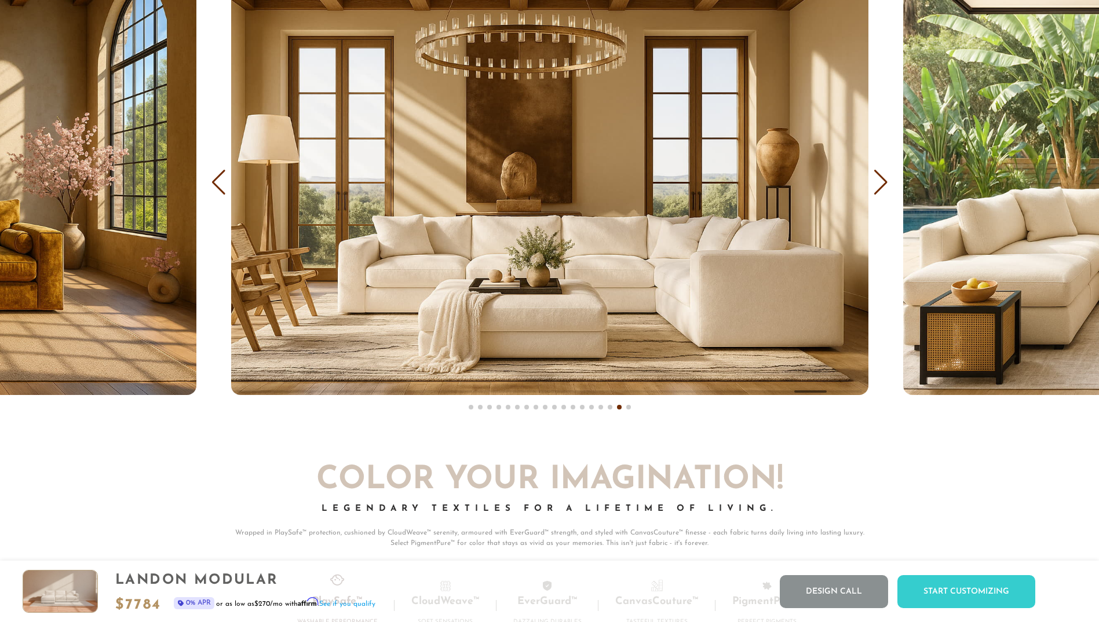
click at [223, 187] on div "Previous slide" at bounding box center [219, 182] width 16 height 25
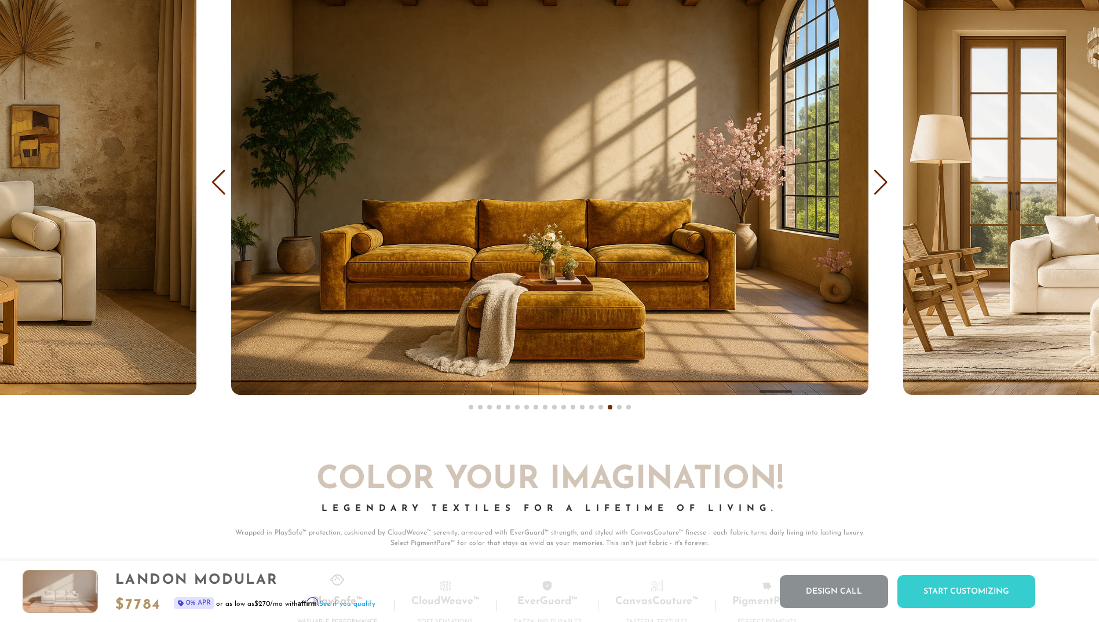
click at [223, 187] on div "Previous slide" at bounding box center [219, 182] width 16 height 25
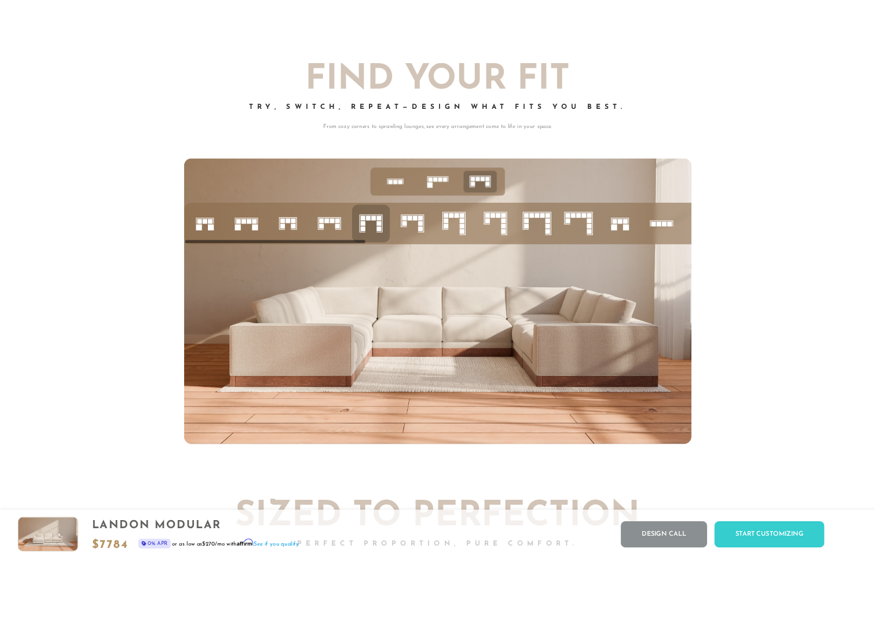
scroll to position [4958, 0]
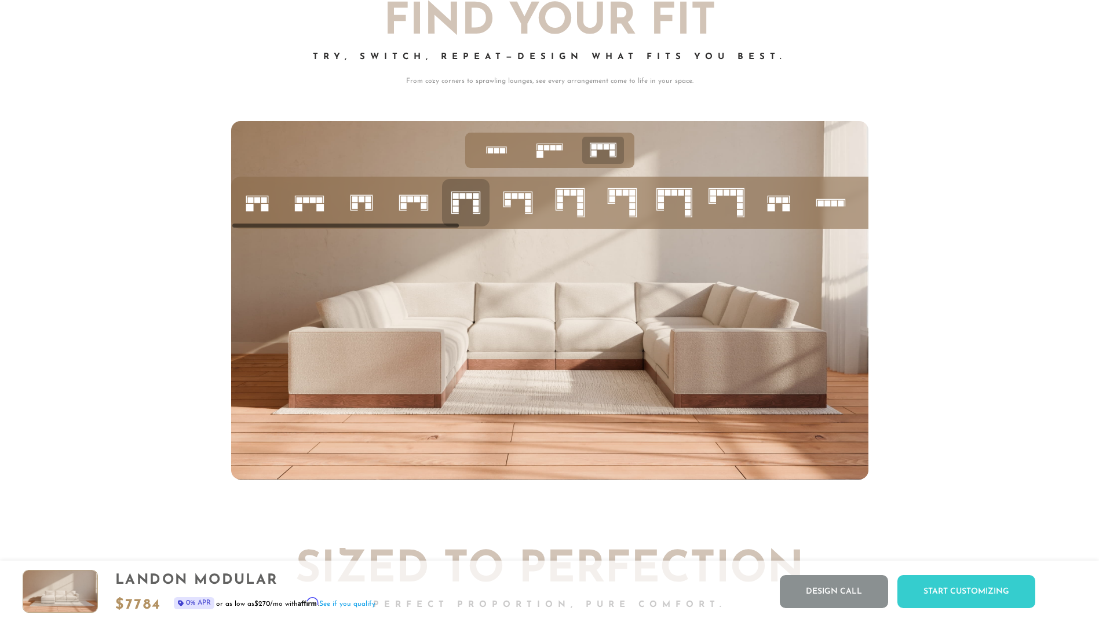
drag, startPoint x: 502, startPoint y: 207, endPoint x: 499, endPoint y: 320, distance: 112.4
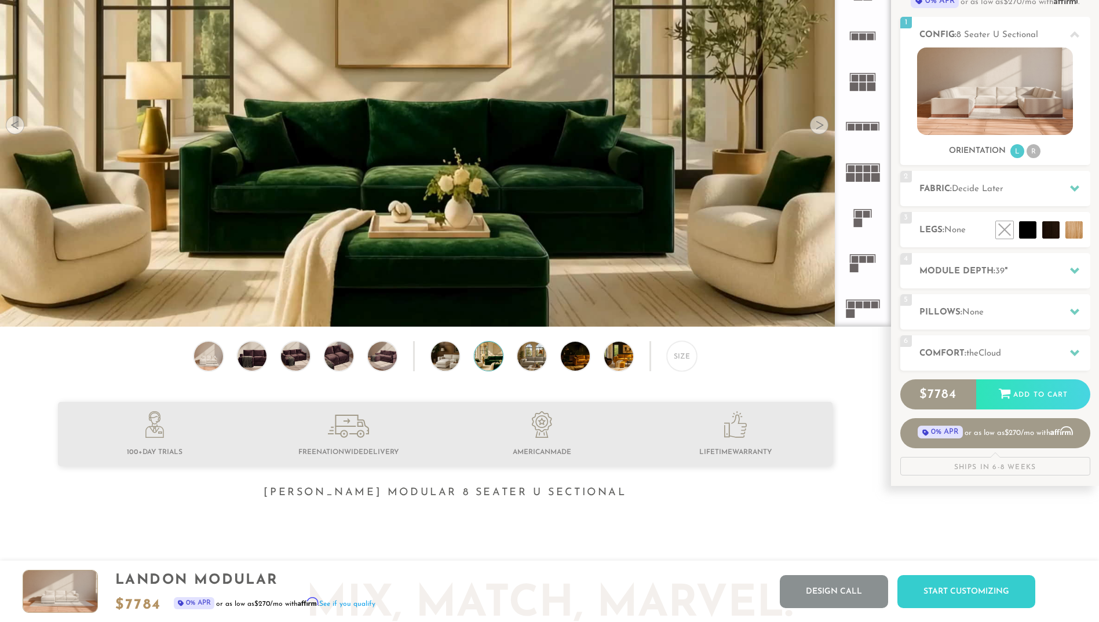
scroll to position [0, 0]
